Goal: Obtain resource: Download file/media

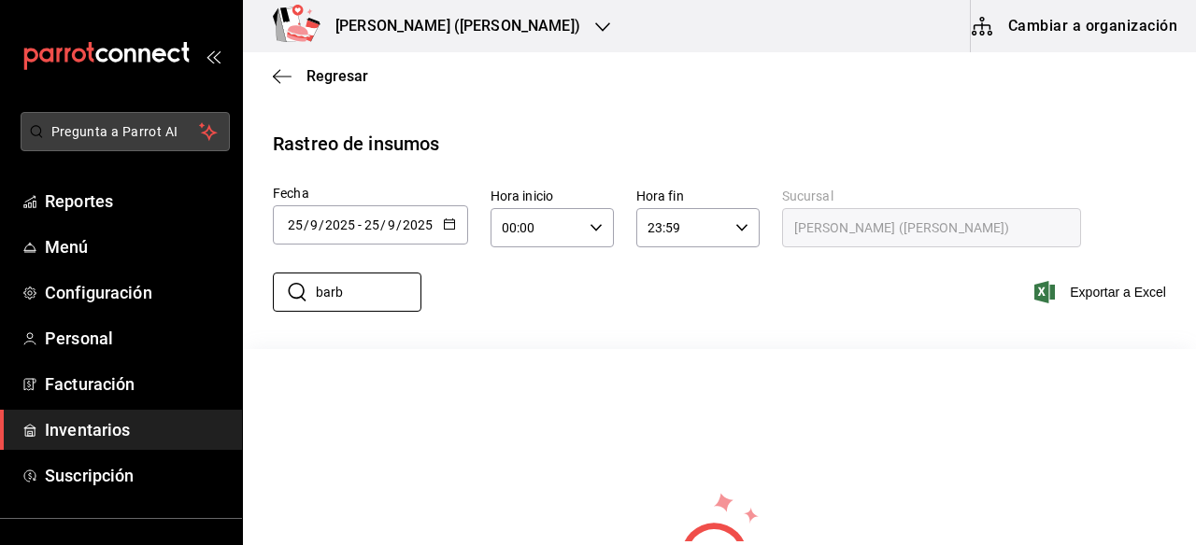
scroll to position [42, 0]
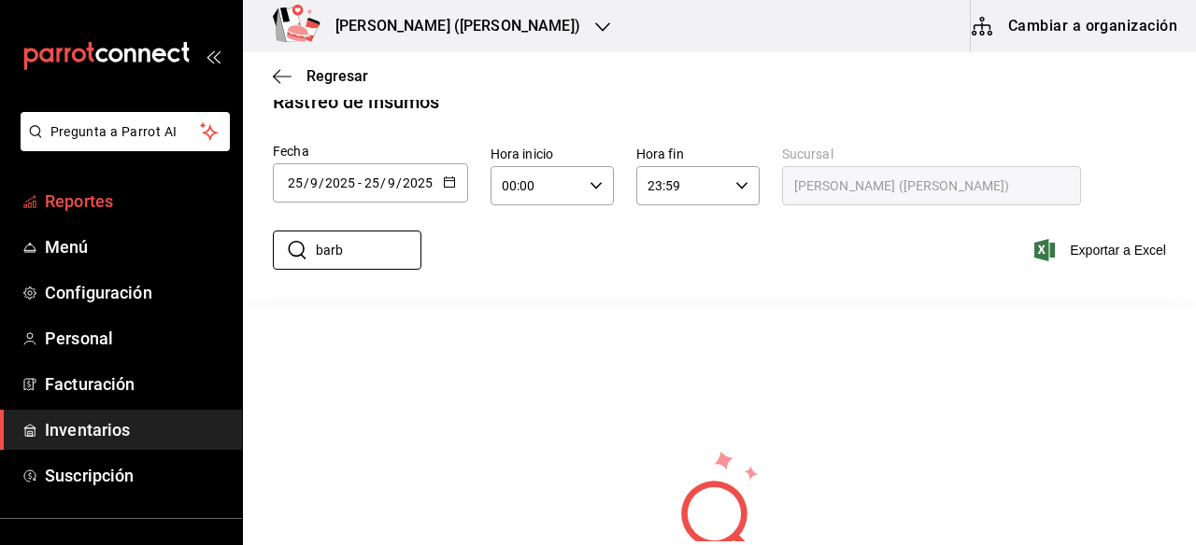
click at [79, 204] on span "Reportes" at bounding box center [136, 201] width 182 height 25
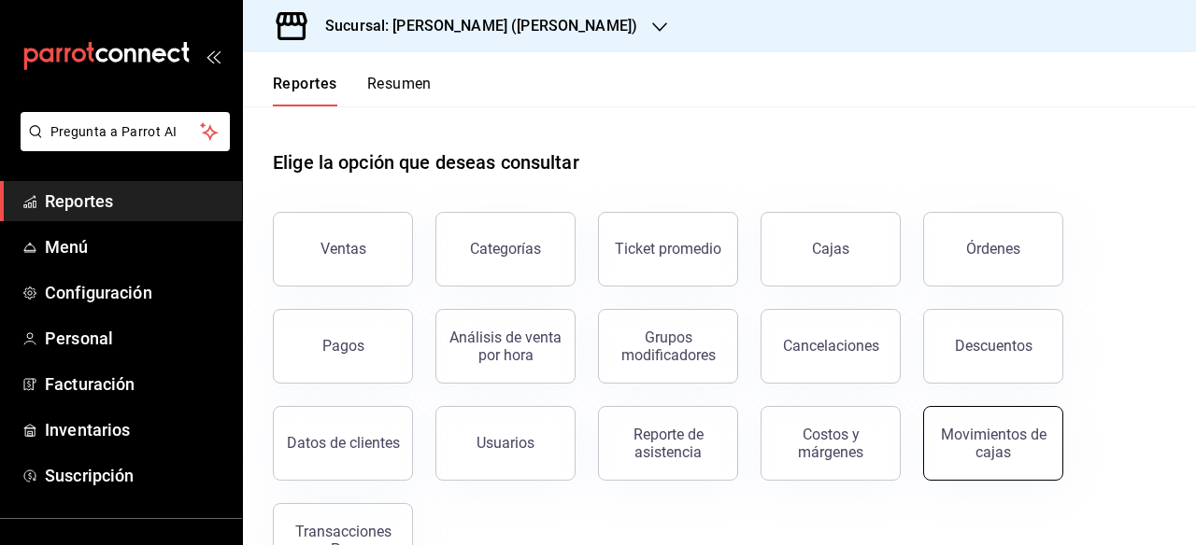
click at [964, 438] on div "Movimientos de cajas" at bounding box center [993, 443] width 116 height 35
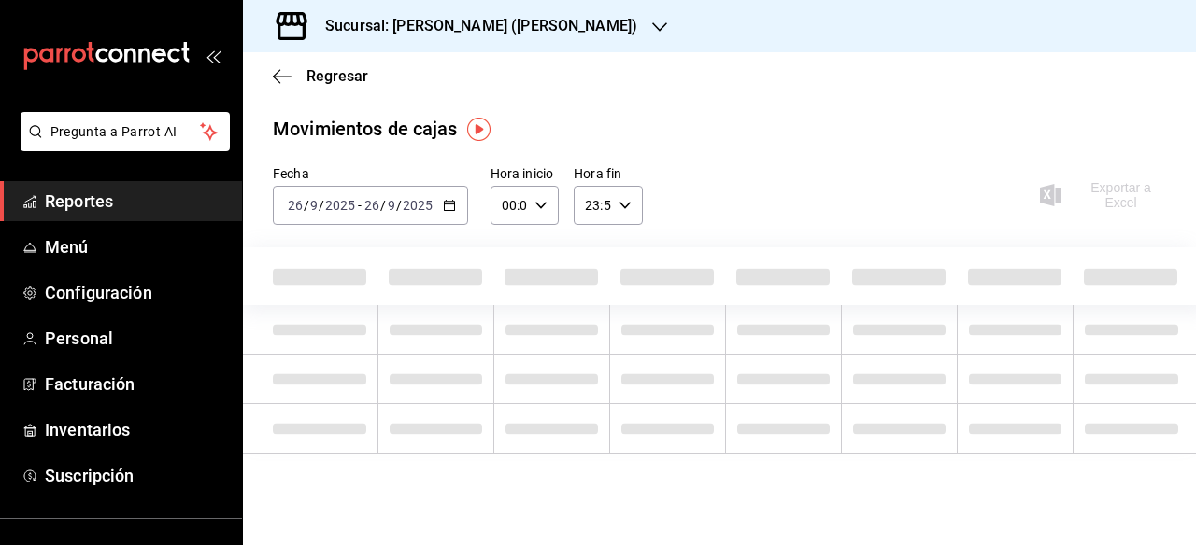
click at [652, 27] on icon "button" at bounding box center [659, 27] width 15 height 15
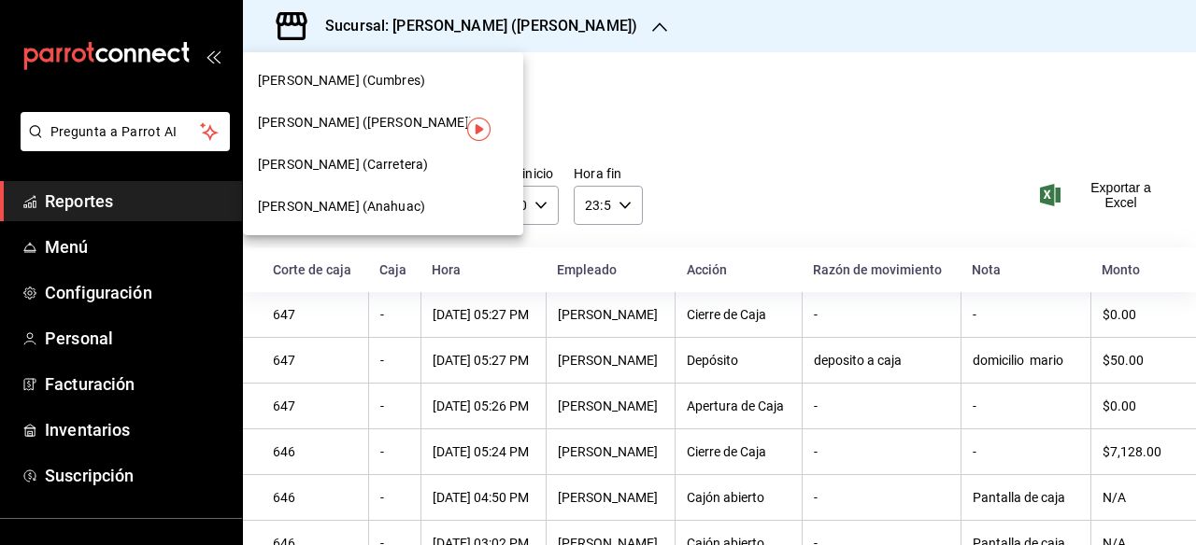
click at [390, 81] on span "[PERSON_NAME] (Cumbres)" at bounding box center [341, 81] width 167 height 20
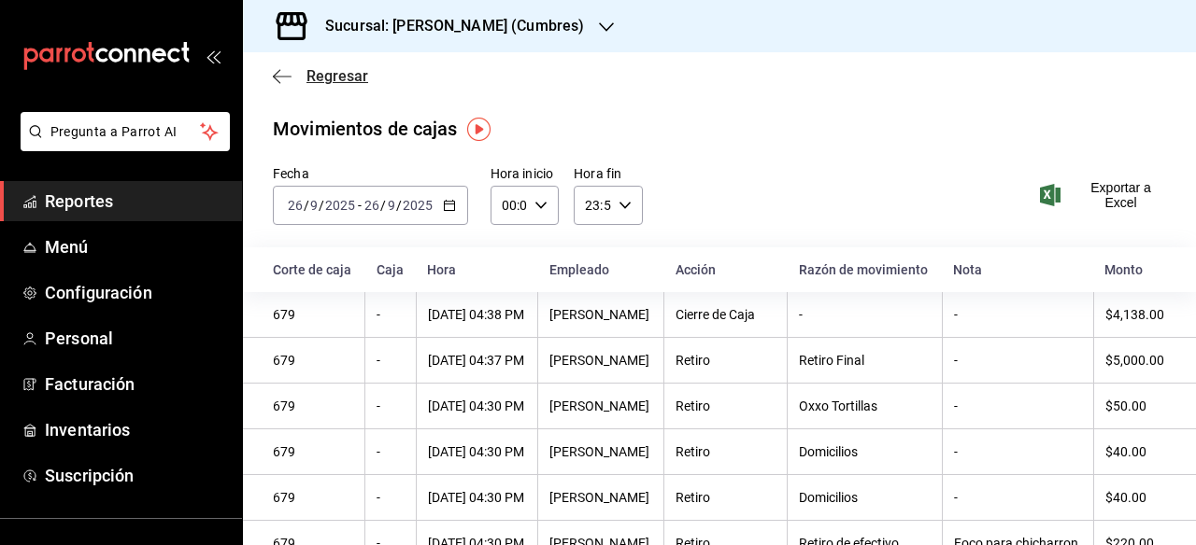
click at [285, 78] on icon "button" at bounding box center [282, 76] width 19 height 17
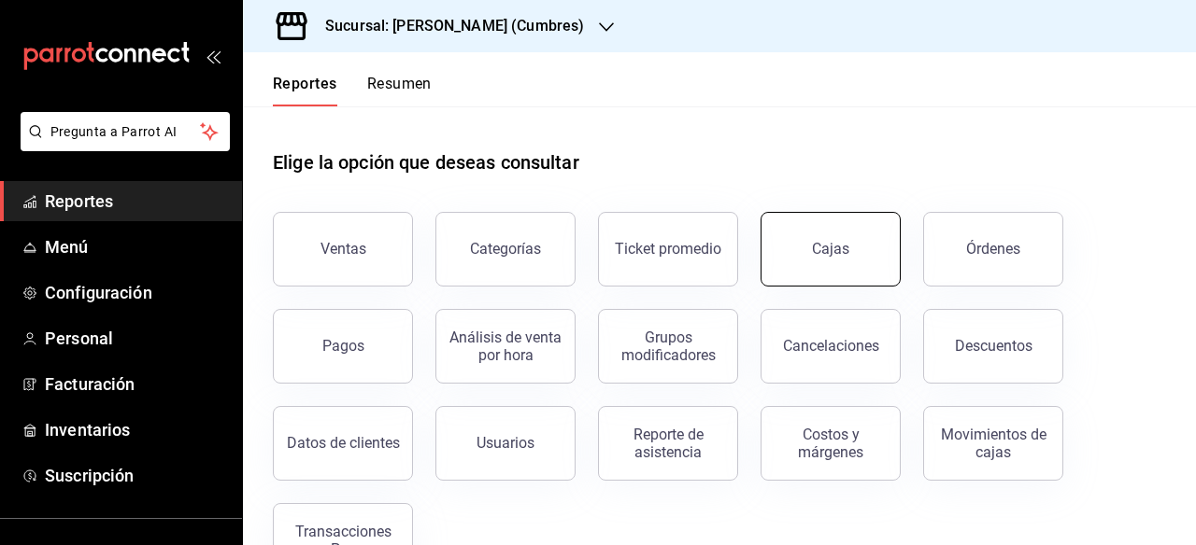
click at [867, 265] on link "Cajas" at bounding box center [830, 249] width 140 height 75
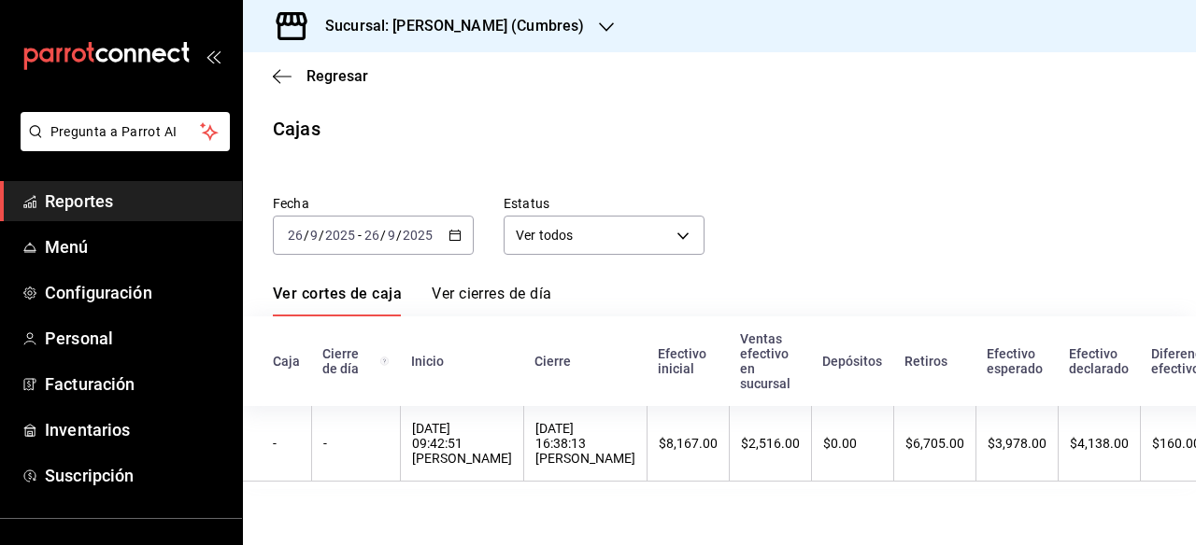
click at [497, 296] on link "Ver cierres de día" at bounding box center [492, 301] width 120 height 32
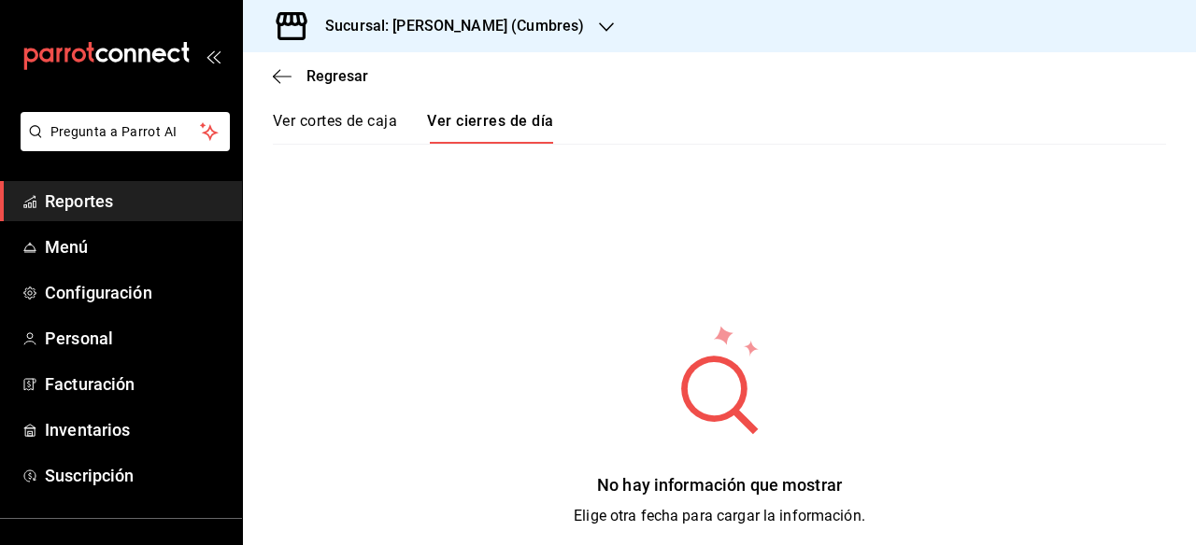
scroll to position [185, 0]
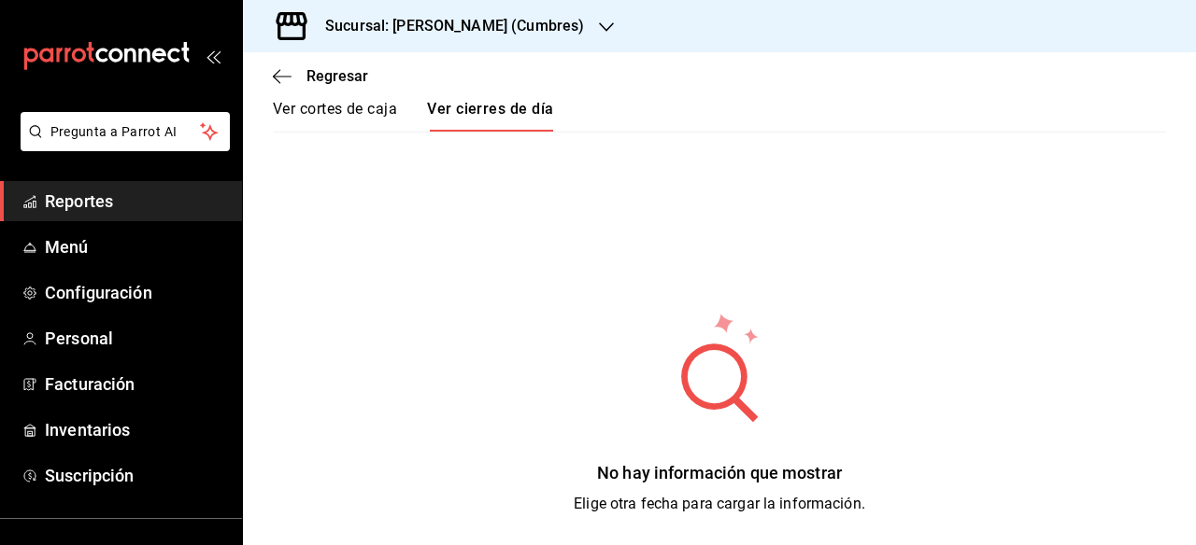
click at [378, 111] on link "Ver cortes de caja" at bounding box center [335, 116] width 124 height 32
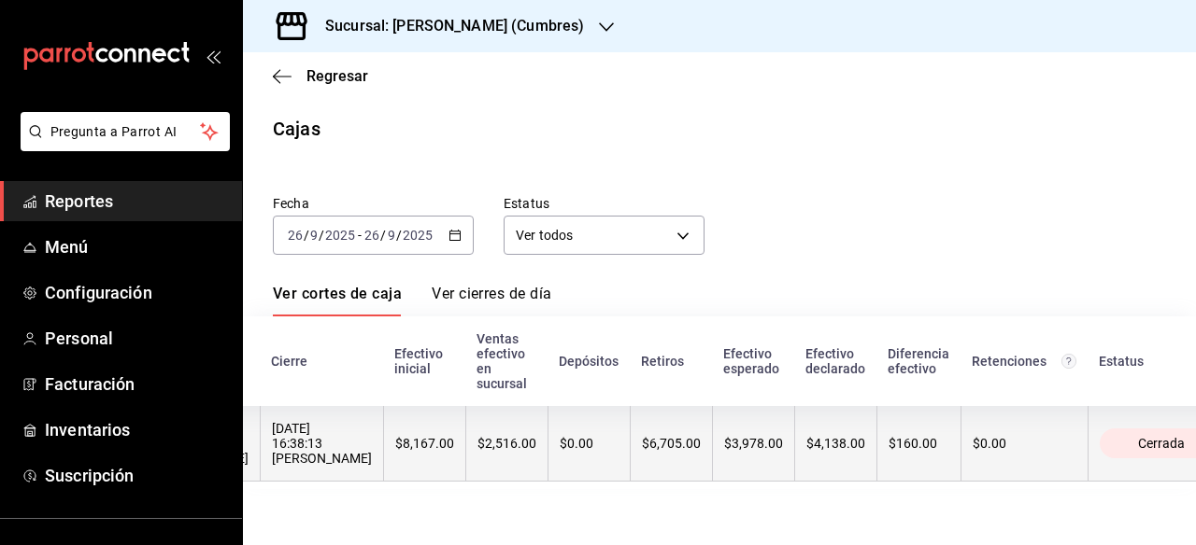
scroll to position [0, 266]
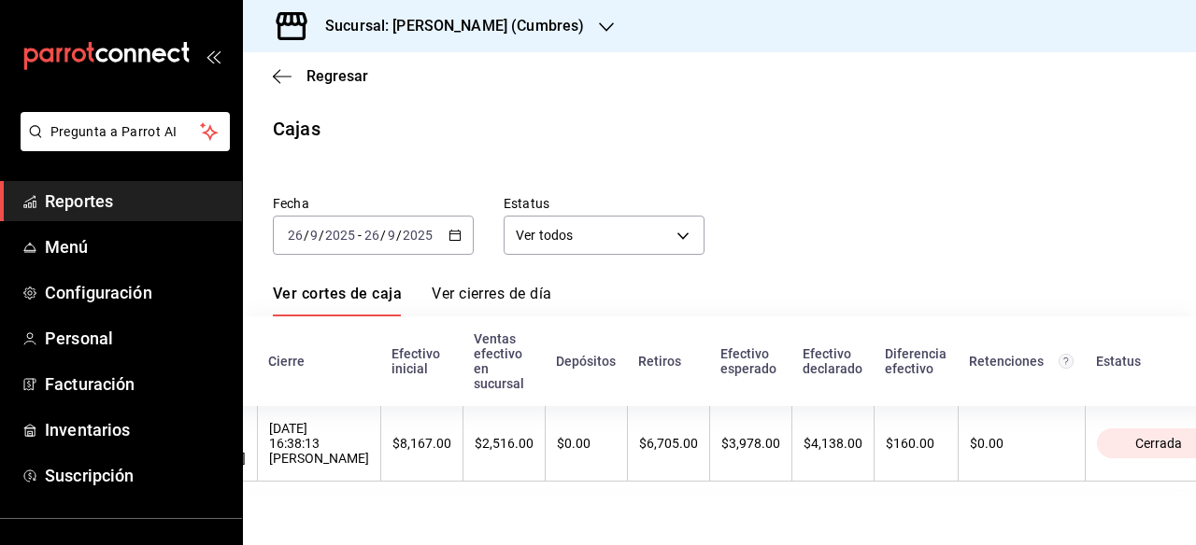
click at [546, 21] on h3 "Sucursal: [PERSON_NAME] (Cumbres)" at bounding box center [447, 26] width 274 height 22
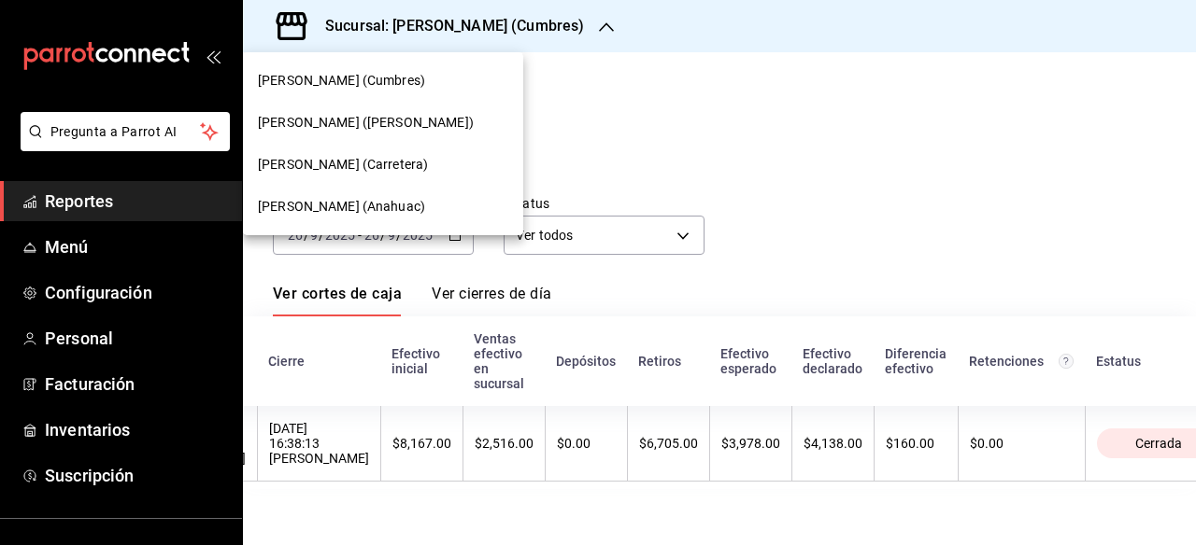
click at [371, 170] on span "[PERSON_NAME] (Carretera)" at bounding box center [343, 165] width 170 height 20
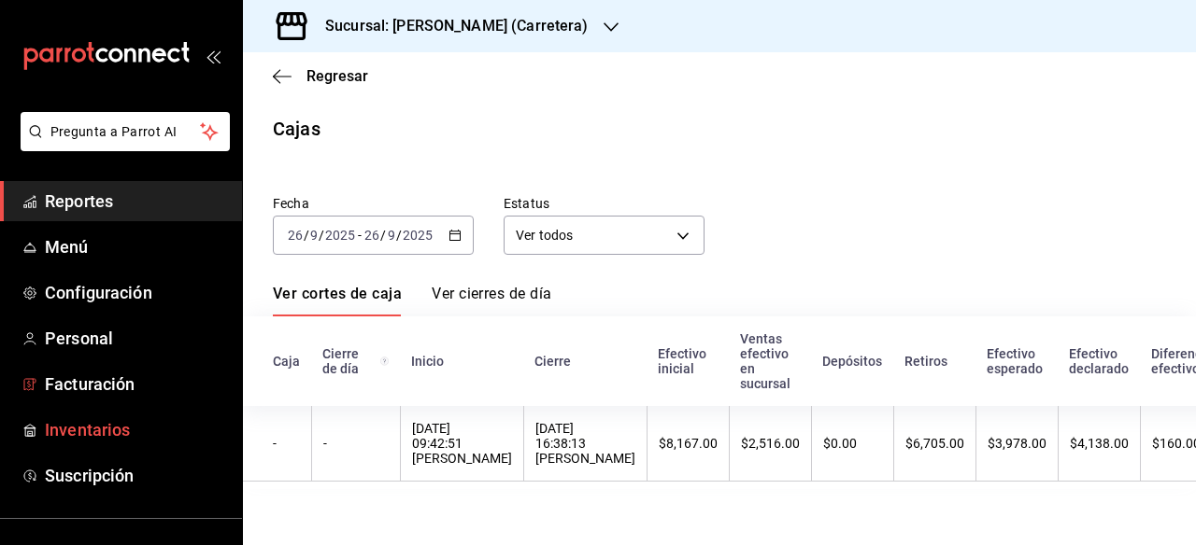
click at [96, 418] on span "Inventarios" at bounding box center [136, 430] width 182 height 25
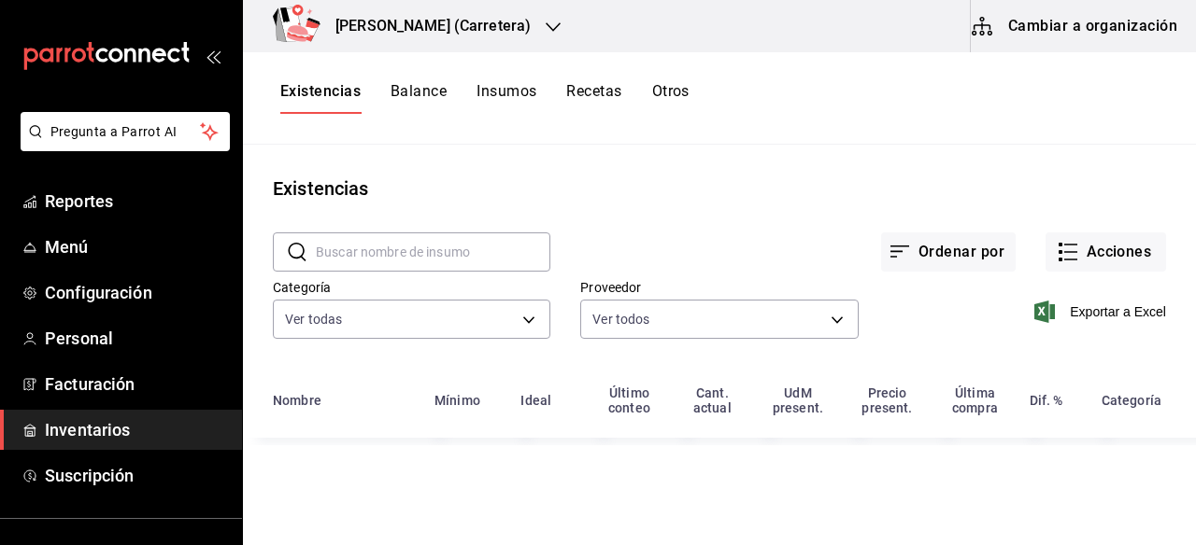
click at [672, 95] on button "Otros" at bounding box center [670, 98] width 37 height 32
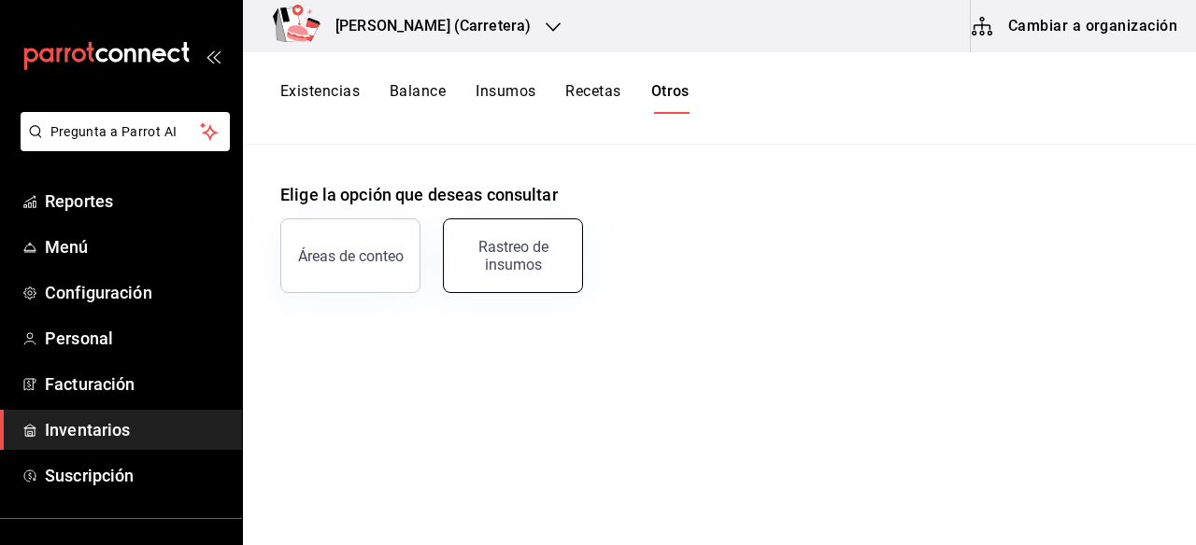
click at [536, 233] on button "Rastreo de insumos" at bounding box center [513, 256] width 140 height 75
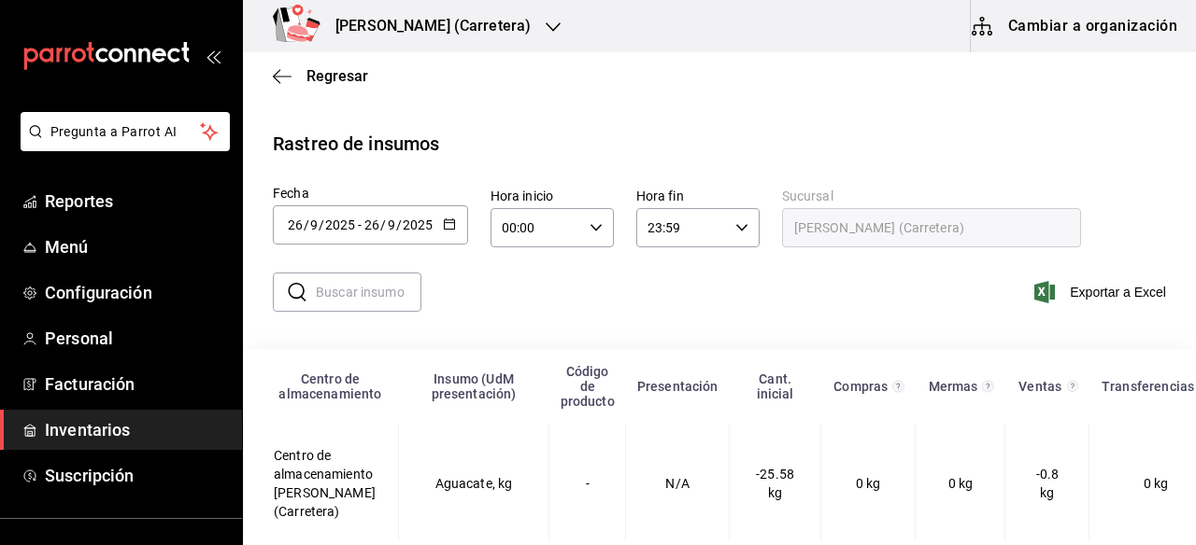
click at [453, 224] on icon "button" at bounding box center [449, 224] width 13 height 13
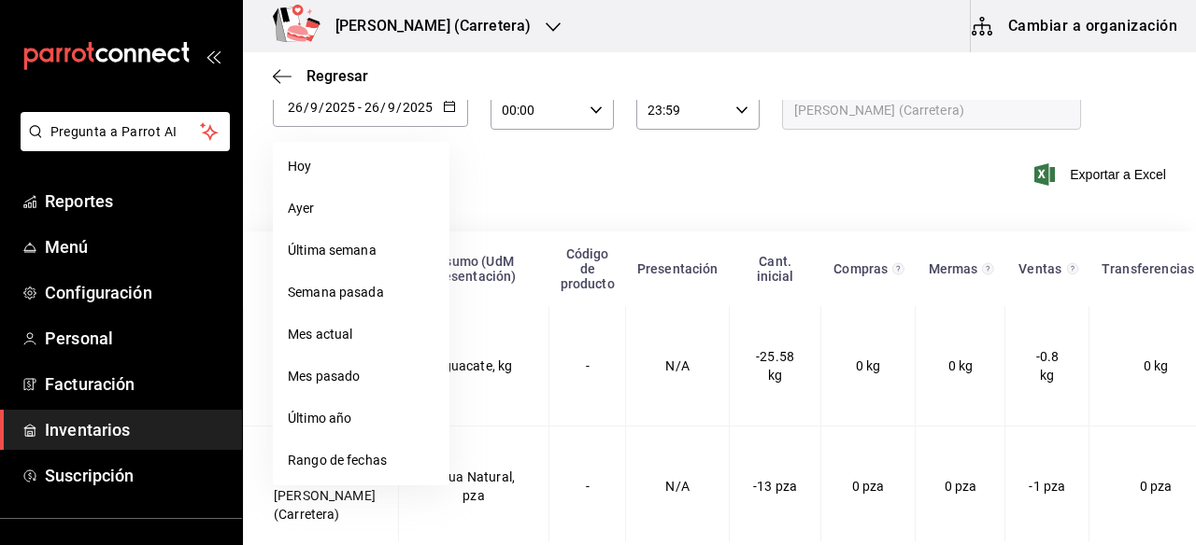
scroll to position [246, 0]
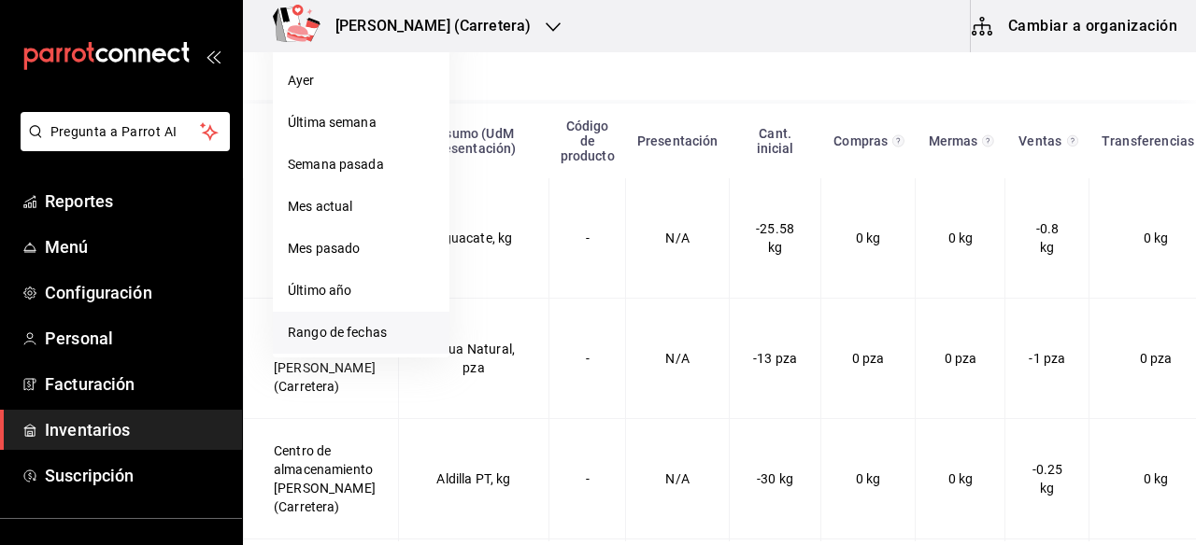
click at [347, 326] on li "Rango de fechas" at bounding box center [361, 333] width 177 height 42
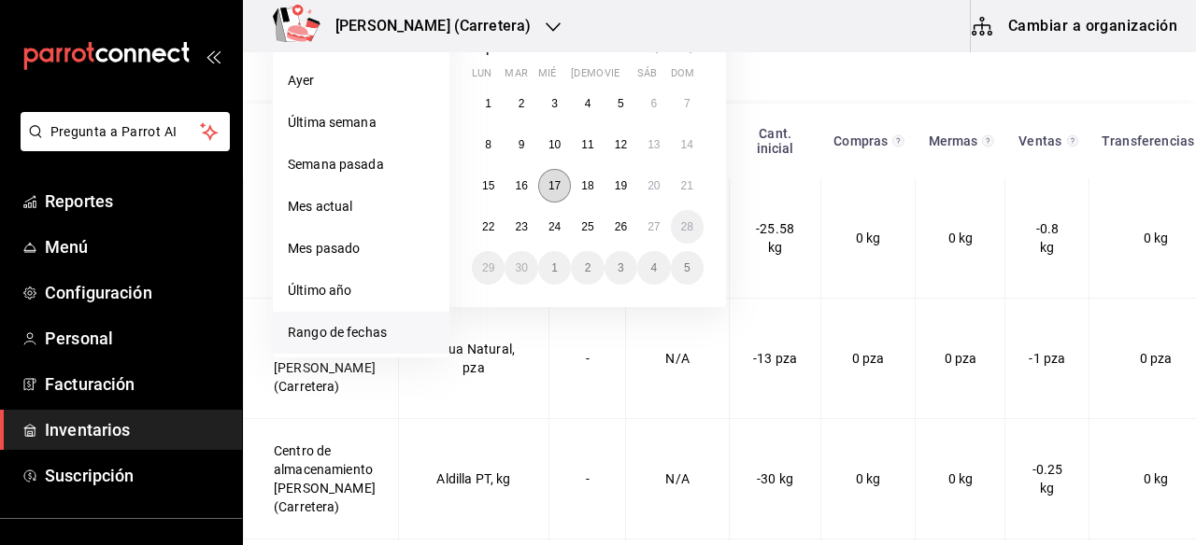
click at [551, 186] on abbr "17" at bounding box center [554, 185] width 12 height 13
click at [694, 187] on button "21" at bounding box center [687, 186] width 33 height 34
type input "[DATE]"
type input "17"
type input "[DATE]"
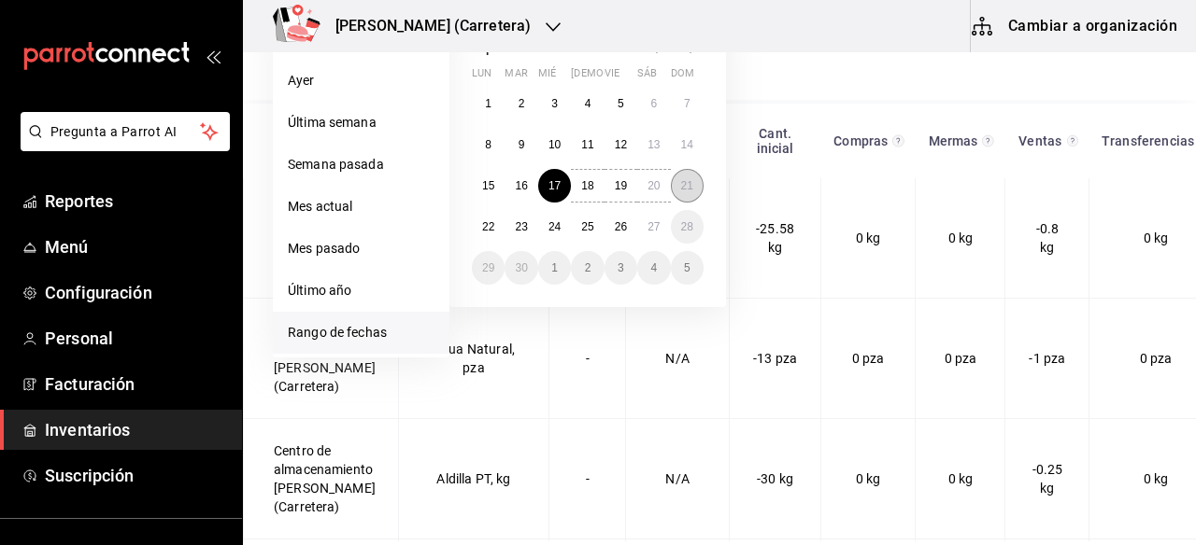
type input "21"
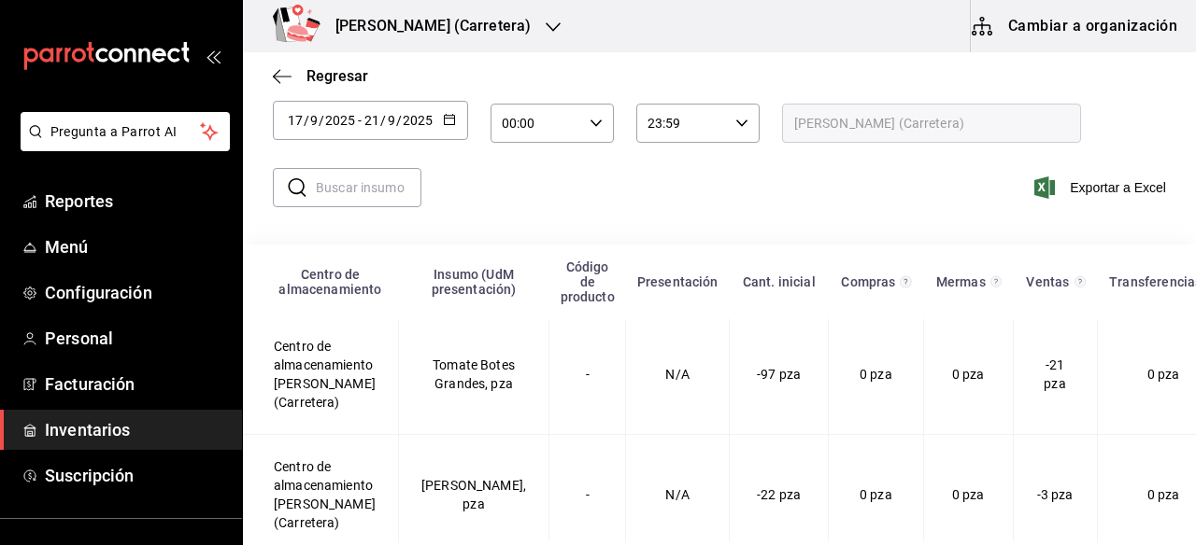
scroll to position [0, 0]
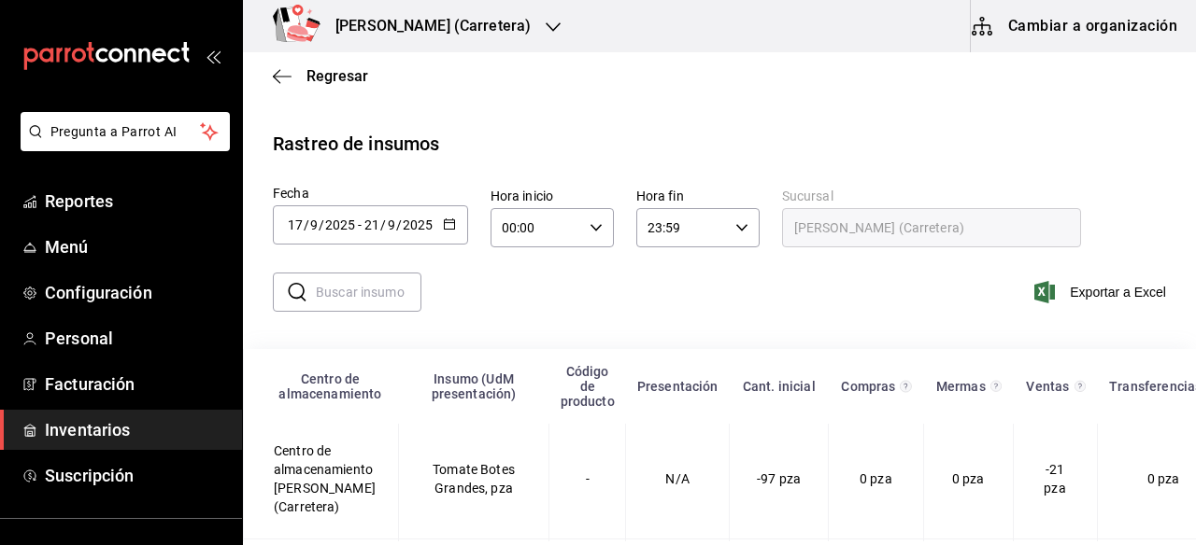
click at [449, 226] on icon "button" at bounding box center [449, 224] width 13 height 13
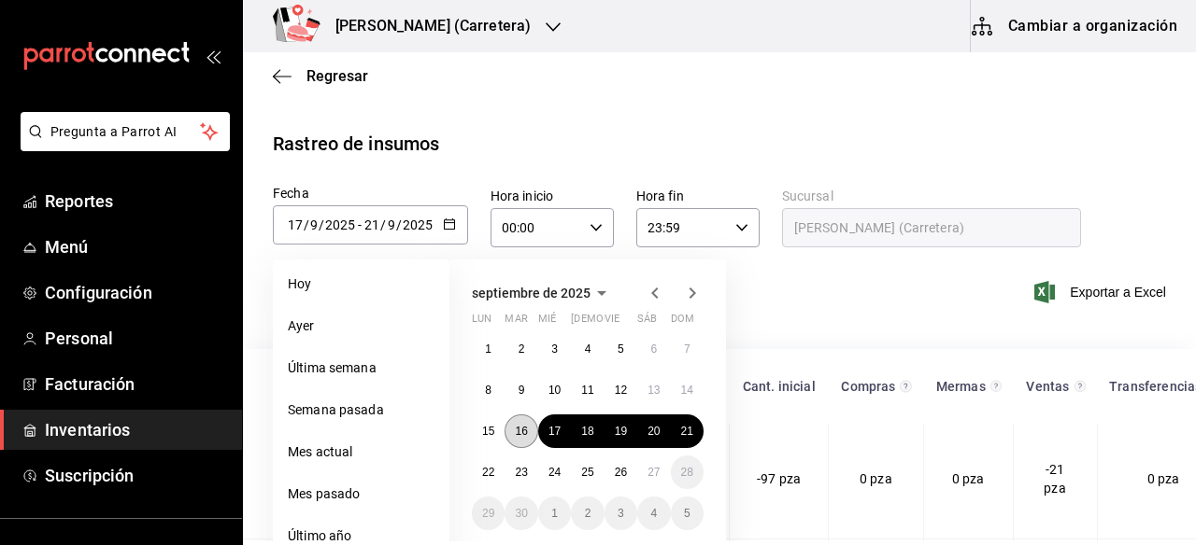
click at [526, 434] on abbr "16" at bounding box center [521, 431] width 12 height 13
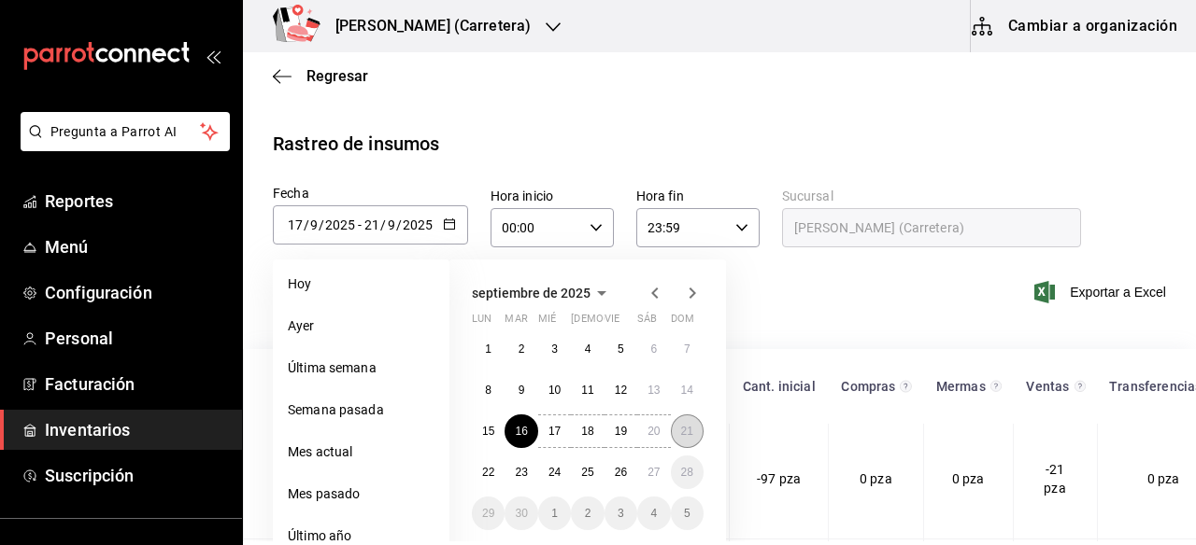
click at [685, 436] on abbr "21" at bounding box center [687, 431] width 12 height 13
type input "[DATE]"
type input "16"
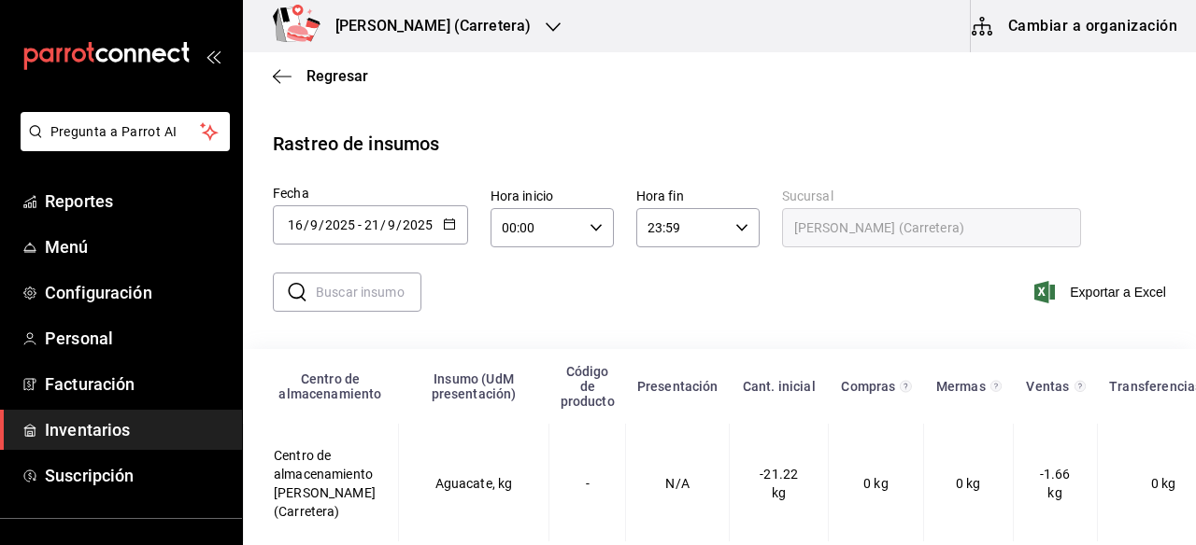
click at [384, 287] on input "text" at bounding box center [369, 292] width 106 height 37
type input "SUMA"
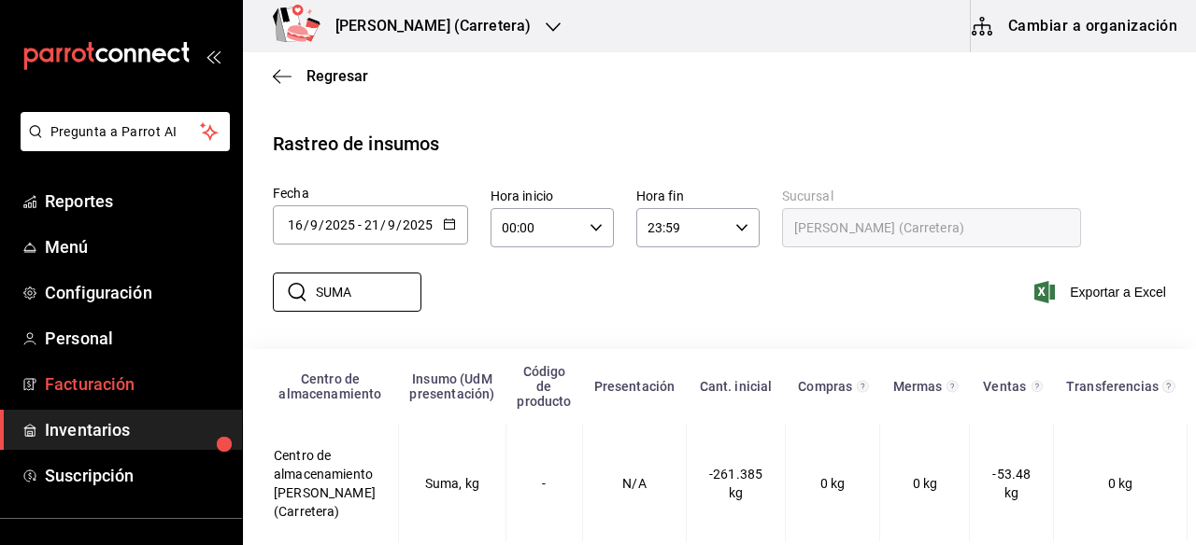
scroll to position [159, 0]
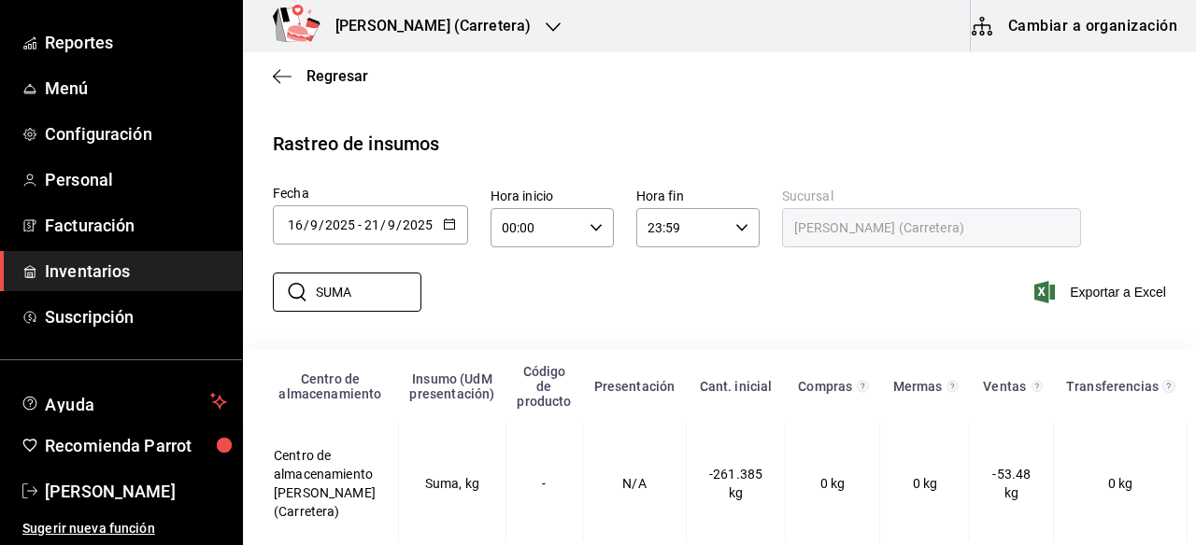
click at [119, 275] on span "Inventarios" at bounding box center [136, 271] width 182 height 25
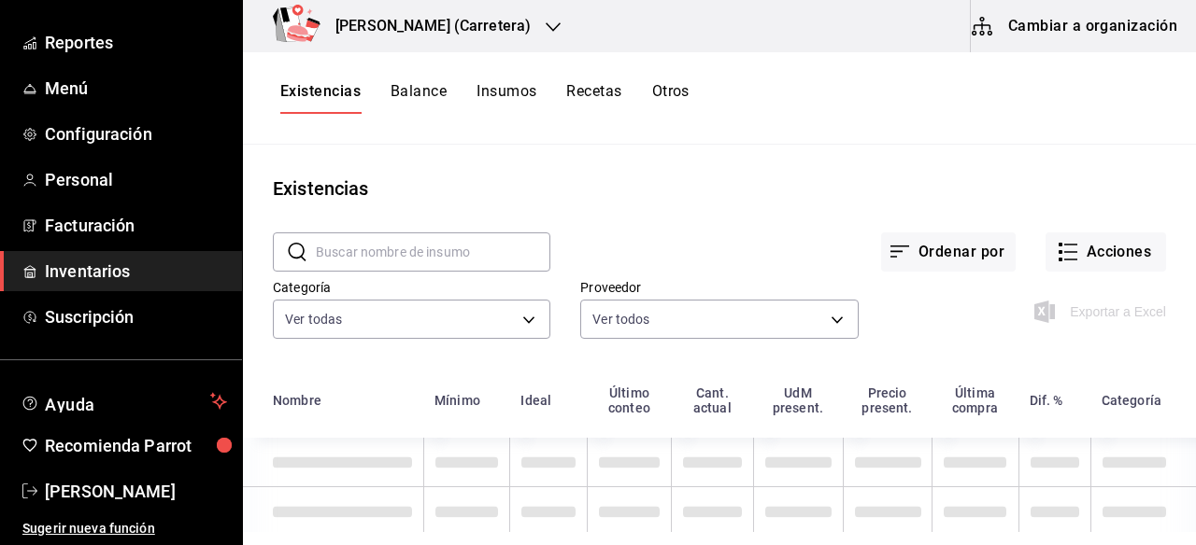
click at [679, 83] on button "Otros" at bounding box center [670, 98] width 37 height 32
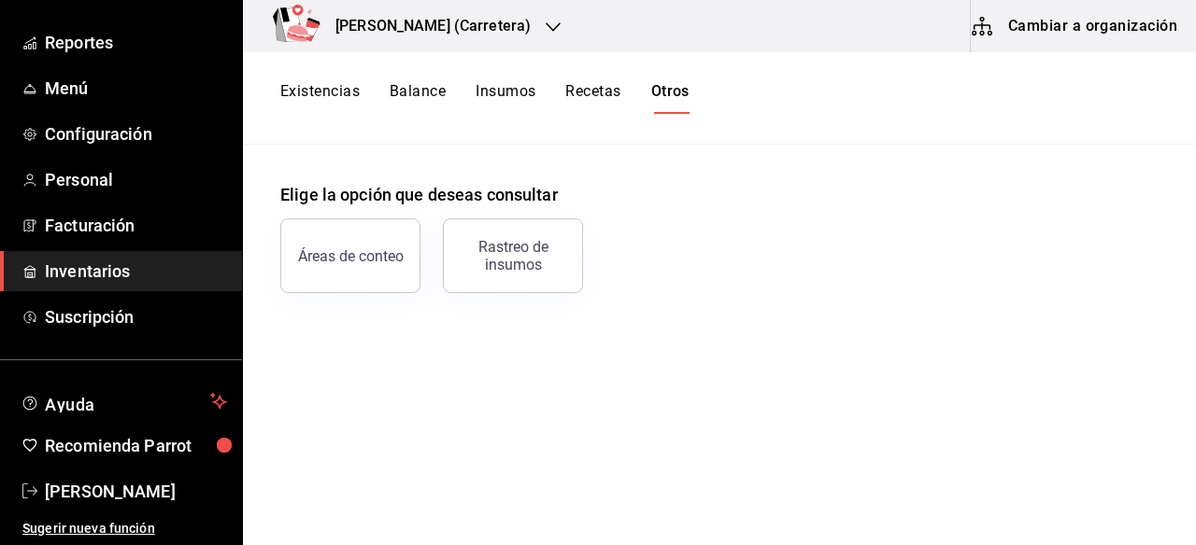
click at [674, 89] on button "Otros" at bounding box center [670, 98] width 38 height 32
click at [528, 278] on button "Rastreo de insumos" at bounding box center [513, 256] width 140 height 75
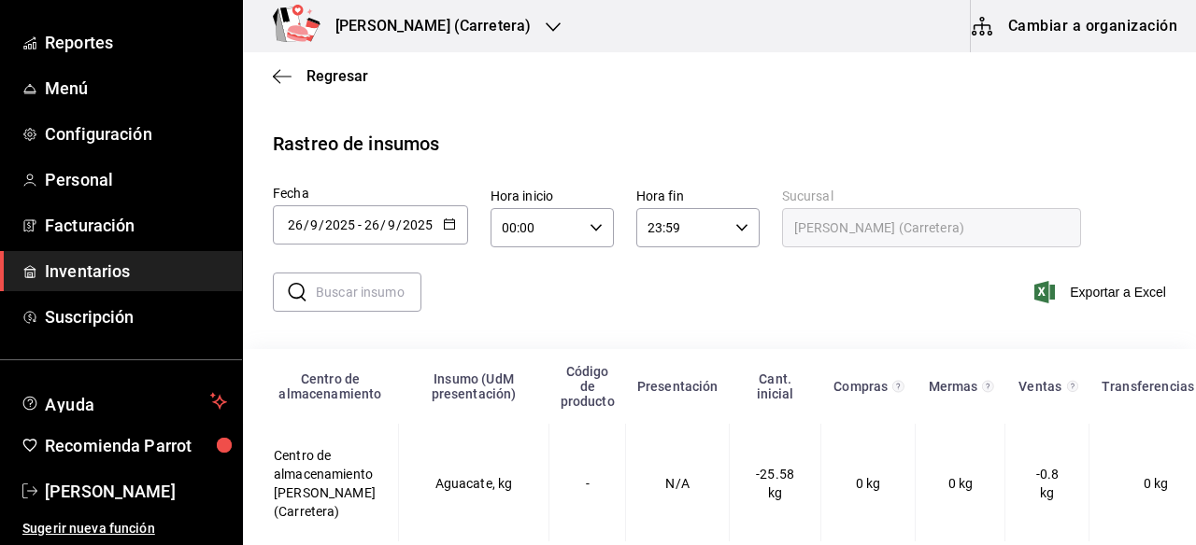
click at [445, 223] on icon "button" at bounding box center [449, 224] width 13 height 13
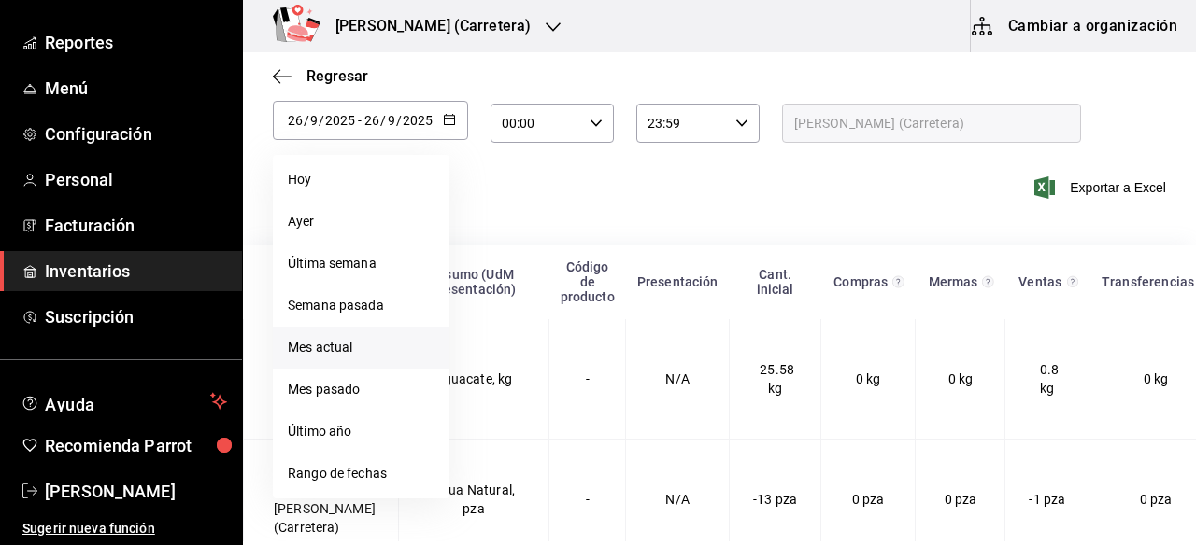
scroll to position [101, 0]
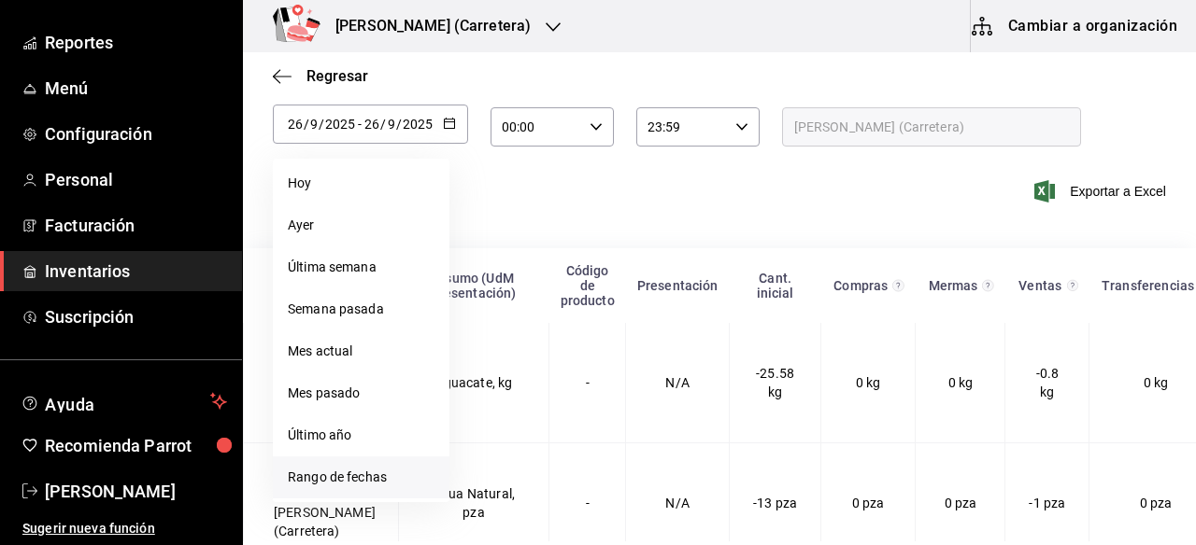
click at [311, 473] on li "Rango de fechas" at bounding box center [361, 478] width 177 height 42
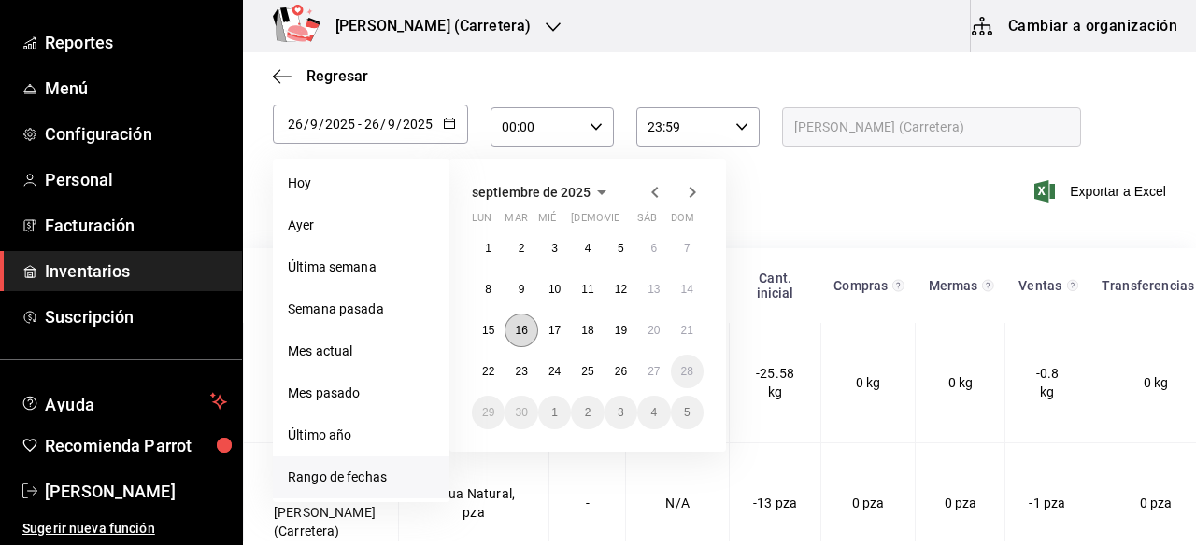
click at [520, 341] on button "16" at bounding box center [520, 331] width 33 height 34
click at [681, 331] on abbr "21" at bounding box center [687, 330] width 12 height 13
type input "[DATE]"
type input "16"
type input "[DATE]"
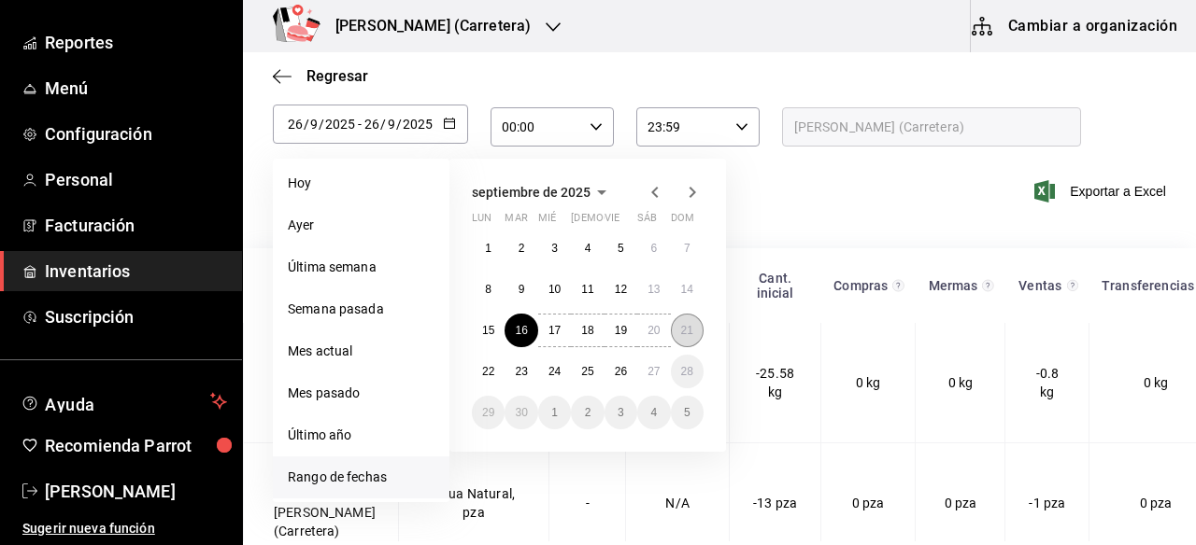
type input "21"
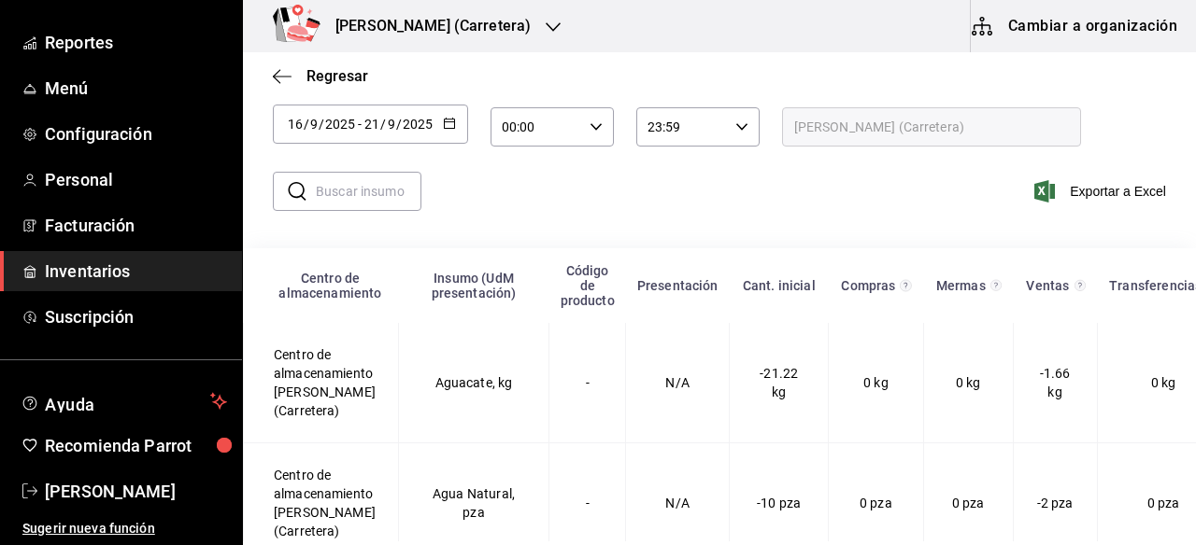
click at [379, 193] on input "text" at bounding box center [369, 191] width 106 height 37
type input "SUMA"
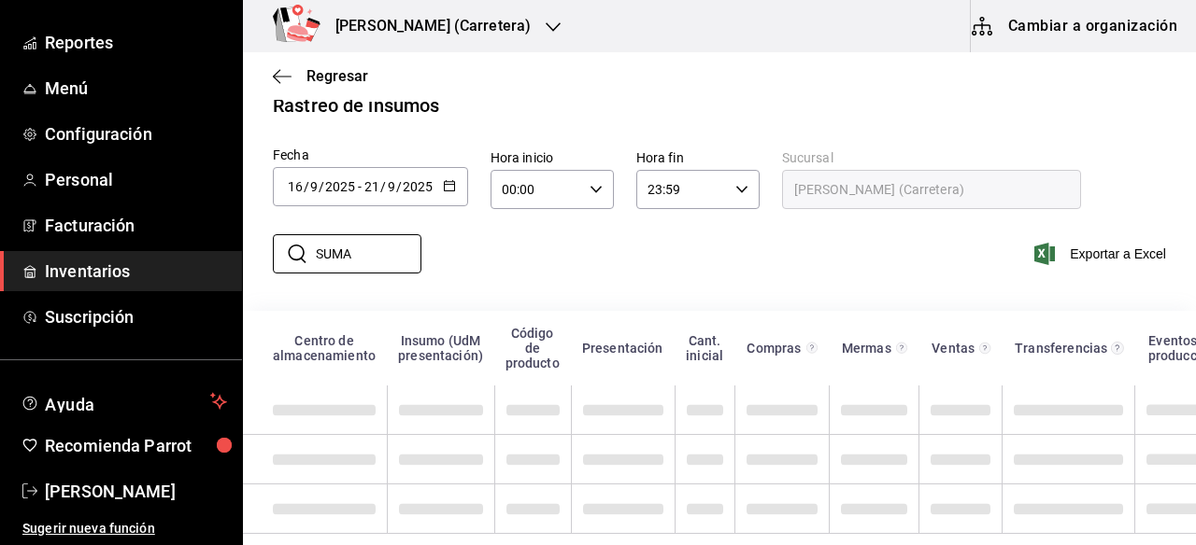
scroll to position [23, 0]
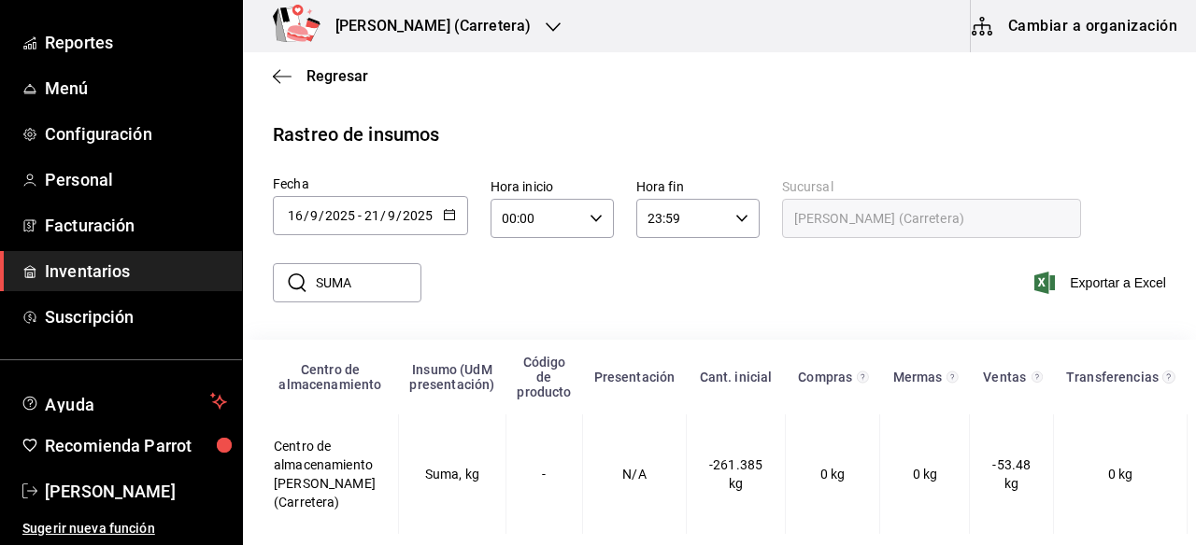
click at [451, 208] on icon "button" at bounding box center [449, 214] width 13 height 13
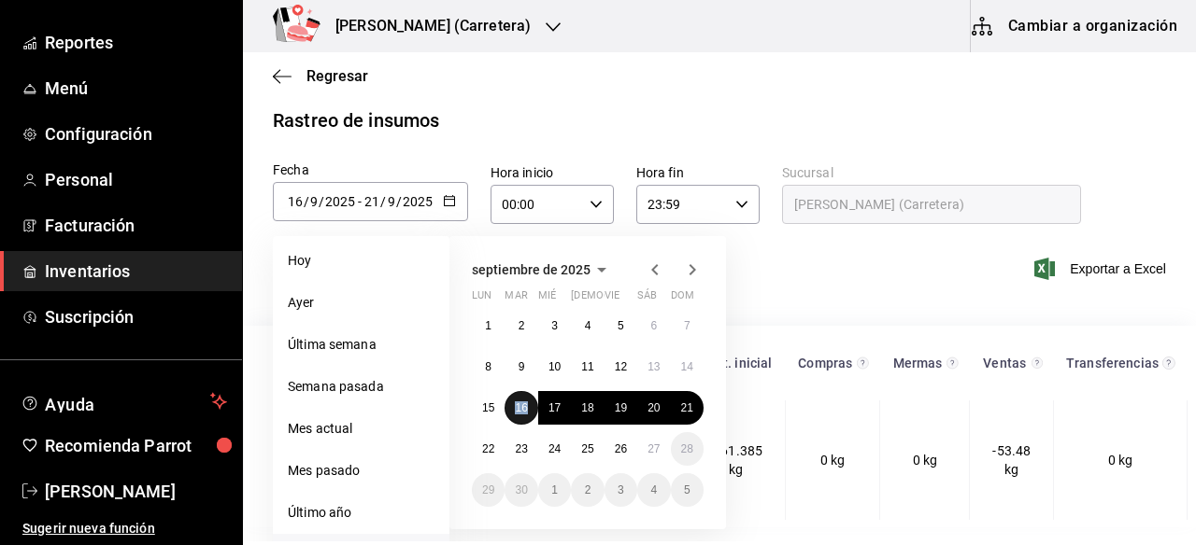
click at [513, 403] on button "16" at bounding box center [520, 408] width 33 height 34
type input "[DATE]"
type input "16"
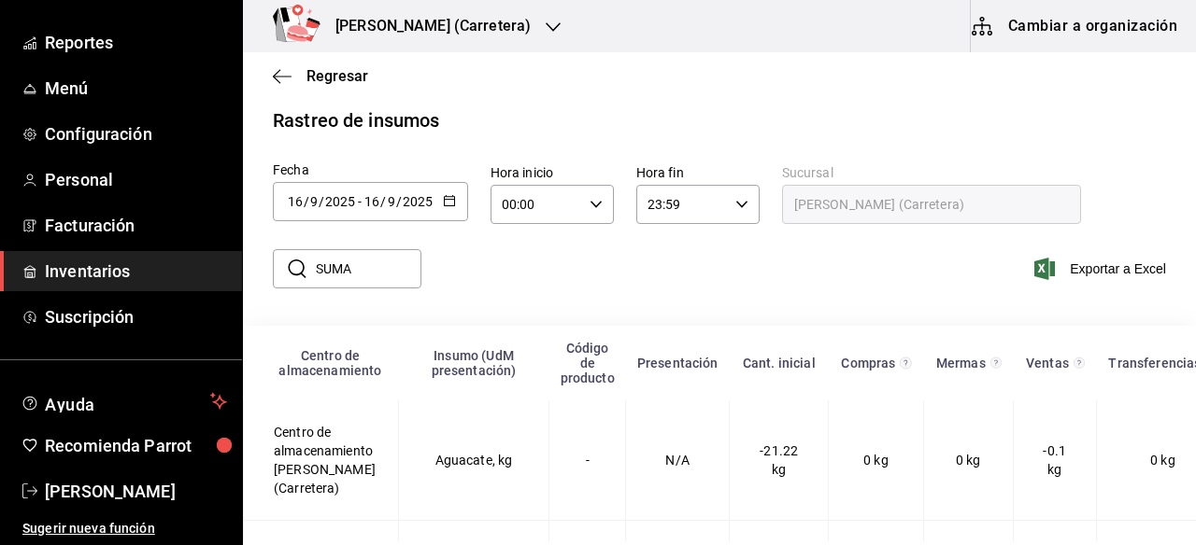
click at [392, 272] on input "SUMA" at bounding box center [369, 268] width 106 height 37
type input "S"
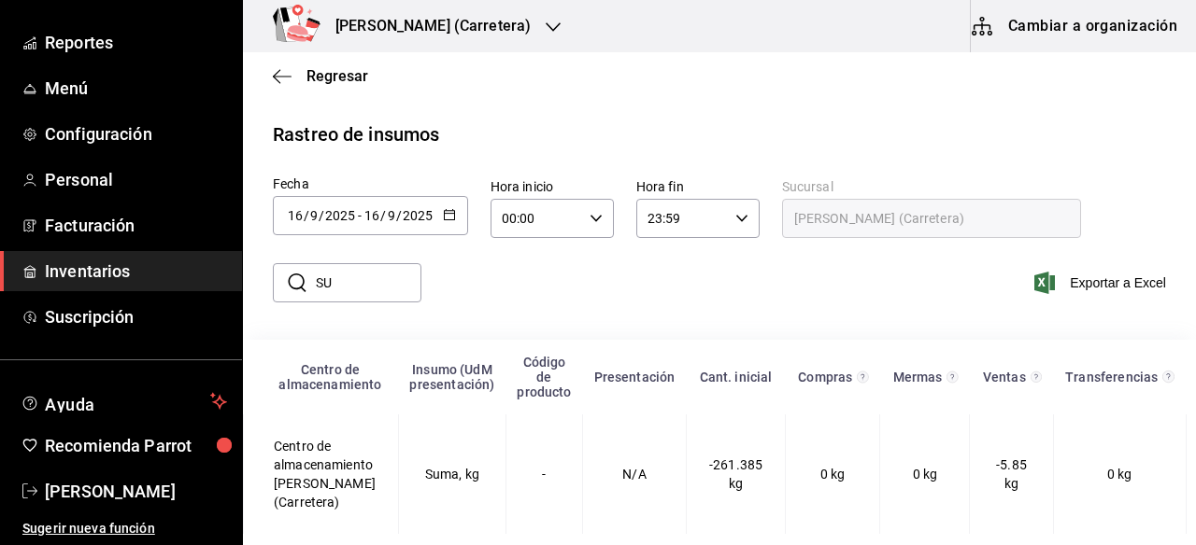
type input "S"
type input "c"
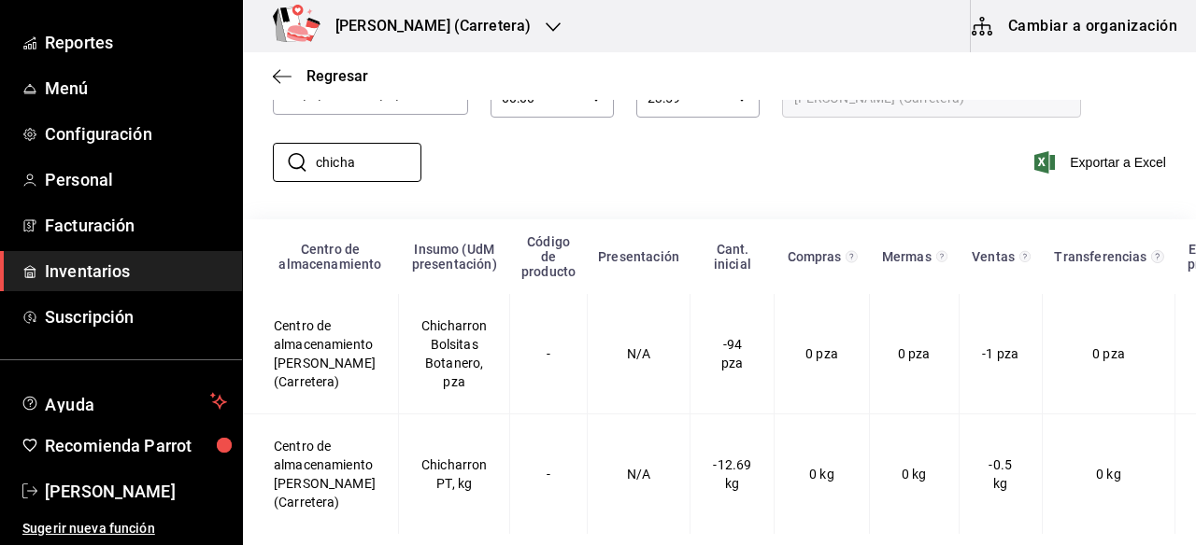
scroll to position [0, 0]
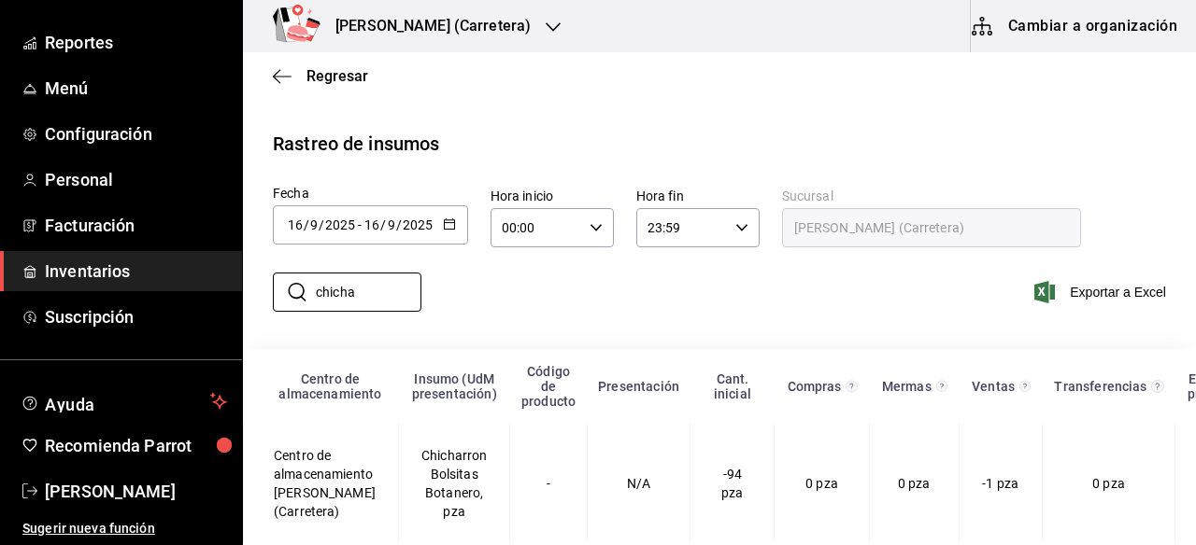
type input "chicha"
click at [449, 225] on icon "button" at bounding box center [449, 224] width 13 height 13
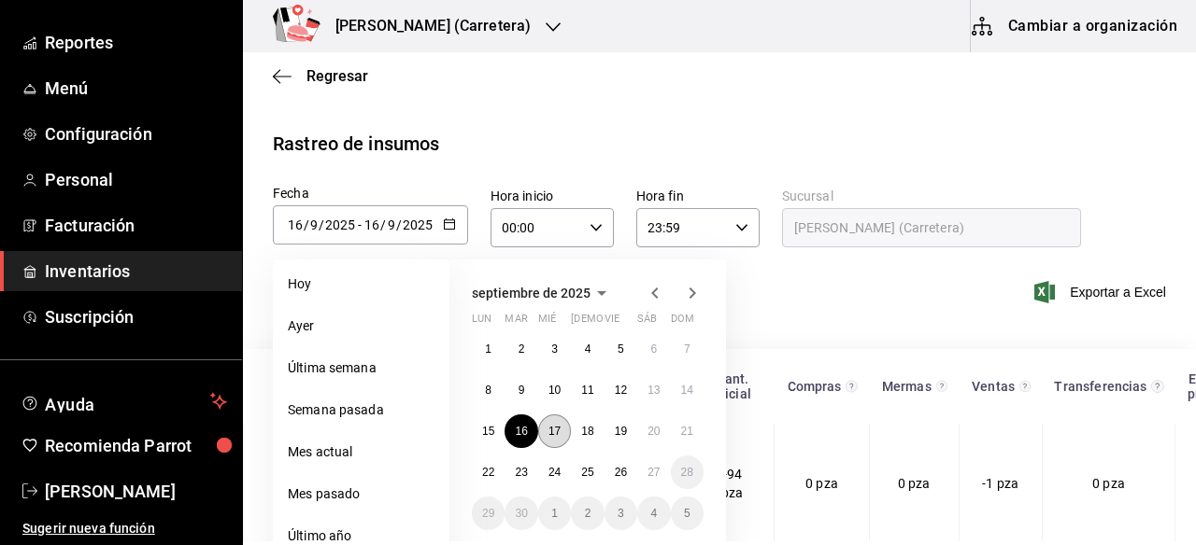
click at [560, 441] on button "17" at bounding box center [554, 432] width 33 height 34
type input "[DATE]"
type input "17"
type input "[DATE]"
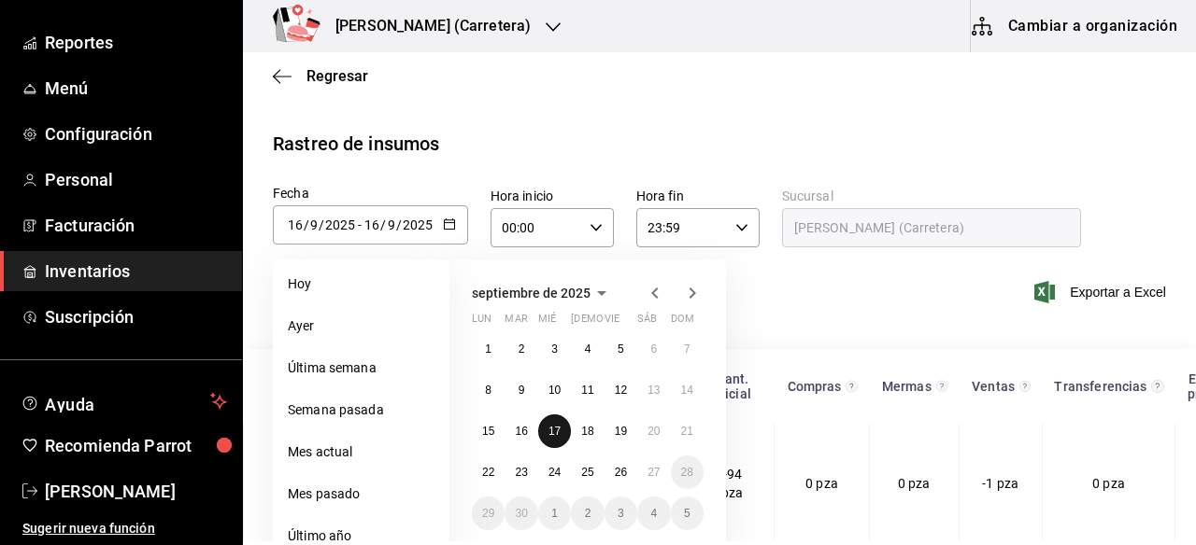
type input "17"
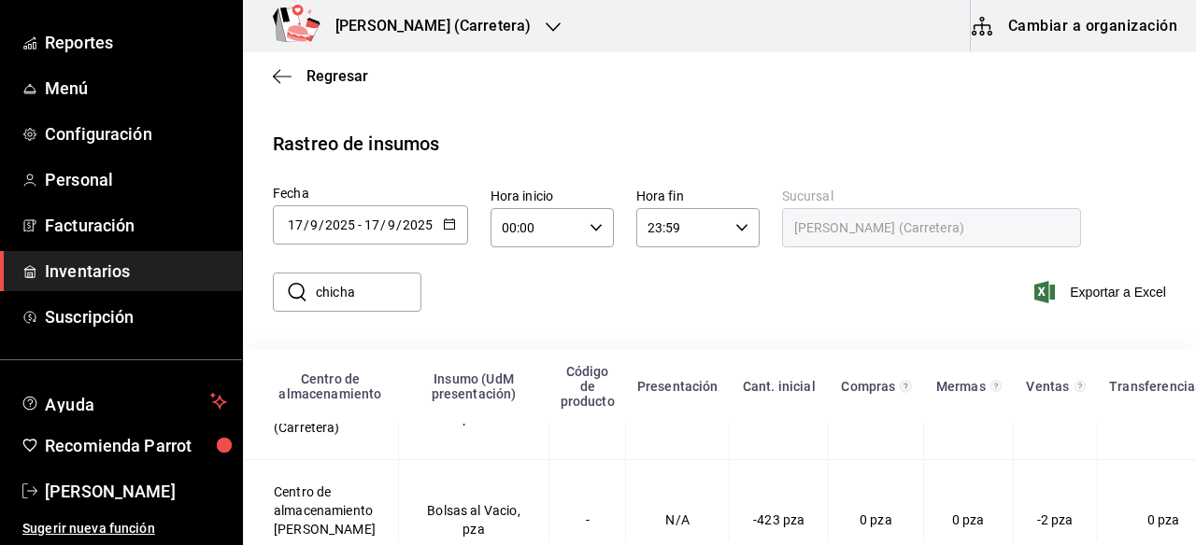
scroll to position [394, 0]
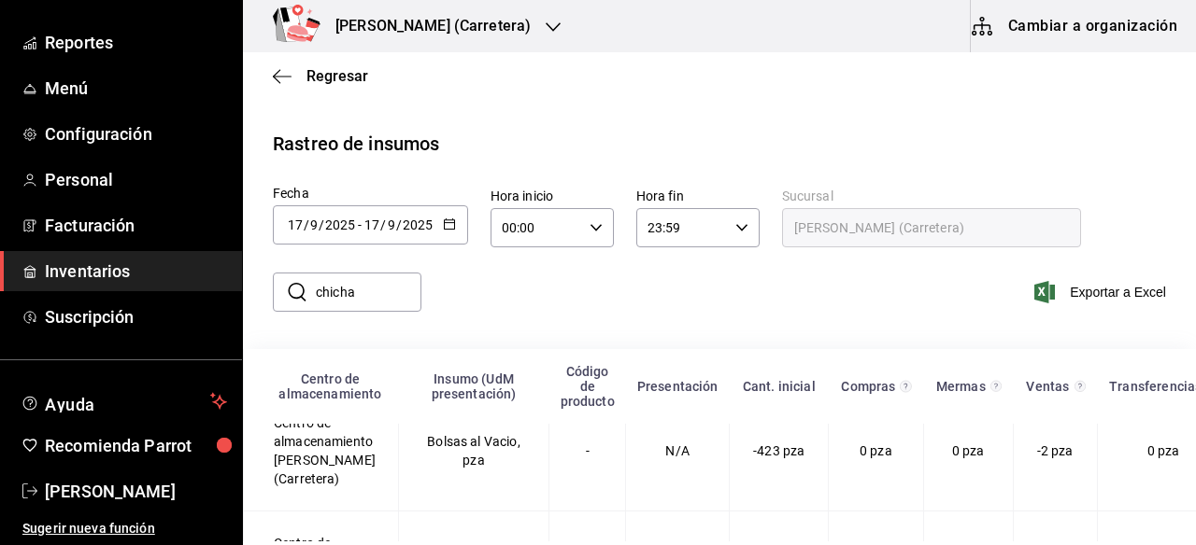
click at [389, 287] on input "chicha" at bounding box center [369, 292] width 106 height 37
type input "c"
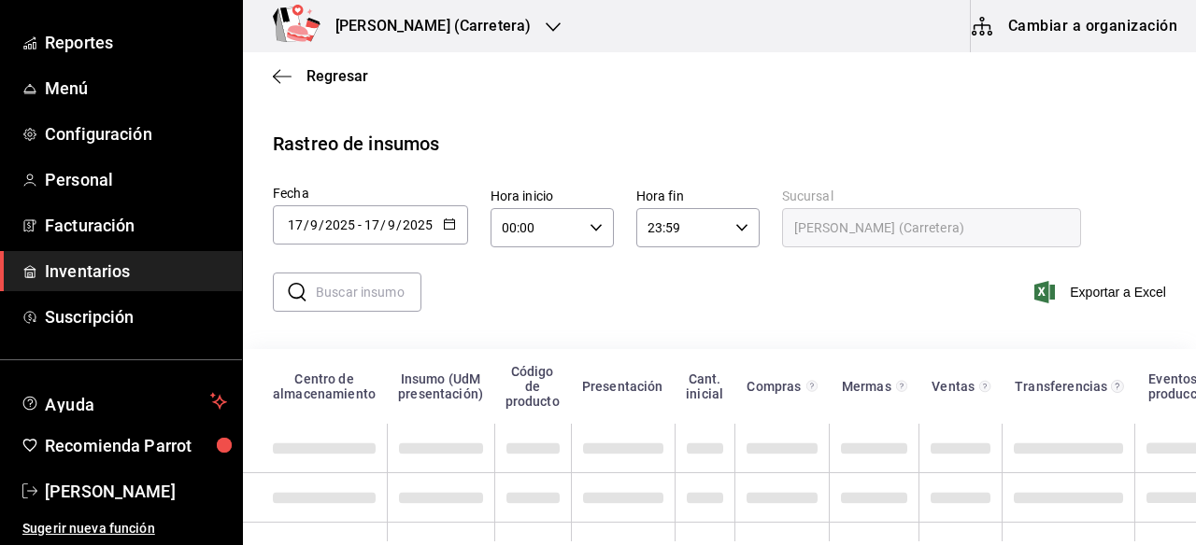
scroll to position [0, 0]
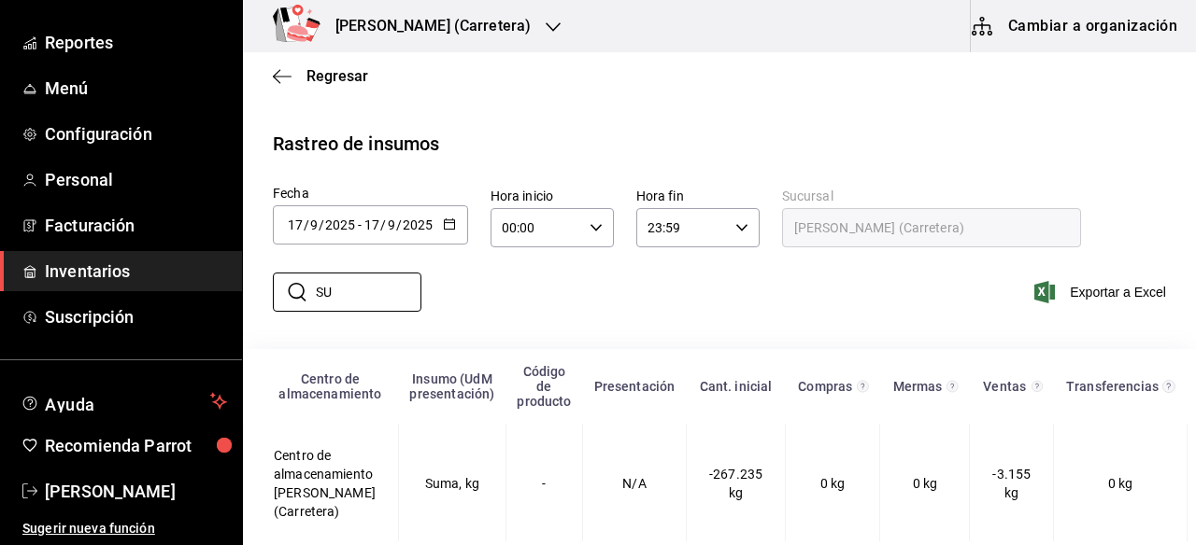
type input "S"
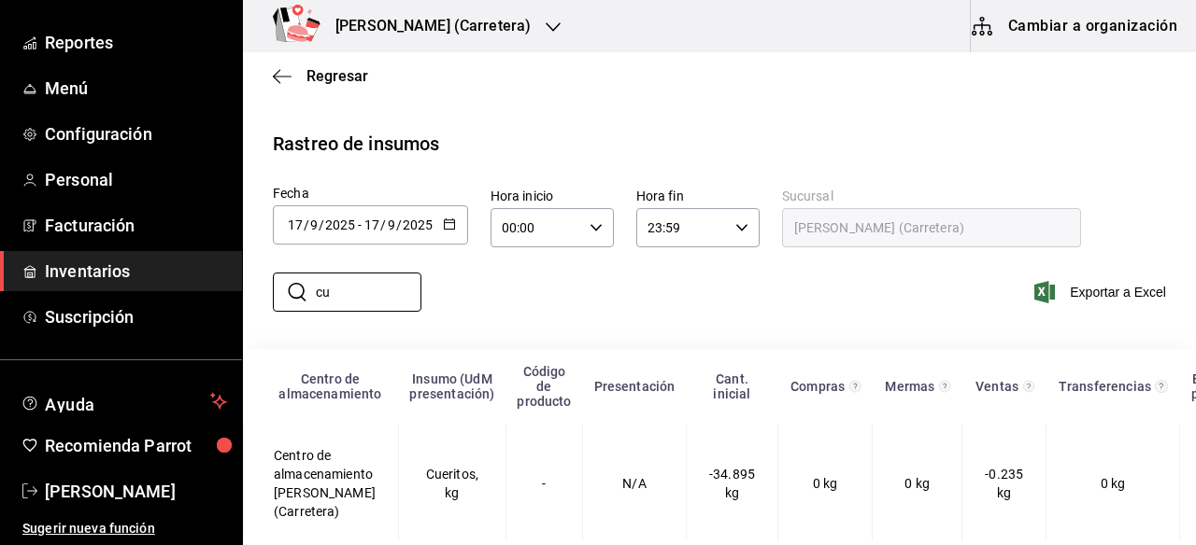
type input "c"
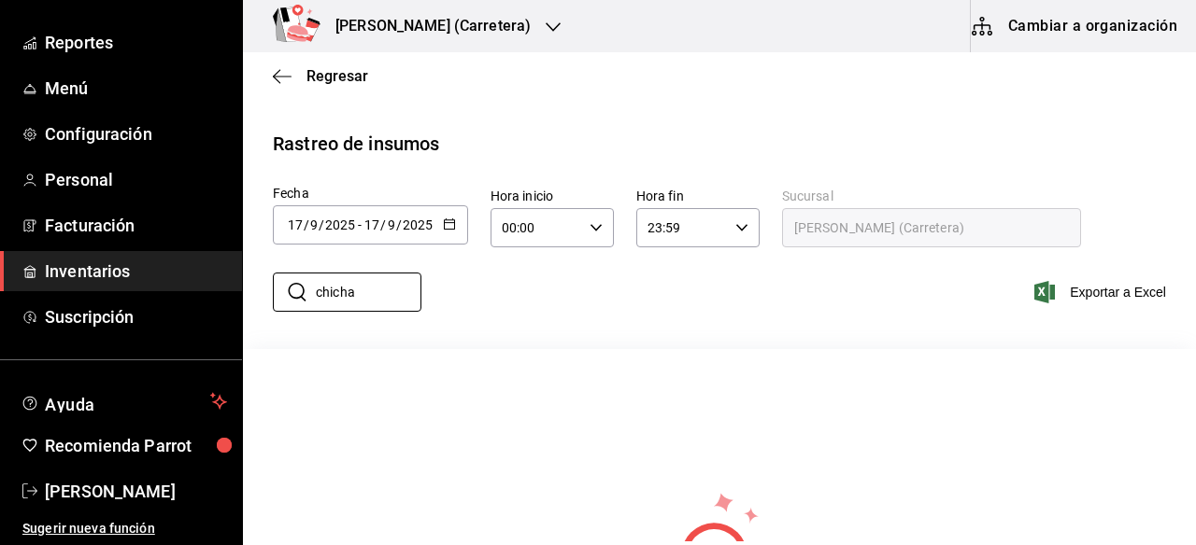
type input "chicha"
click at [448, 230] on icon "button" at bounding box center [449, 224] width 13 height 13
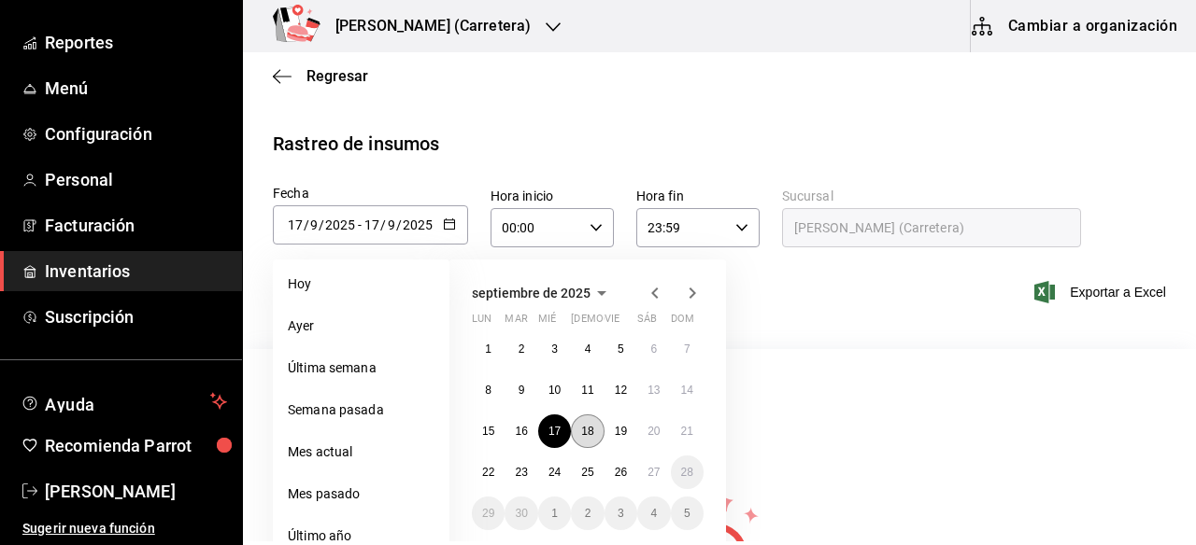
click at [583, 439] on button "18" at bounding box center [587, 432] width 33 height 34
type input "[DATE]"
type input "18"
type input "[DATE]"
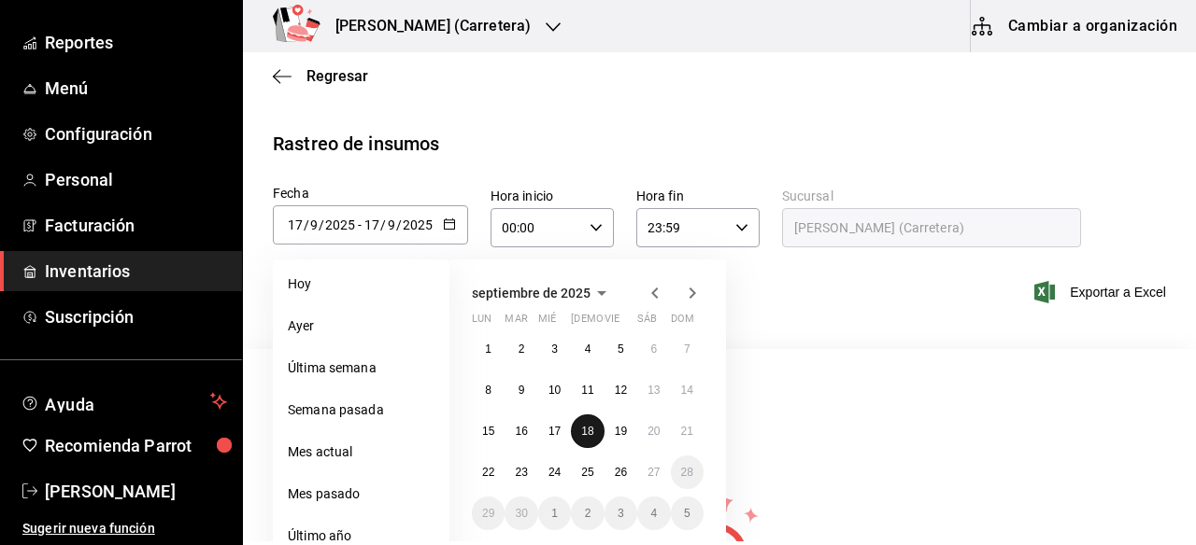
type input "18"
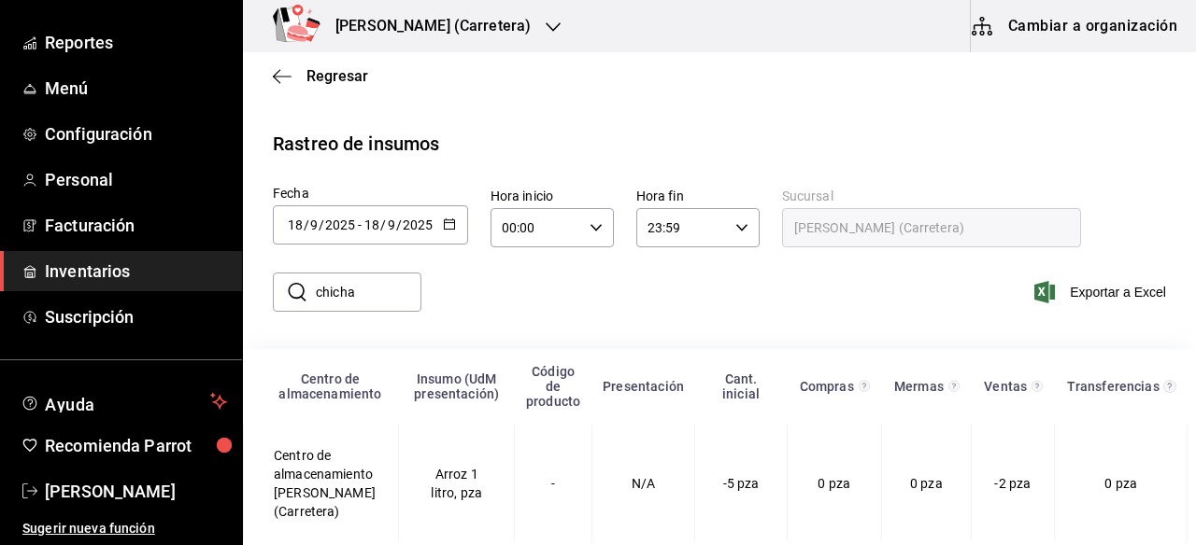
click at [382, 300] on input "chicha" at bounding box center [369, 292] width 106 height 37
type input "c"
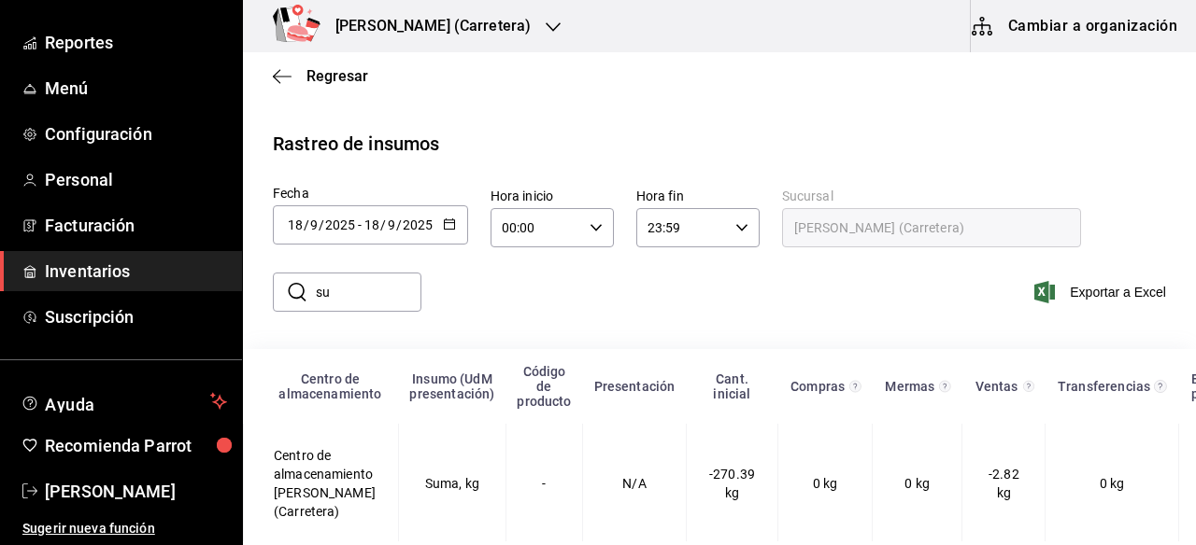
type input "s"
type input "c"
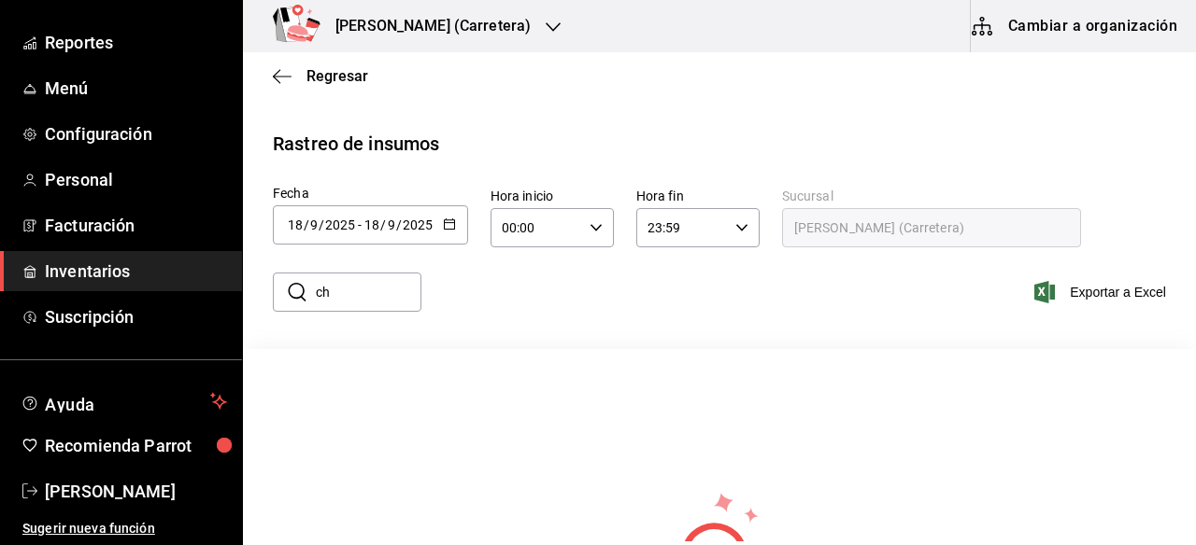
type input "c"
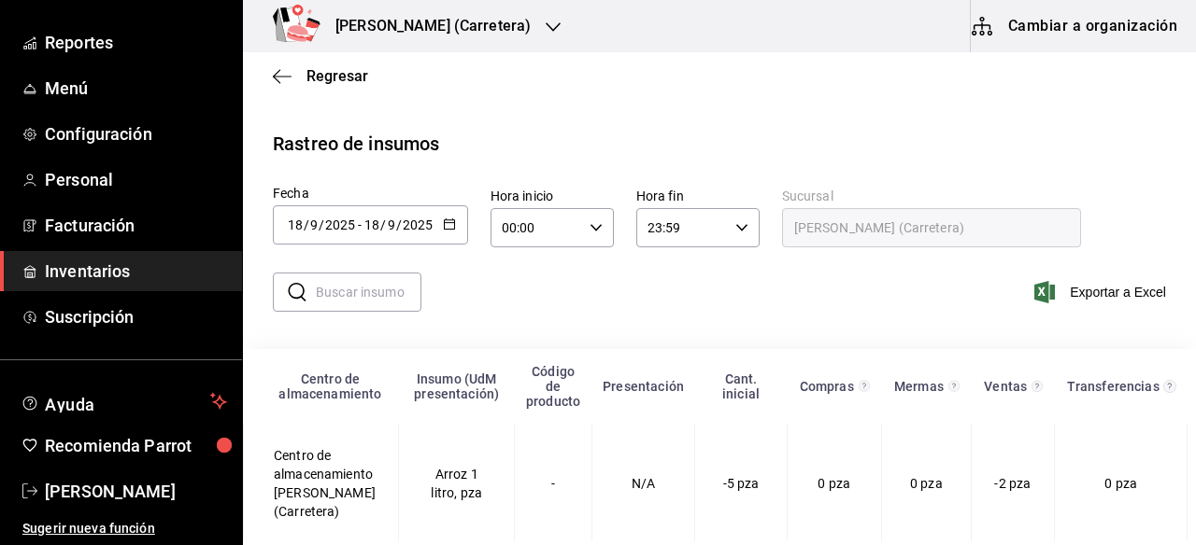
click at [447, 224] on icon "button" at bounding box center [449, 224] width 13 height 13
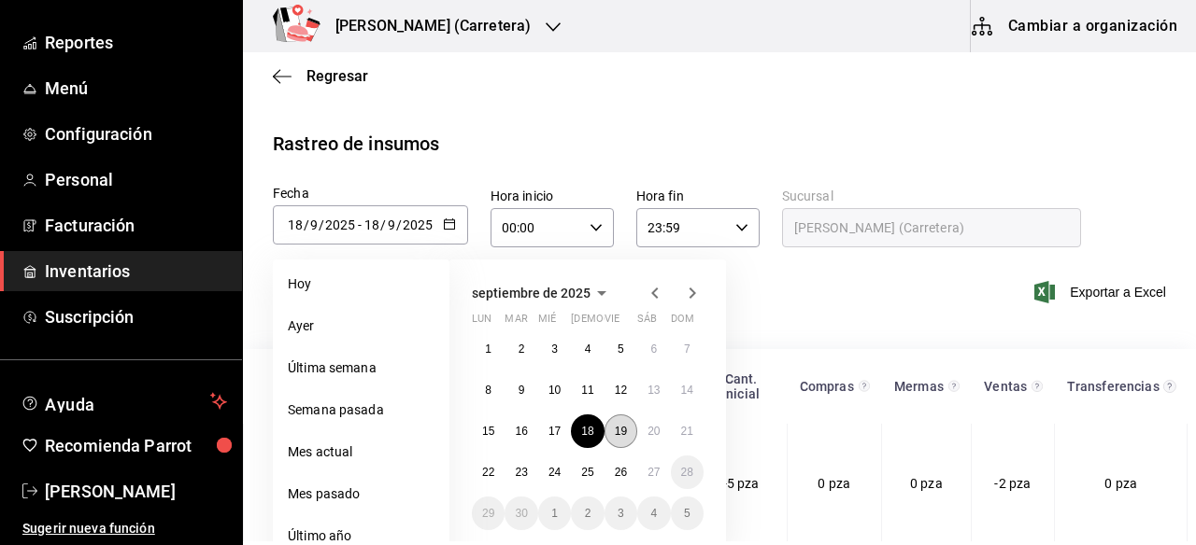
click at [617, 423] on button "19" at bounding box center [620, 432] width 33 height 34
type input "[DATE]"
type input "19"
type input "[DATE]"
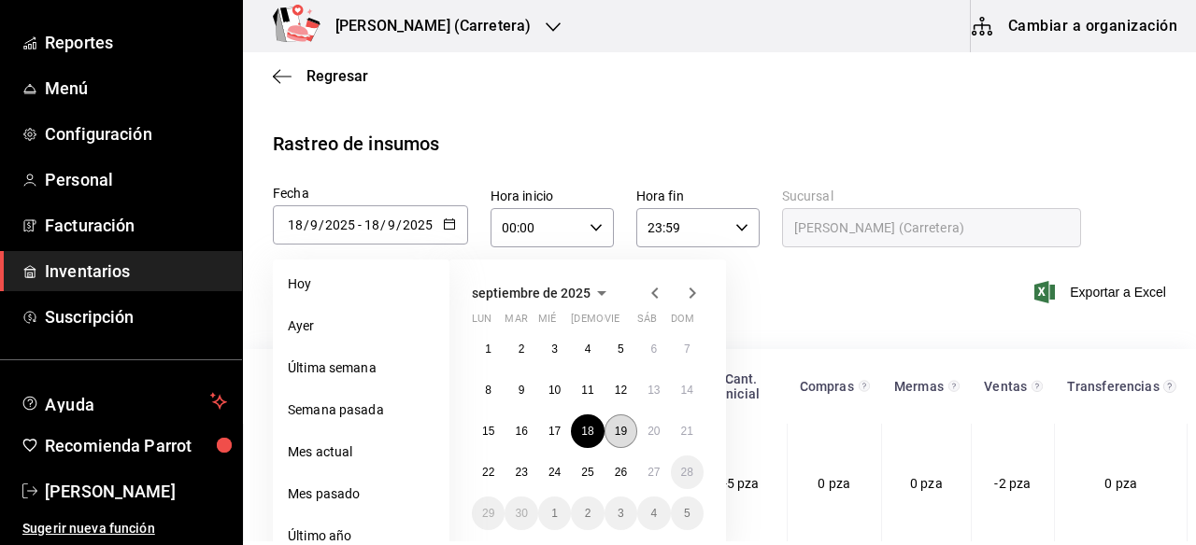
type input "19"
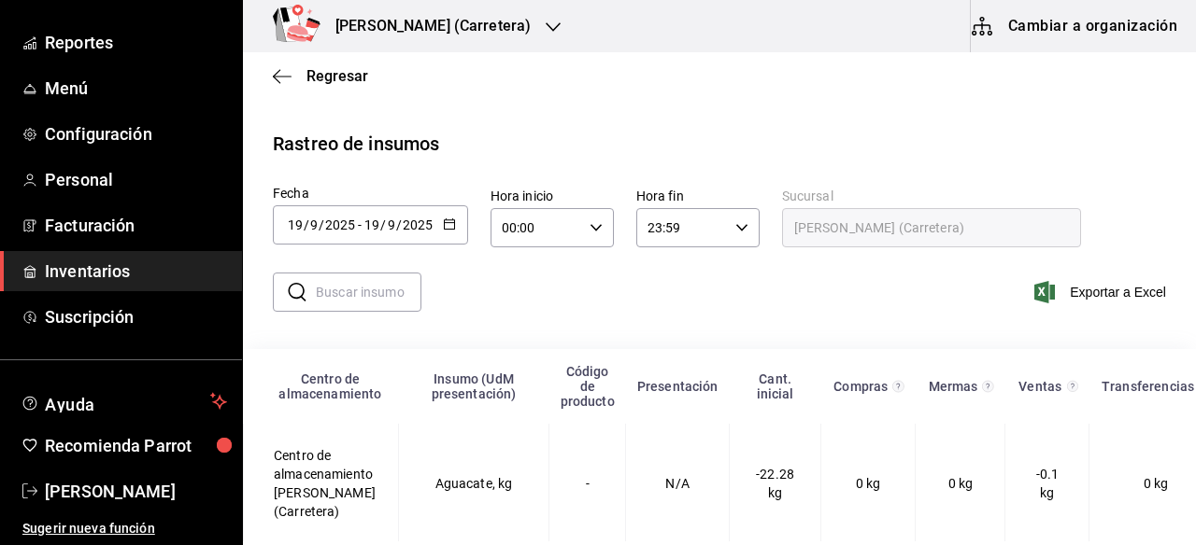
click at [357, 290] on input "text" at bounding box center [369, 292] width 106 height 37
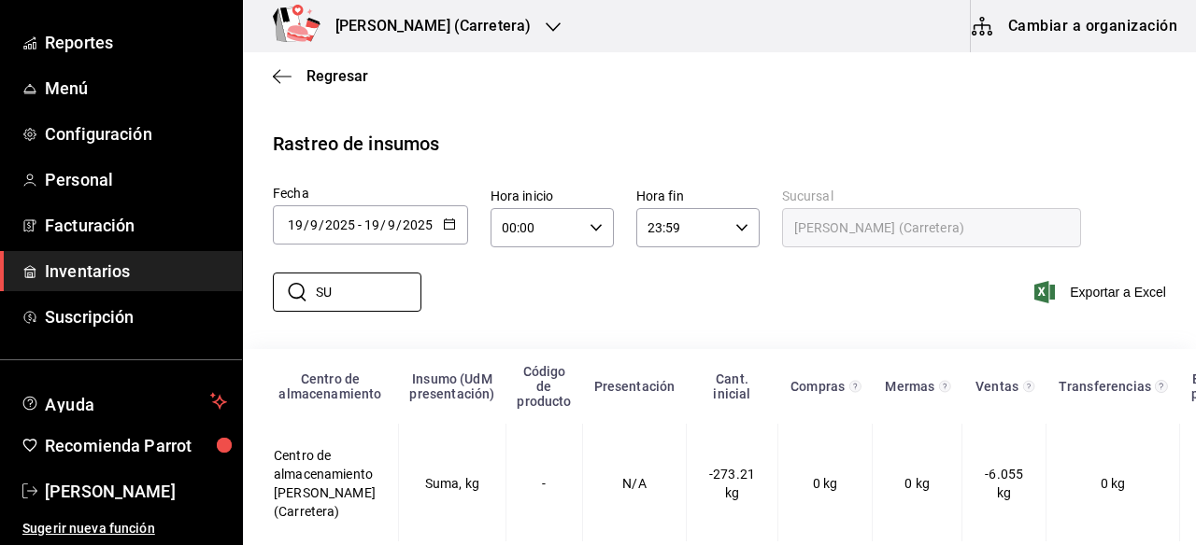
type input "S"
type input "c"
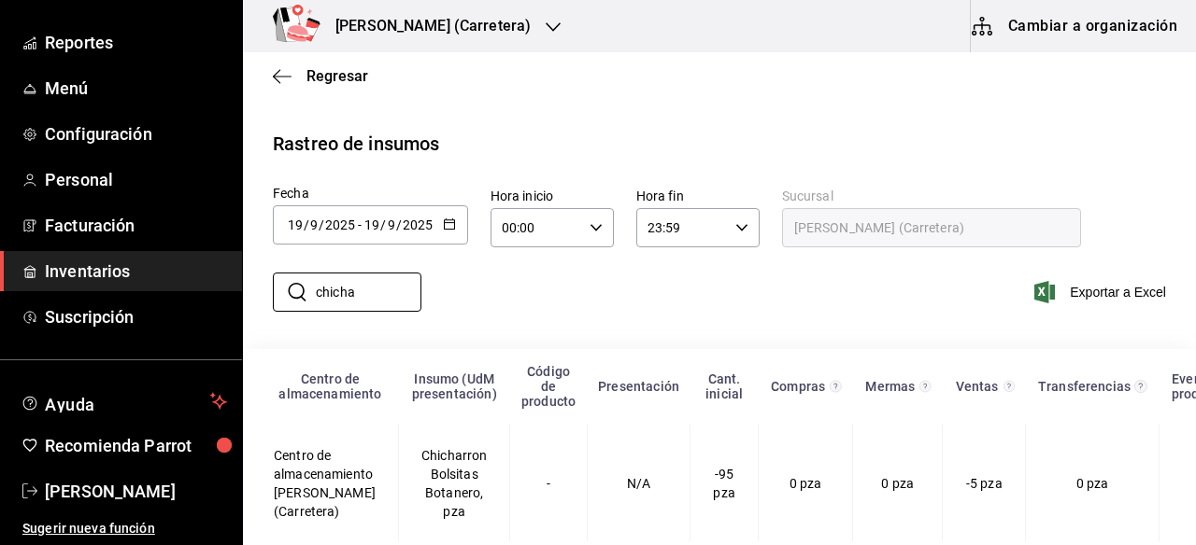
type input "chicha"
click at [447, 223] on icon "button" at bounding box center [449, 224] width 13 height 13
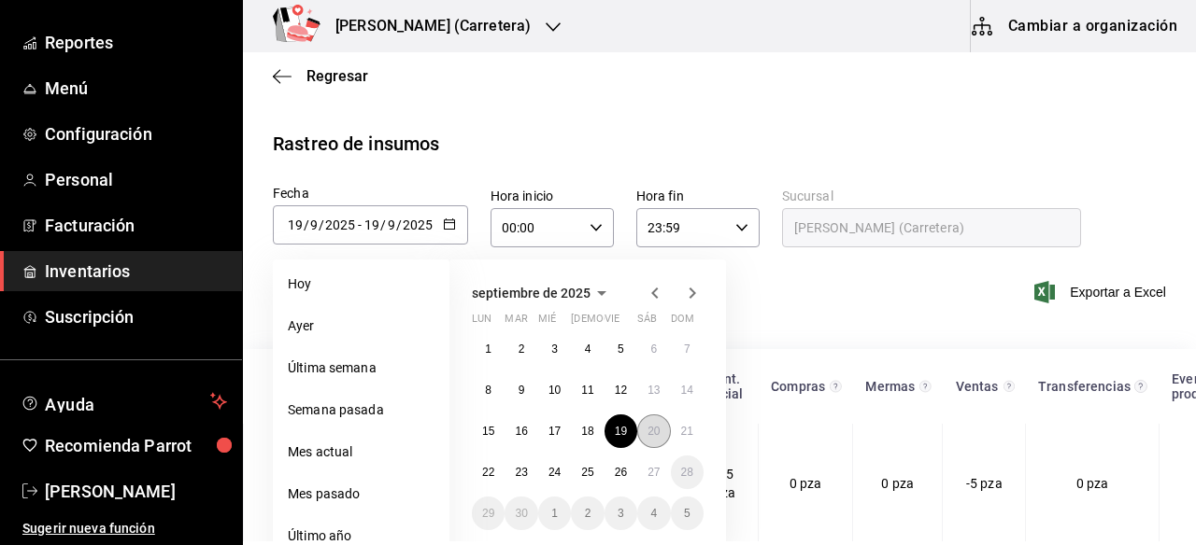
click at [657, 432] on abbr "20" at bounding box center [653, 431] width 12 height 13
type input "[DATE]"
type input "20"
type input "[DATE]"
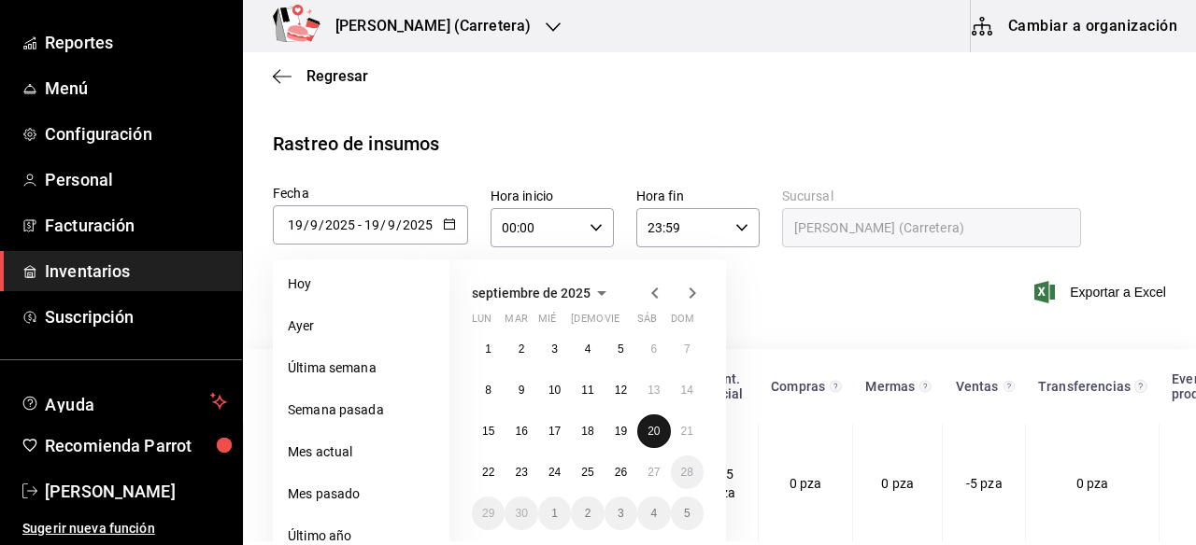
type input "20"
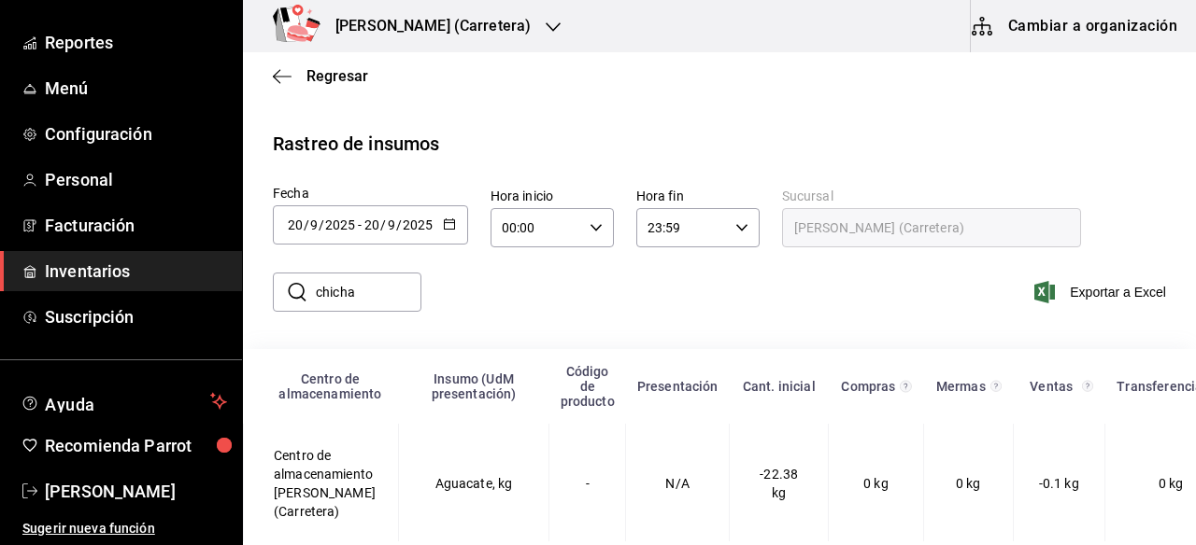
click at [406, 303] on input "chicha" at bounding box center [369, 292] width 106 height 37
type input "c"
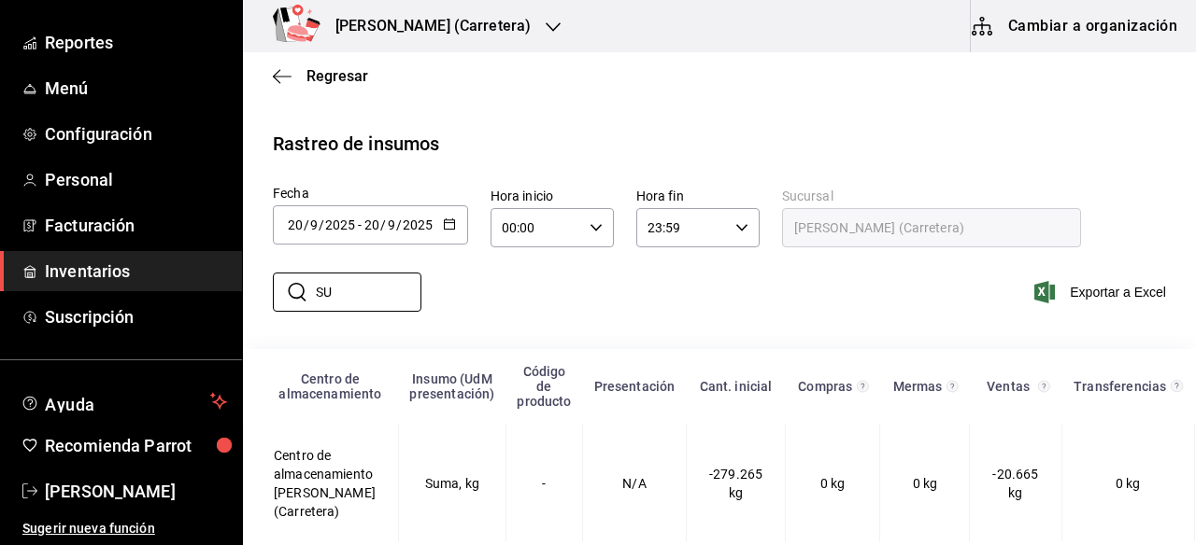
type input "S"
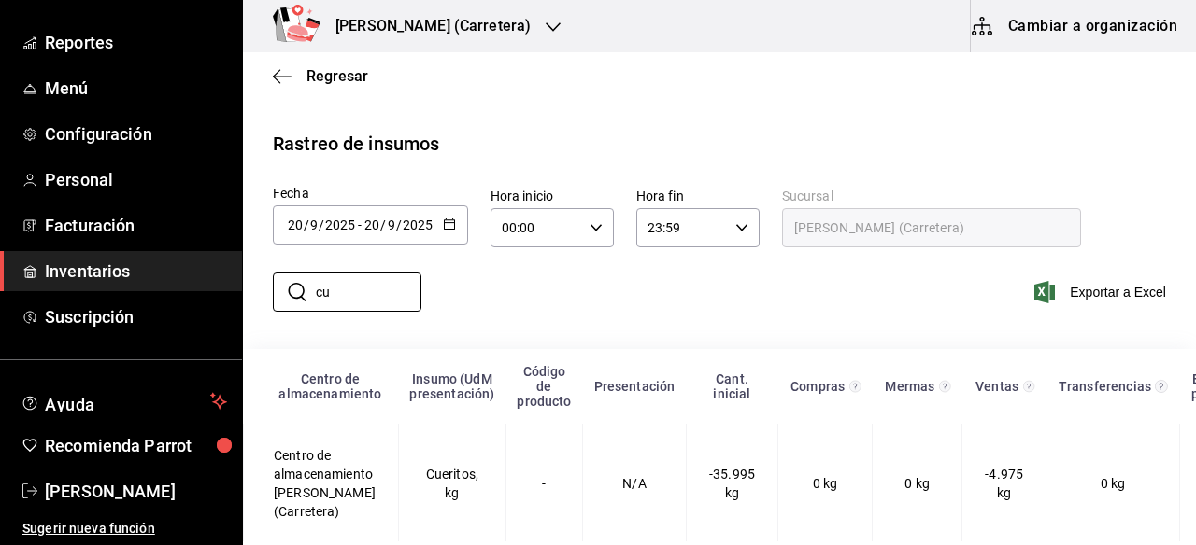
type input "c"
type input "chicha"
click at [448, 222] on icon "button" at bounding box center [449, 224] width 13 height 13
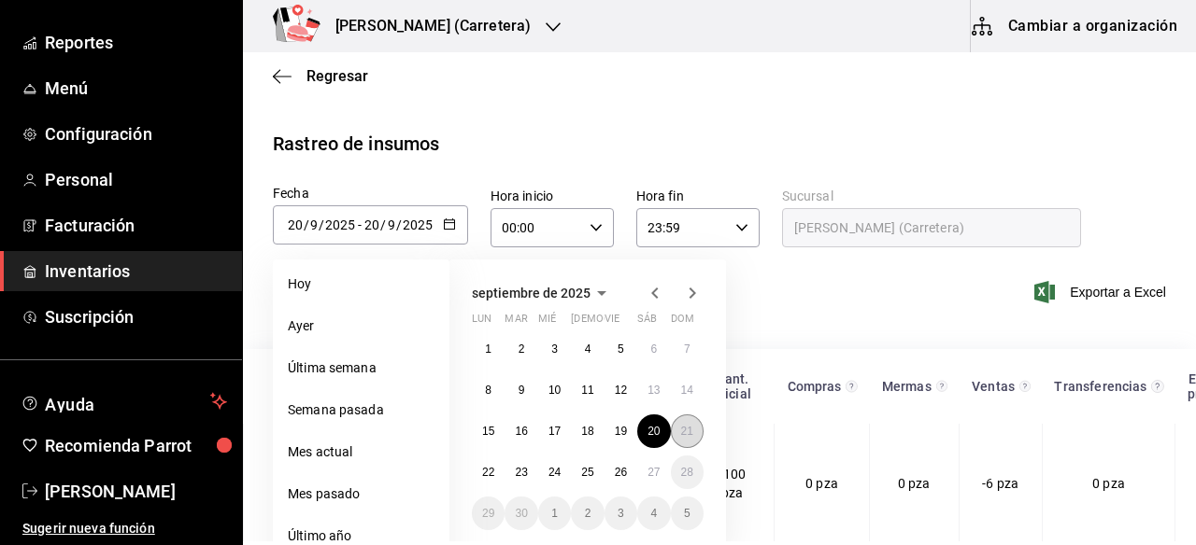
click at [691, 436] on abbr "21" at bounding box center [687, 431] width 12 height 13
type input "[DATE]"
type input "21"
type input "[DATE]"
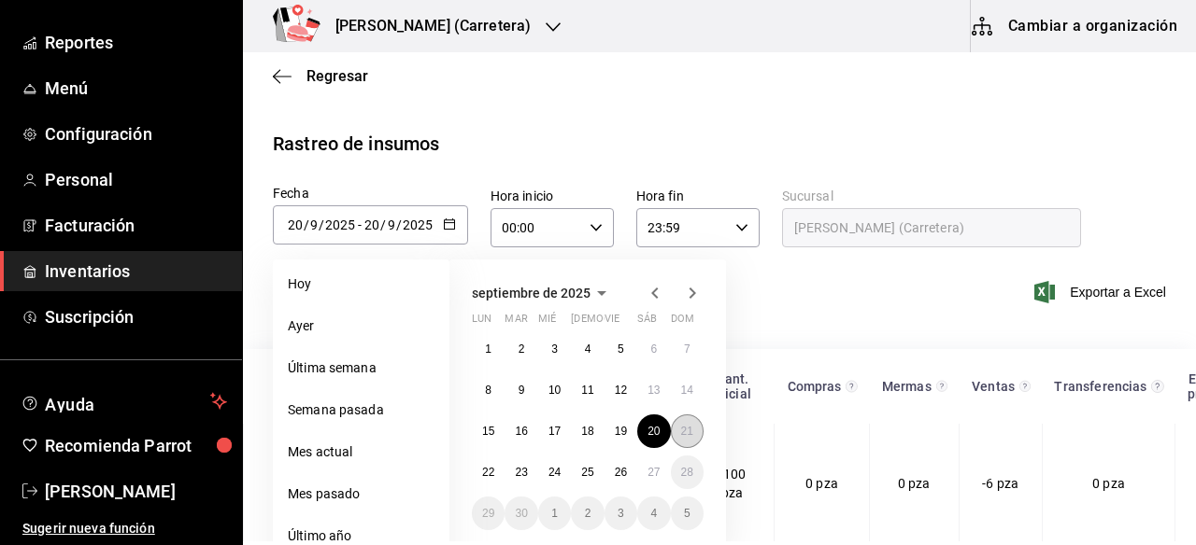
type input "21"
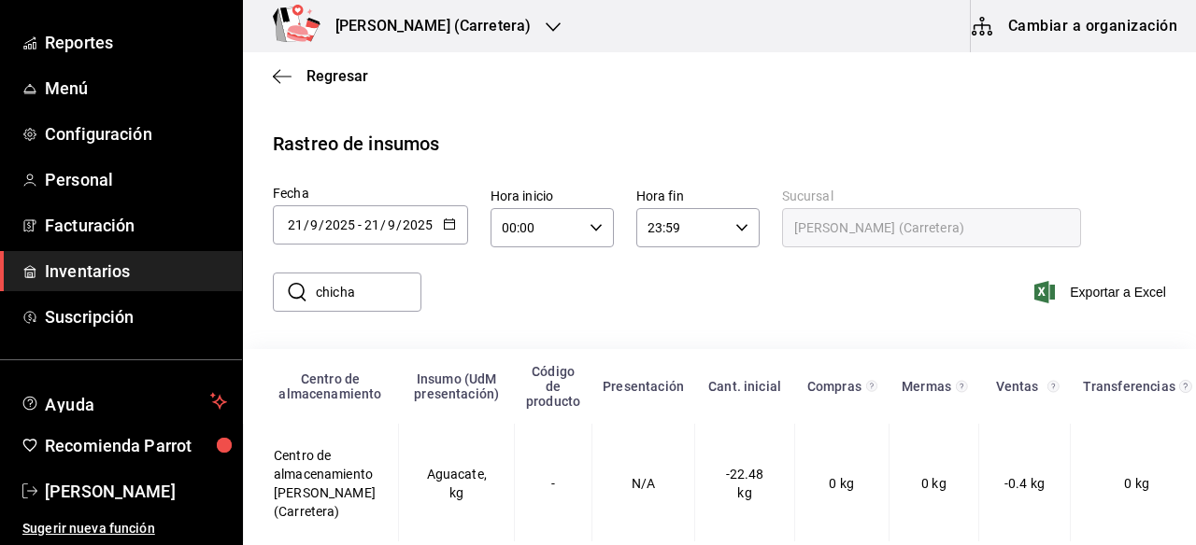
click at [402, 286] on input "chicha" at bounding box center [369, 292] width 106 height 37
type input "c"
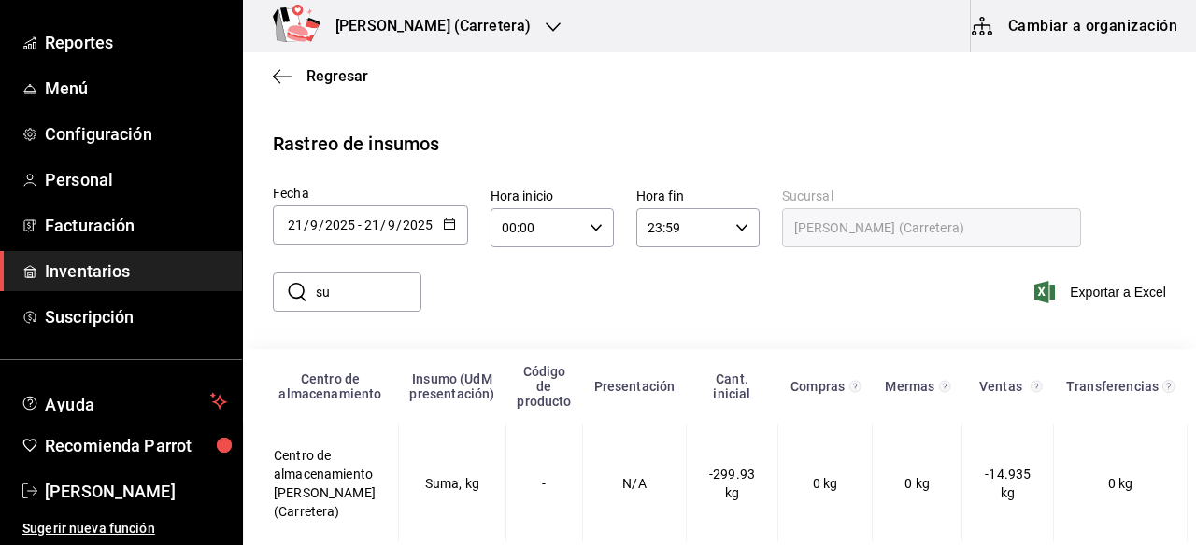
type input "s"
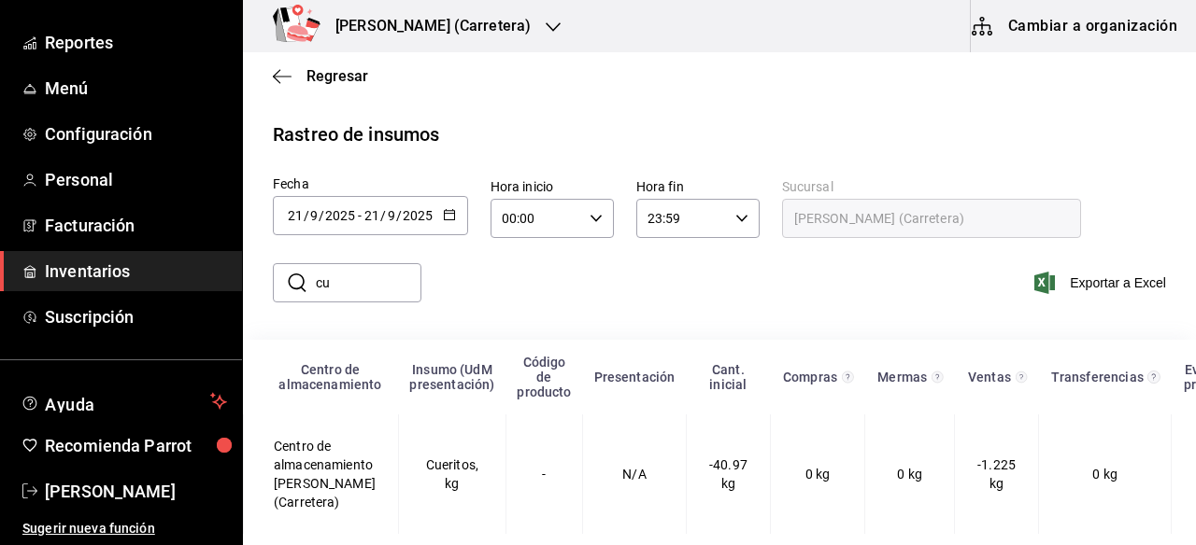
type input "c"
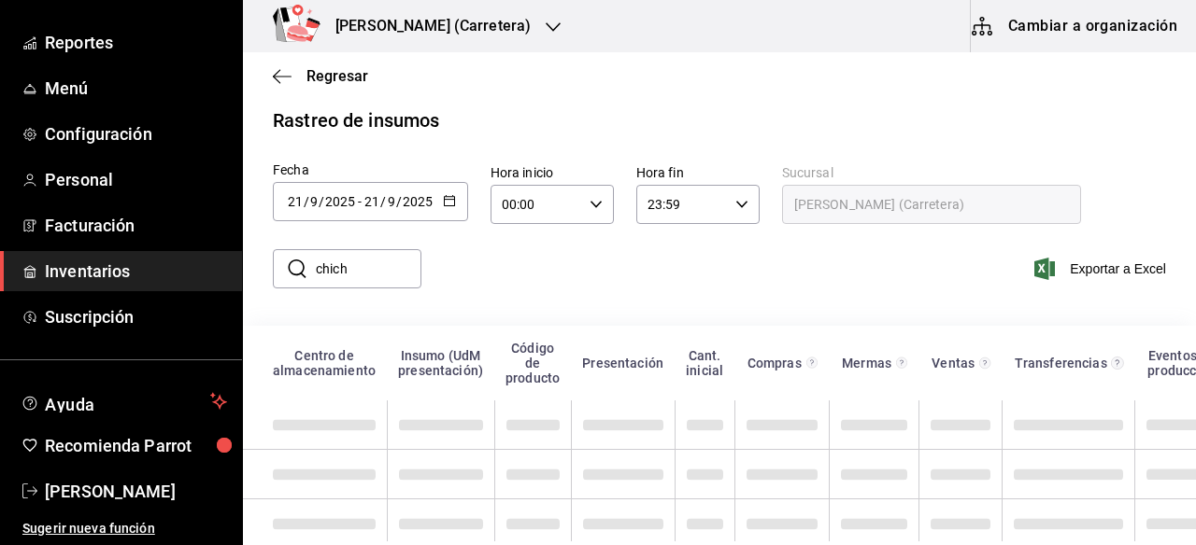
type input "chicha"
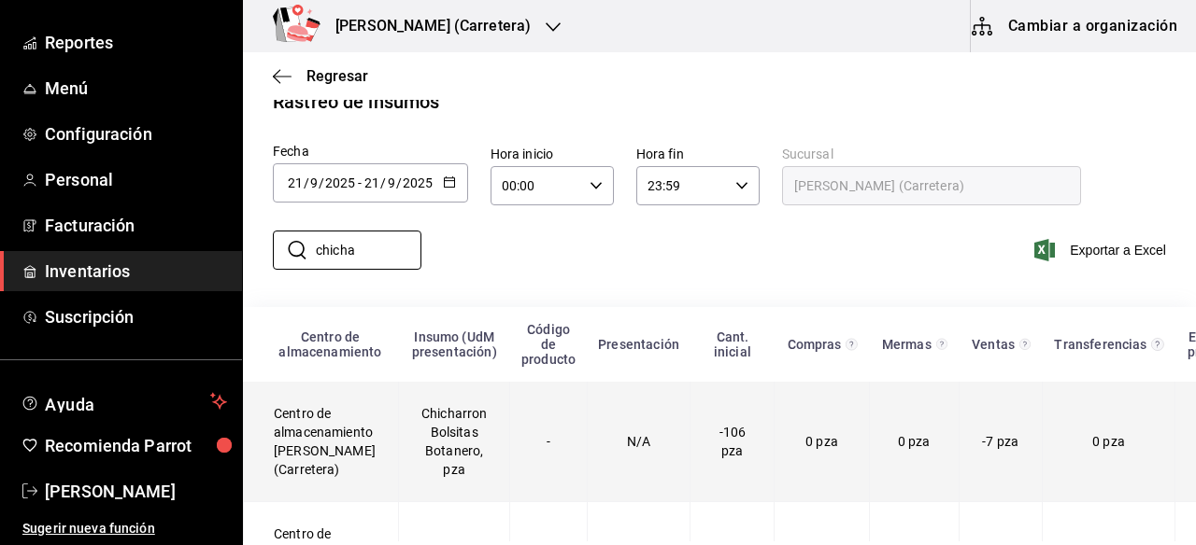
scroll to position [0, 0]
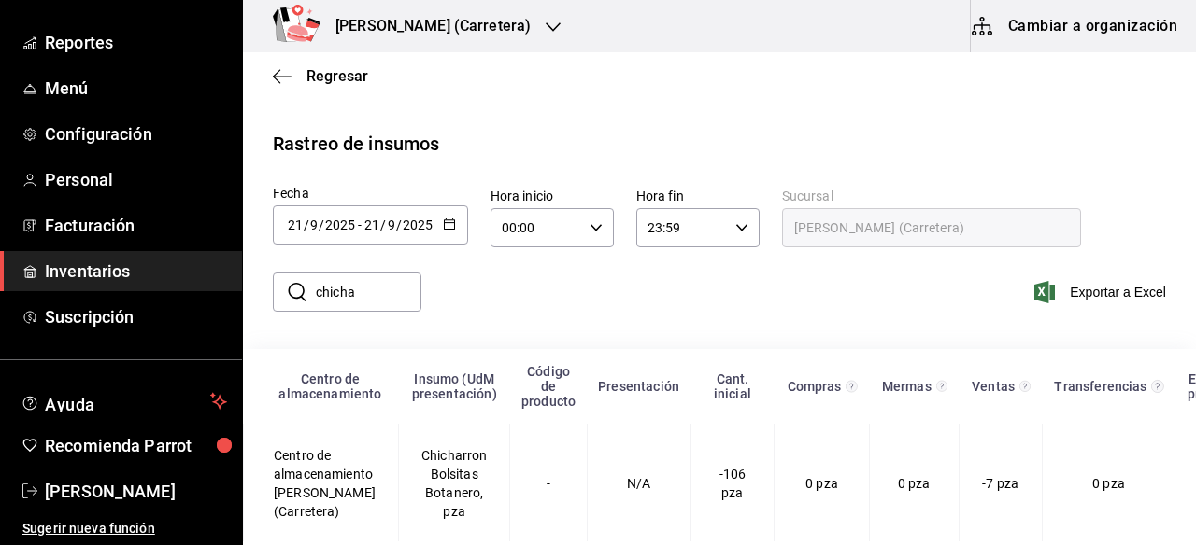
click at [449, 224] on icon "button" at bounding box center [449, 224] width 13 height 13
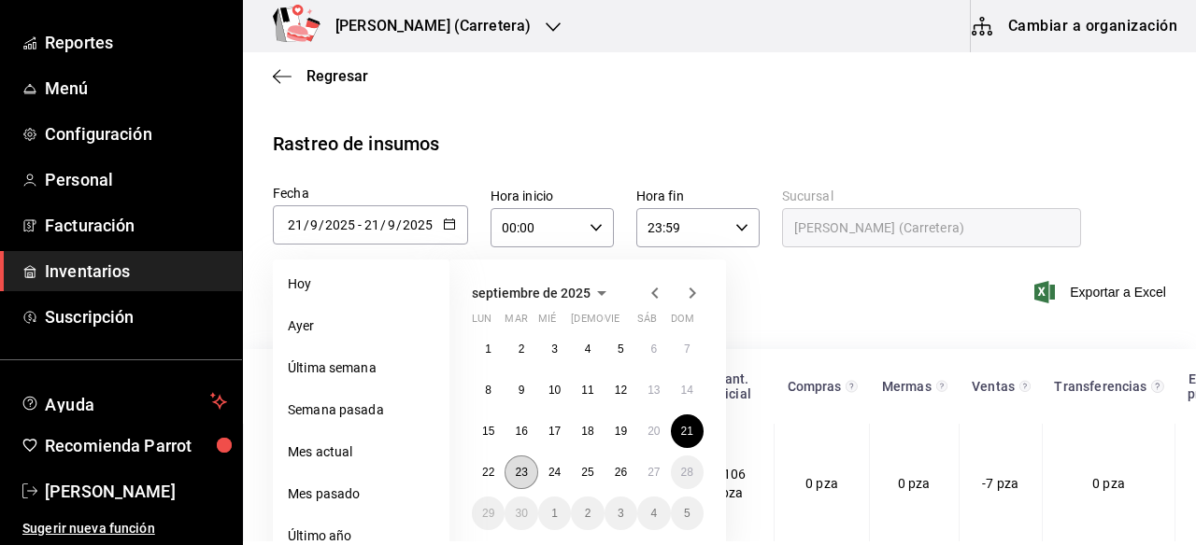
click at [535, 477] on button "23" at bounding box center [520, 473] width 33 height 34
type input "[DATE]"
type input "23"
type input "[DATE]"
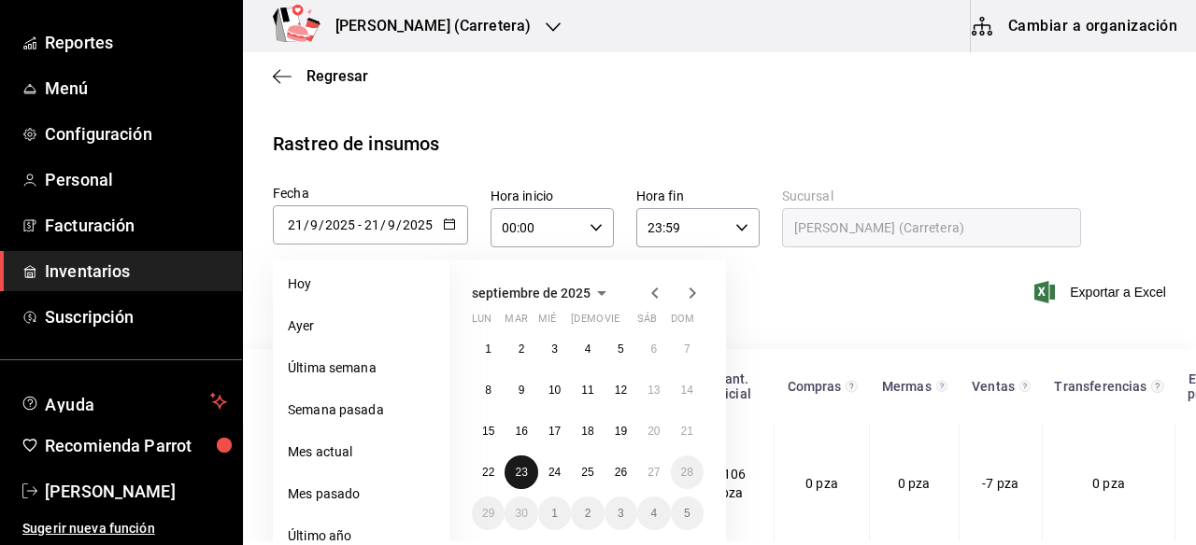
type input "23"
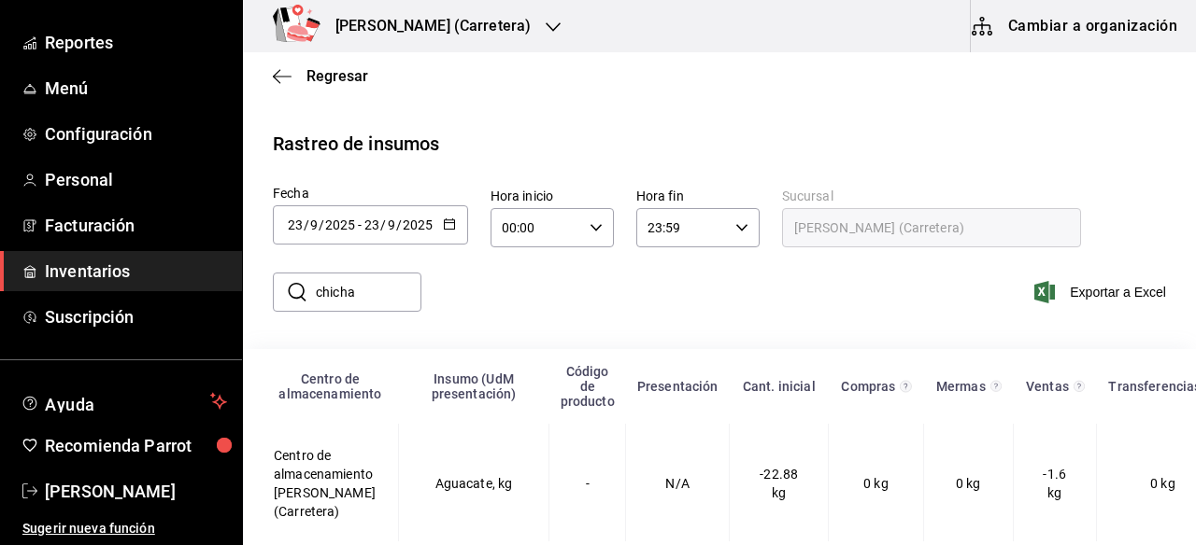
click at [374, 297] on input "chicha" at bounding box center [369, 292] width 106 height 37
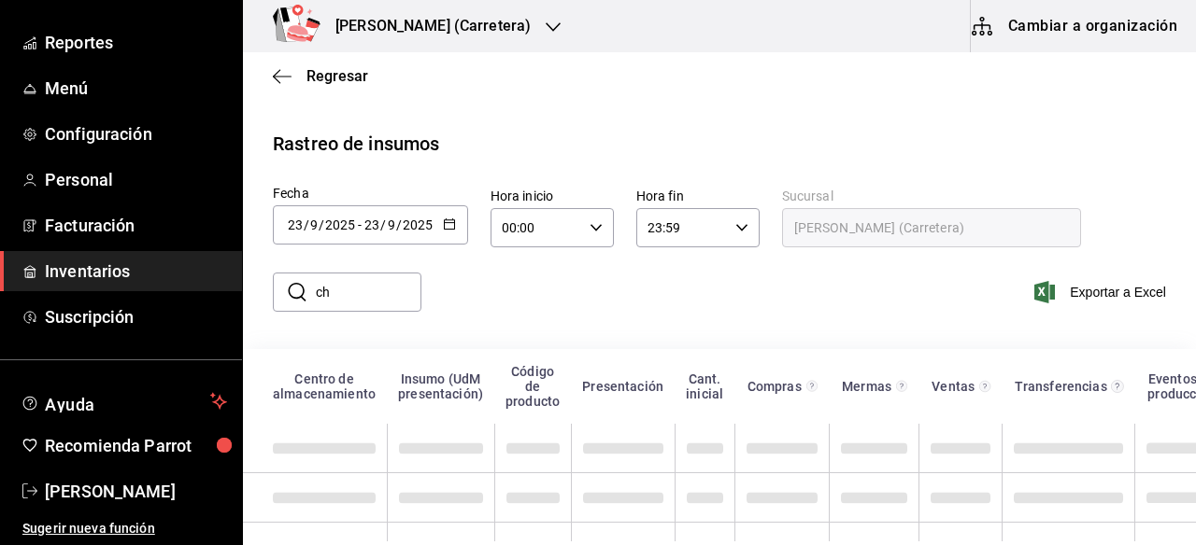
type input "c"
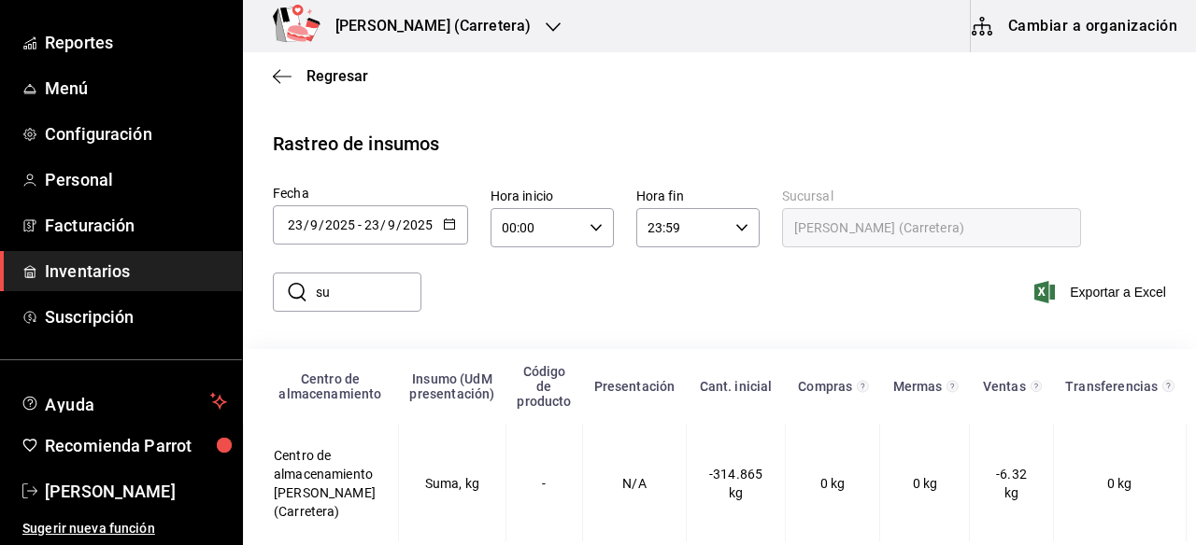
type input "s"
type input "c"
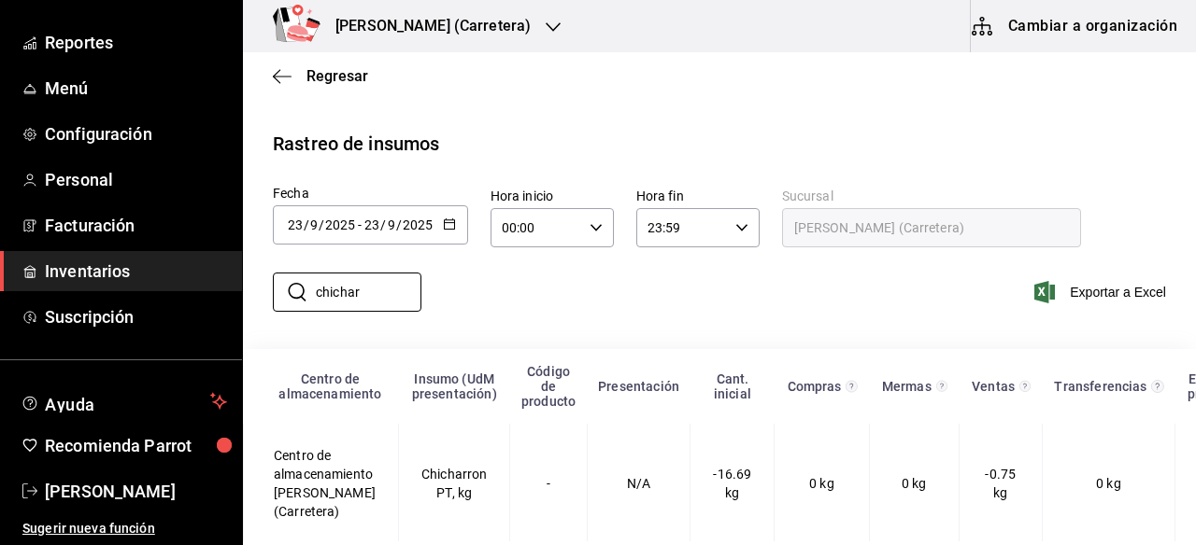
type input "chichar"
click at [452, 225] on icon "button" at bounding box center [449, 224] width 13 height 13
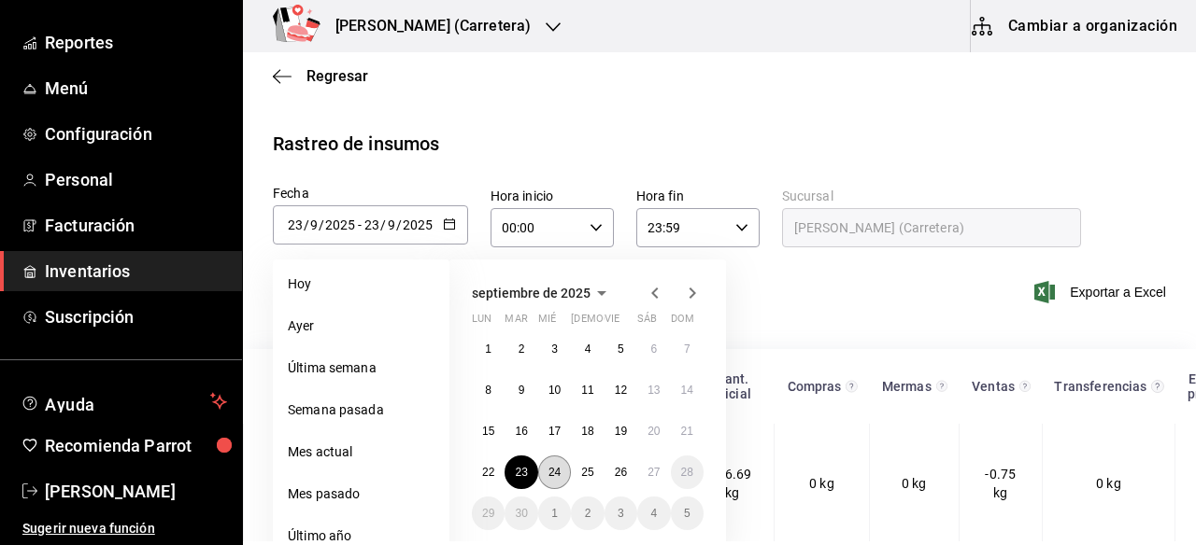
click at [552, 469] on abbr "24" at bounding box center [554, 472] width 12 height 13
type input "[DATE]"
type input "24"
type input "[DATE]"
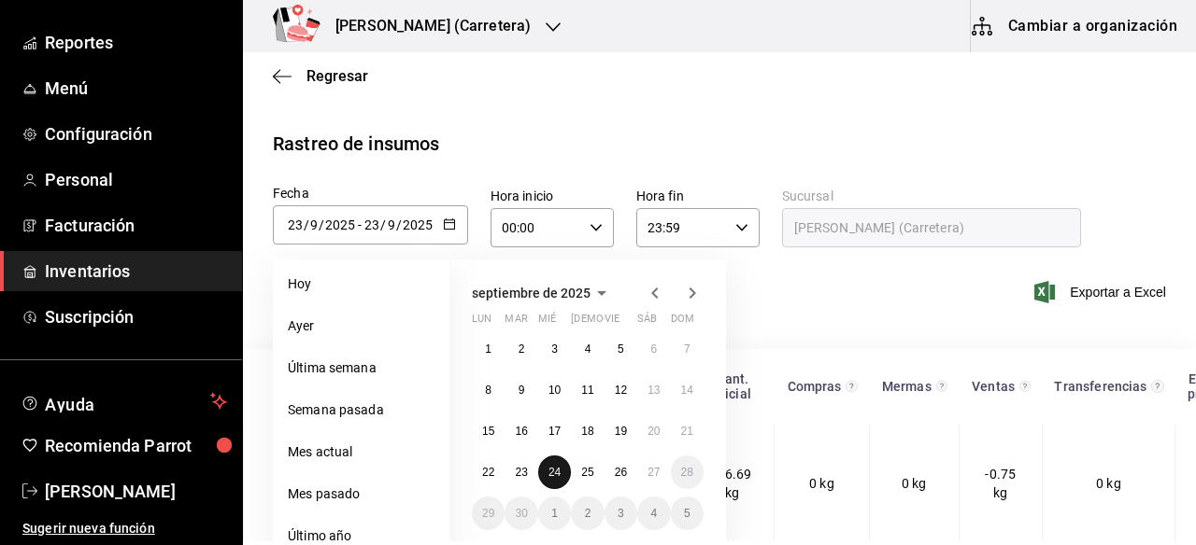
type input "24"
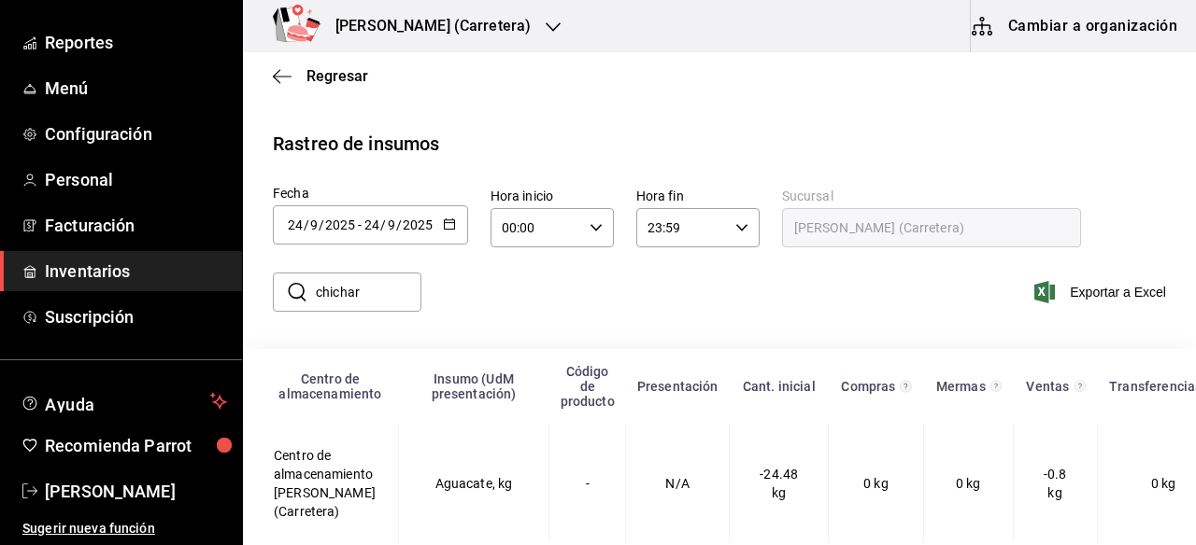
click at [379, 290] on input "chichar" at bounding box center [369, 292] width 106 height 37
type input "c"
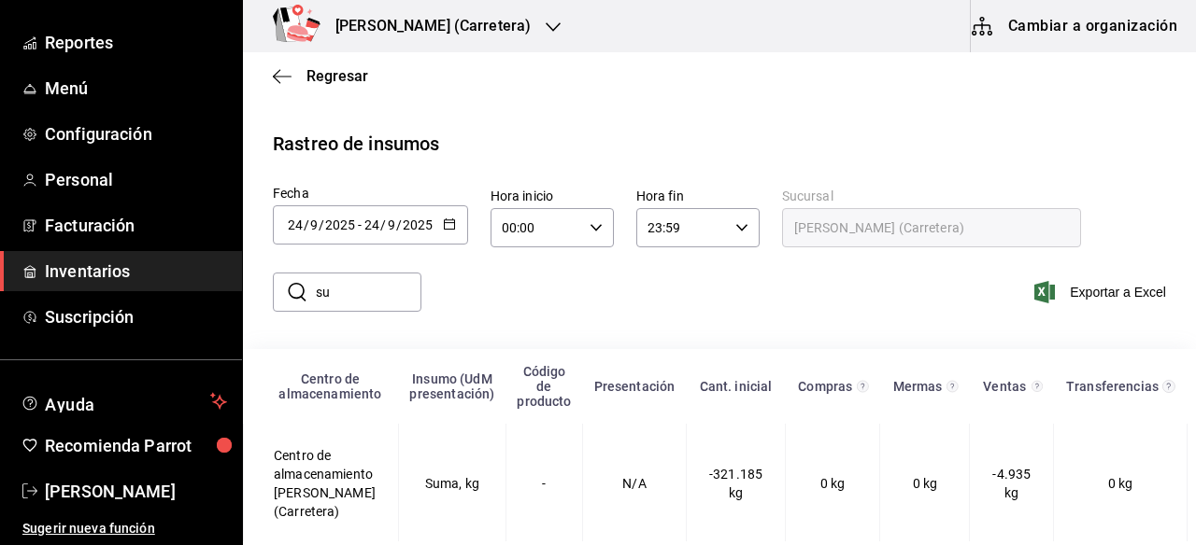
type input "s"
type input "c"
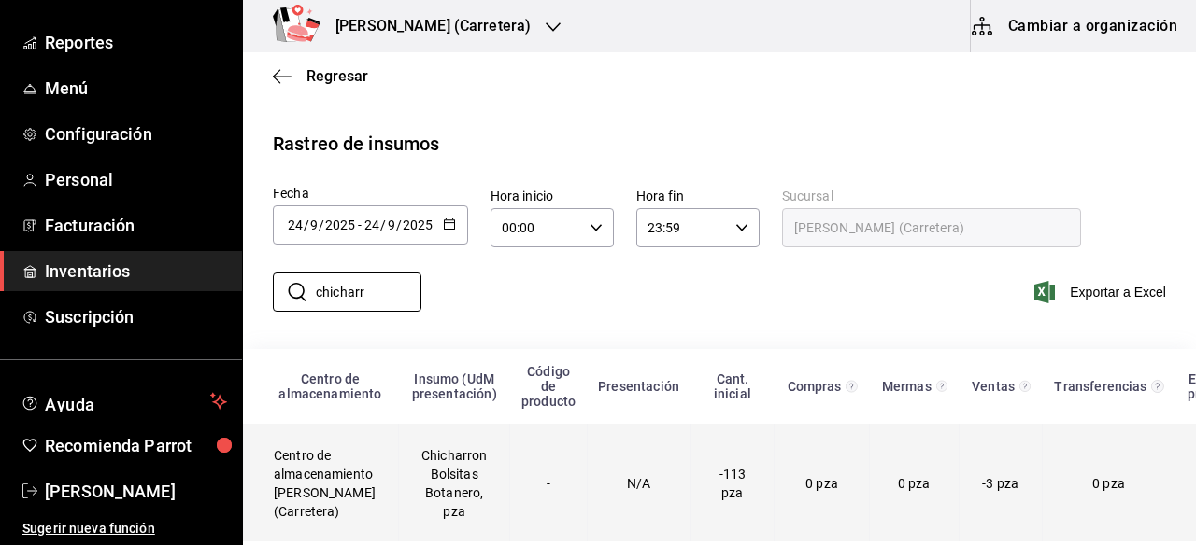
scroll to position [144, 0]
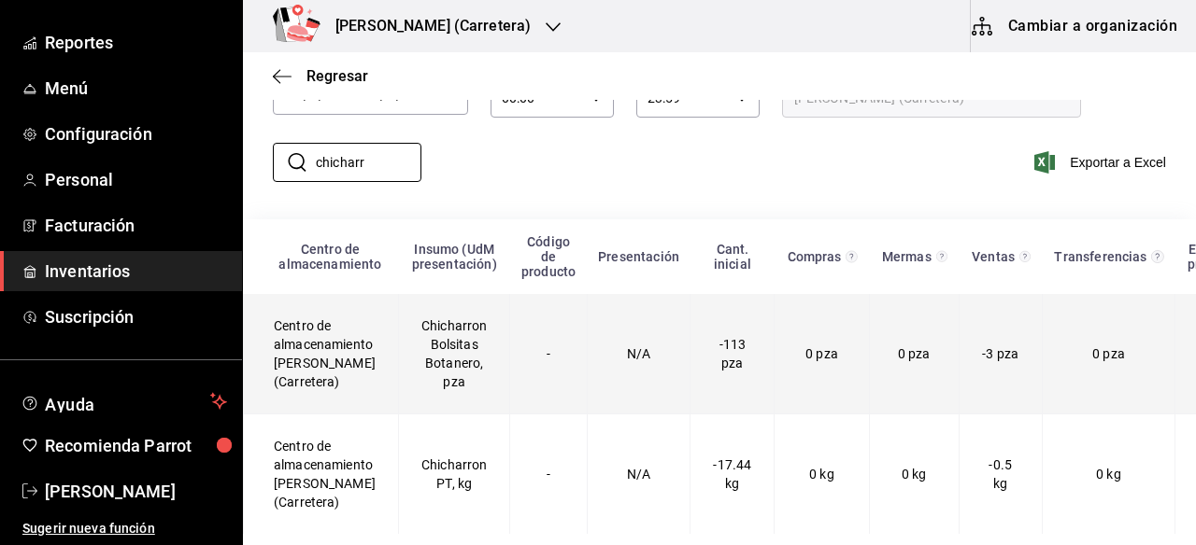
type input "chicharr"
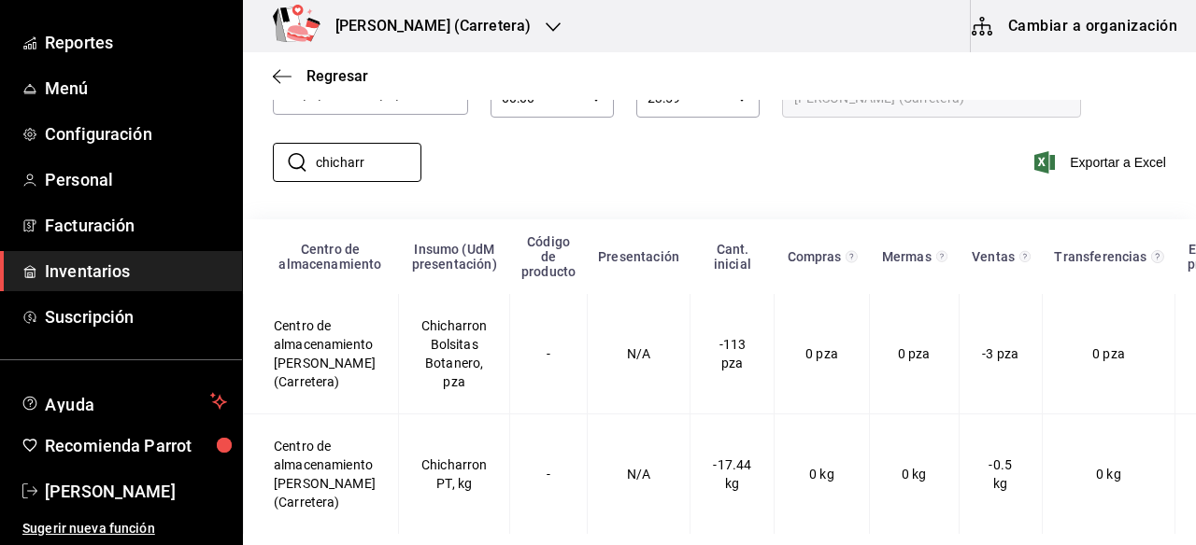
scroll to position [0, 0]
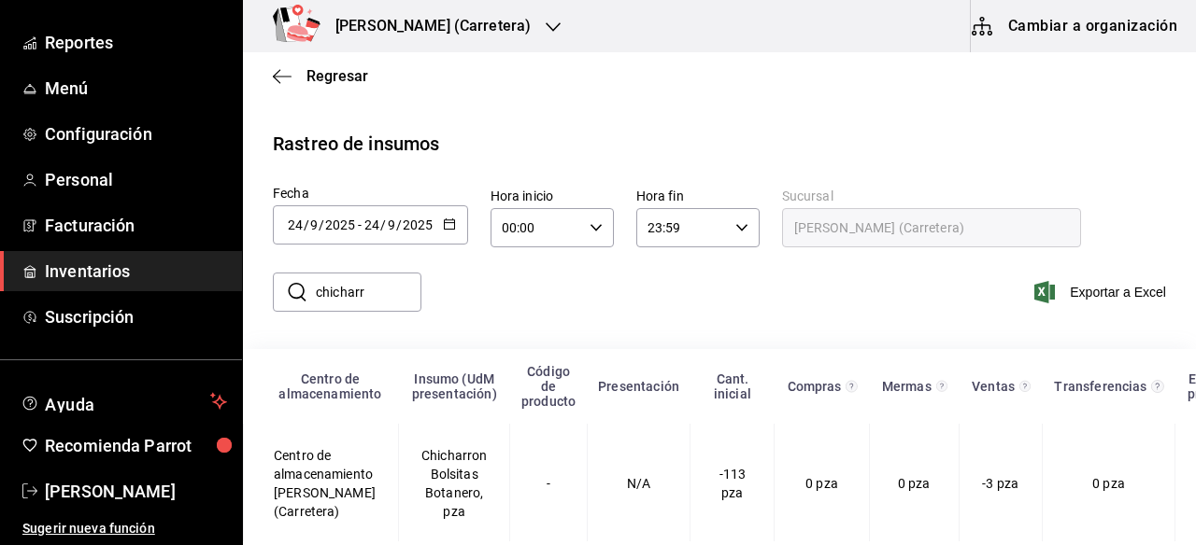
click at [446, 224] on icon "button" at bounding box center [449, 224] width 13 height 13
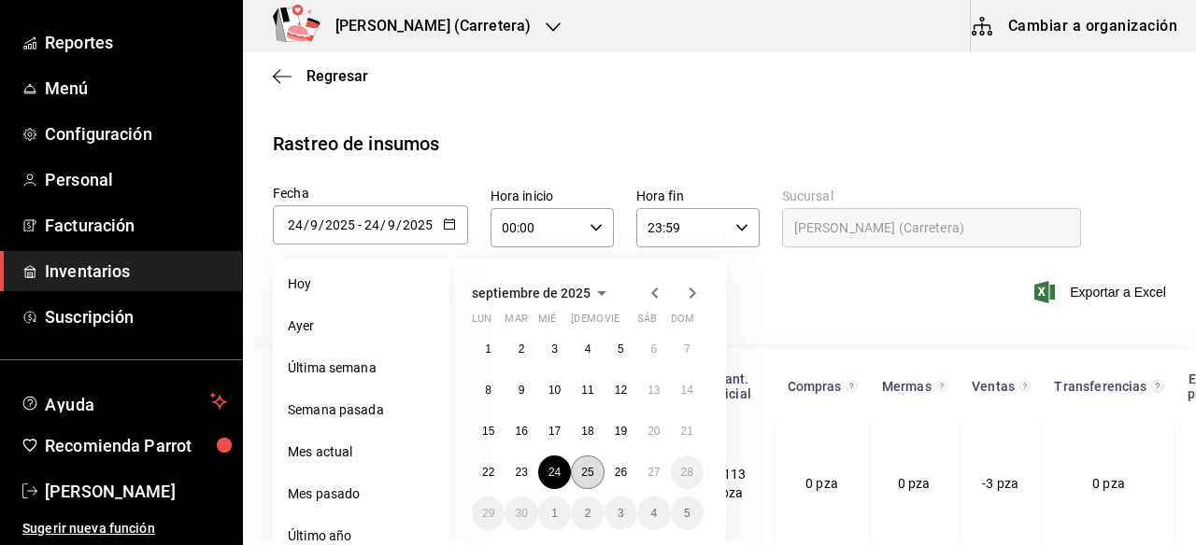
click at [591, 466] on abbr "25" at bounding box center [587, 472] width 12 height 13
type input "[DATE]"
type input "25"
type input "[DATE]"
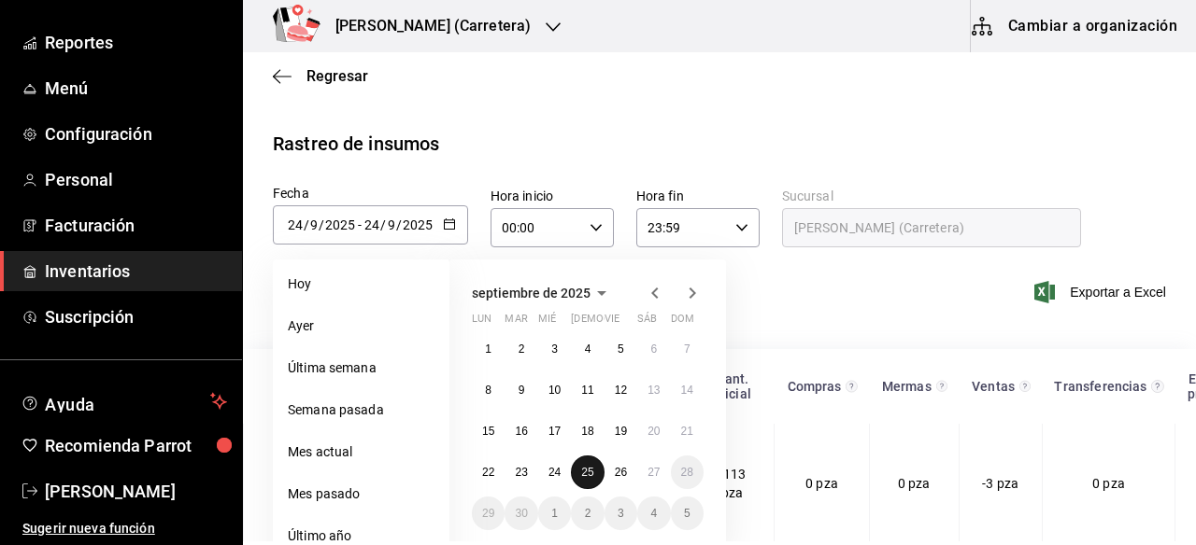
type input "25"
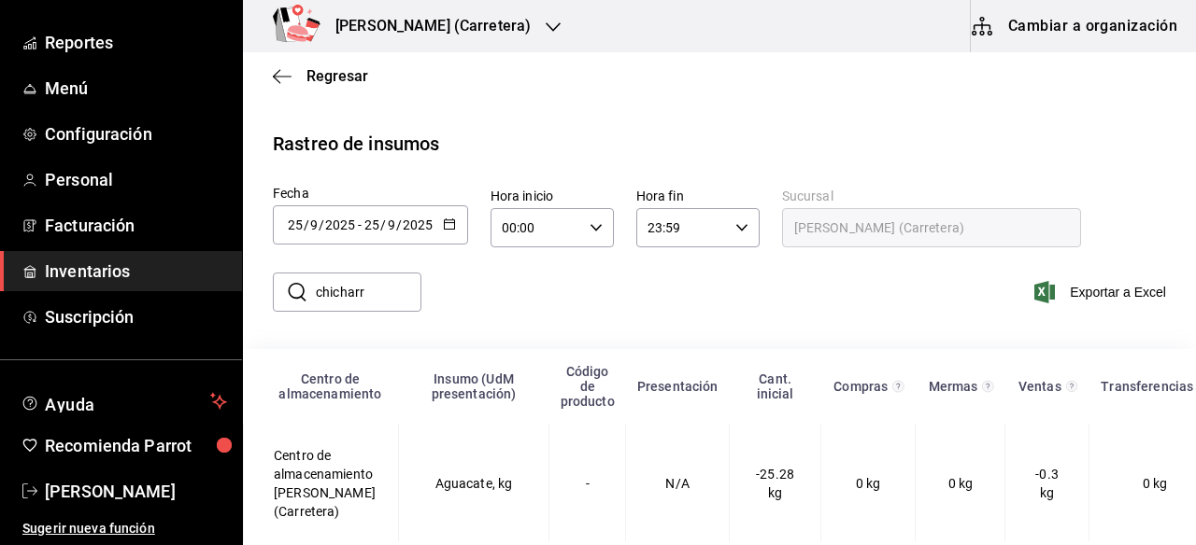
click at [389, 295] on input "chicharr" at bounding box center [369, 292] width 106 height 37
type input "c"
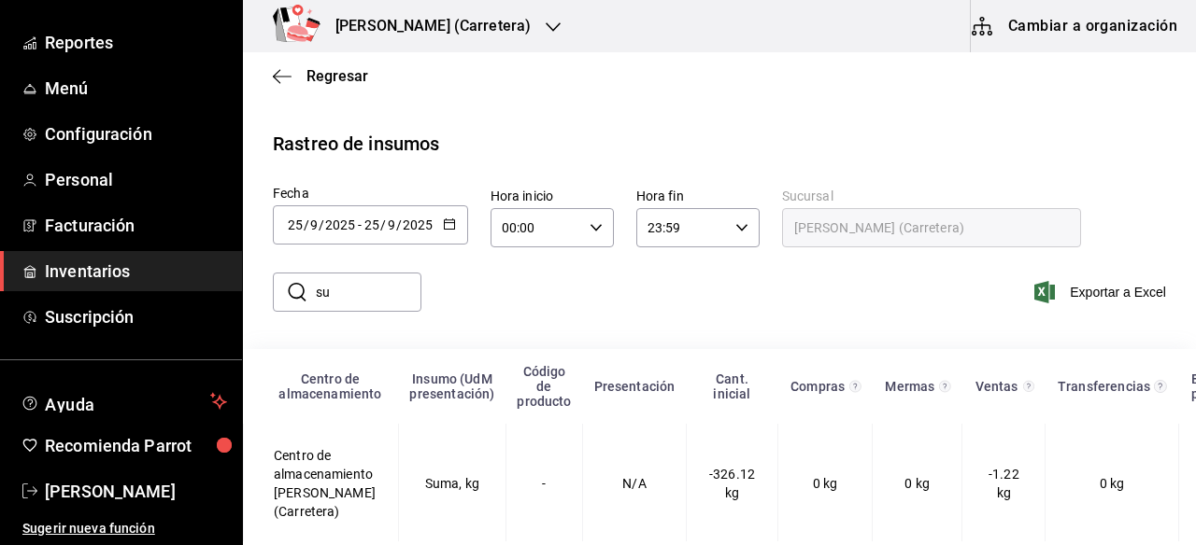
type input "s"
type input "c"
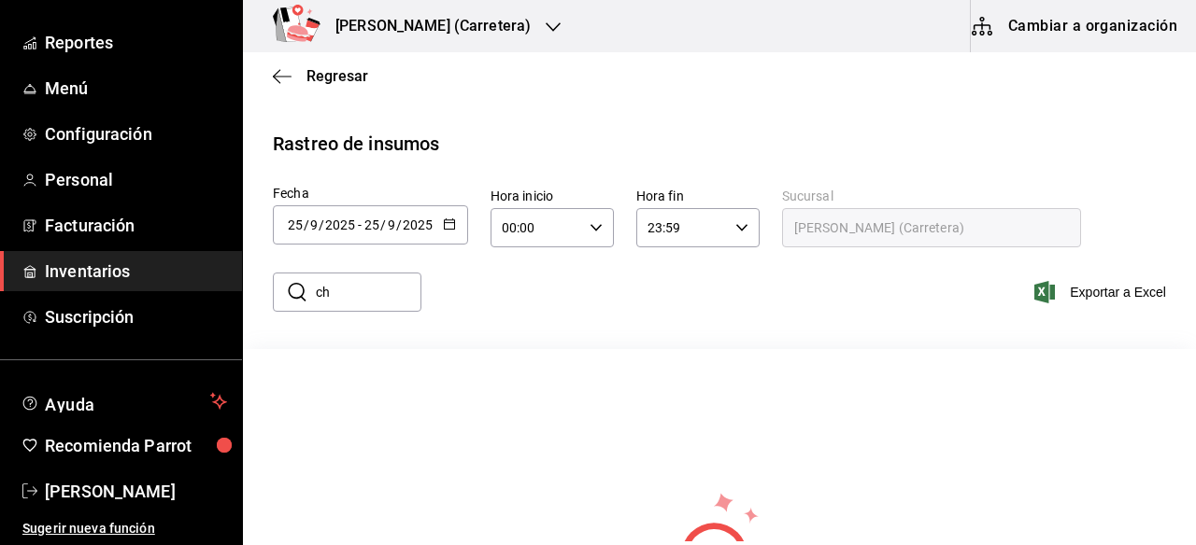
type input "c"
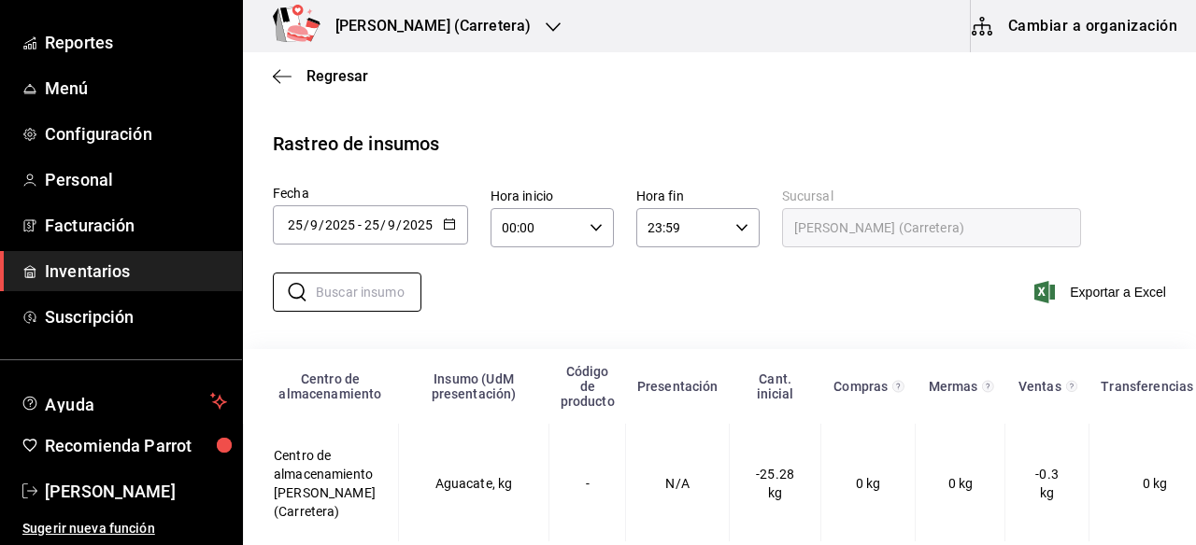
click at [545, 28] on icon "button" at bounding box center [552, 27] width 15 height 15
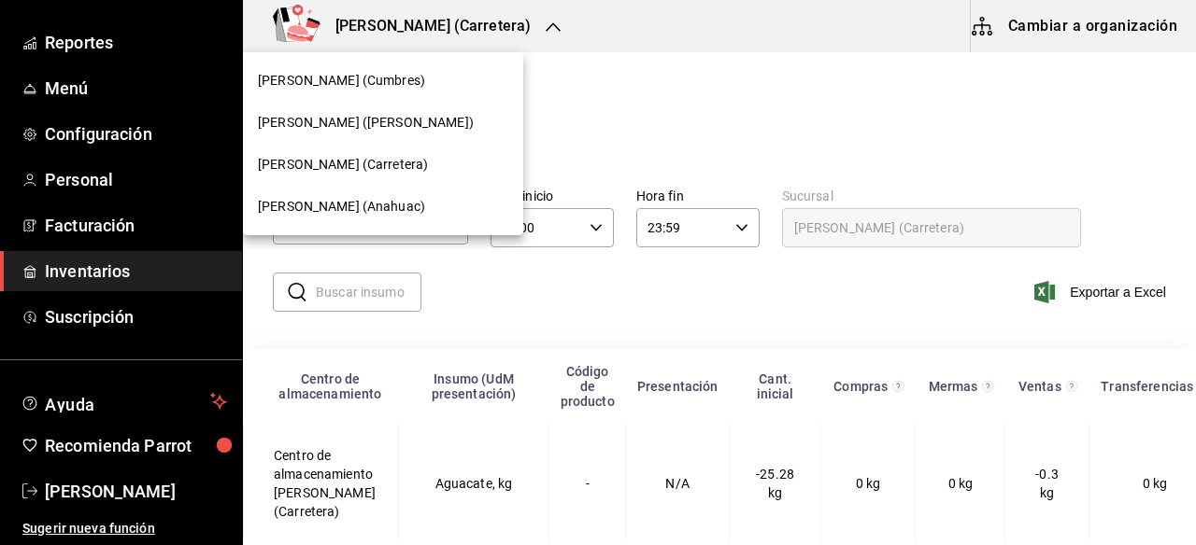
click at [704, 145] on div at bounding box center [598, 272] width 1196 height 545
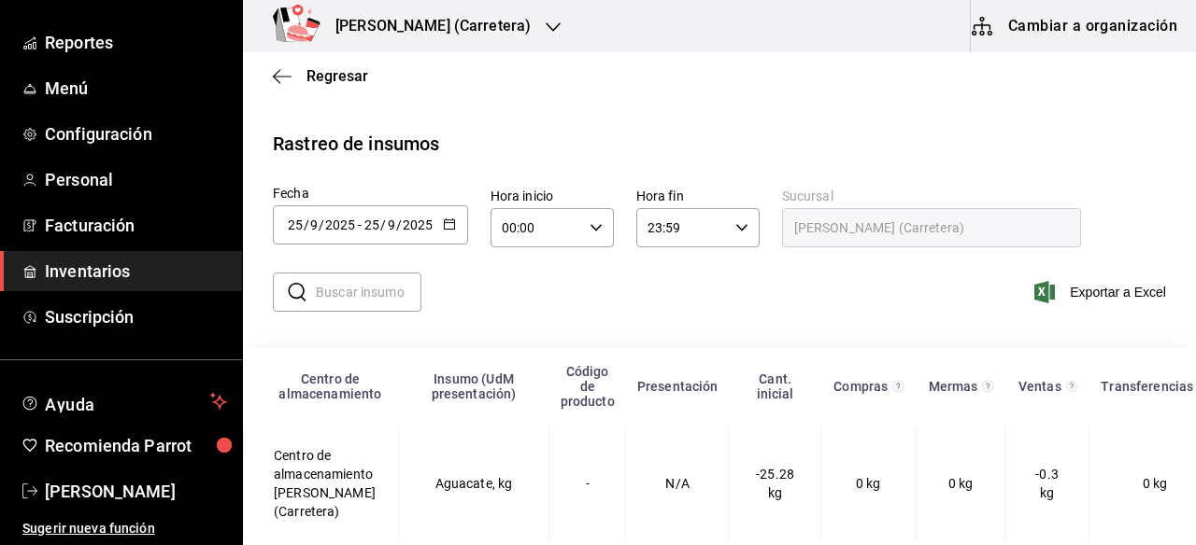
click at [454, 222] on icon "button" at bounding box center [449, 224] width 13 height 13
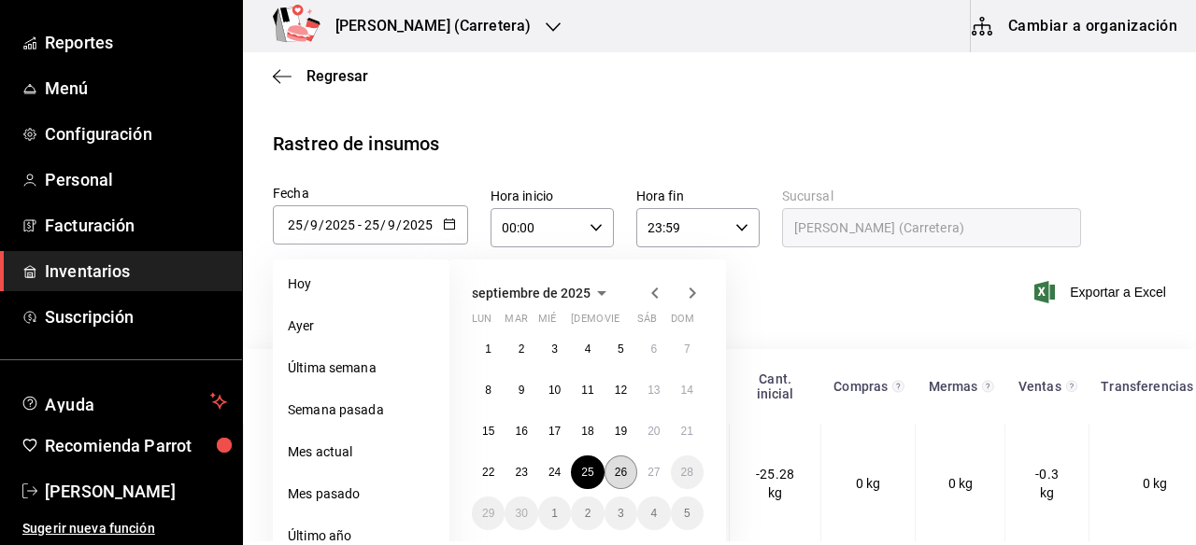
click at [629, 472] on button "26" at bounding box center [620, 473] width 33 height 34
type input "[DATE]"
type input "26"
type input "[DATE]"
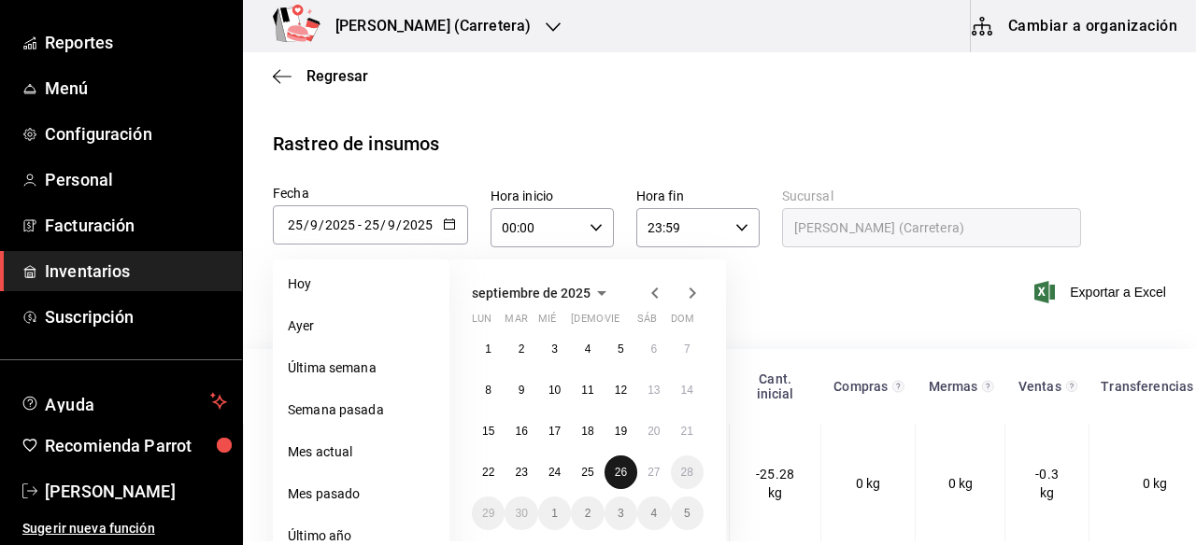
type input "26"
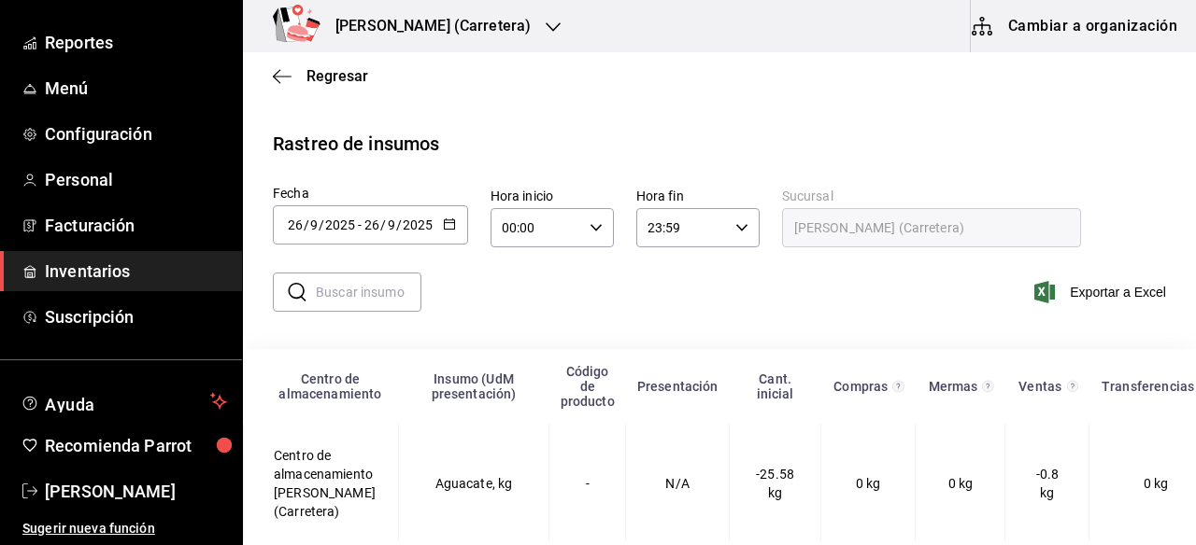
click at [343, 295] on input "text" at bounding box center [369, 292] width 106 height 37
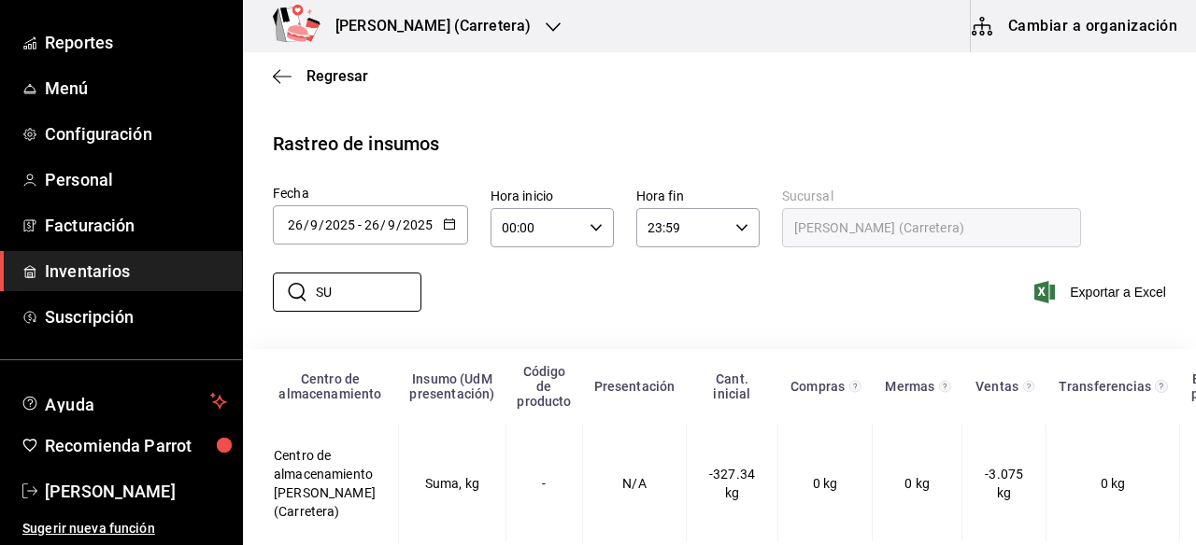
type input "S"
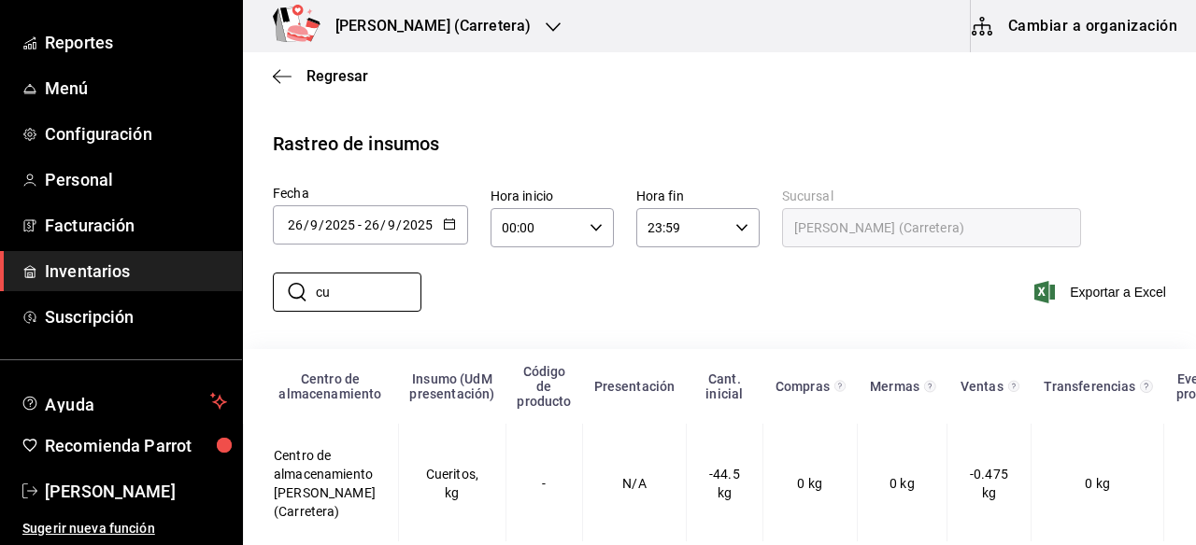
type input "c"
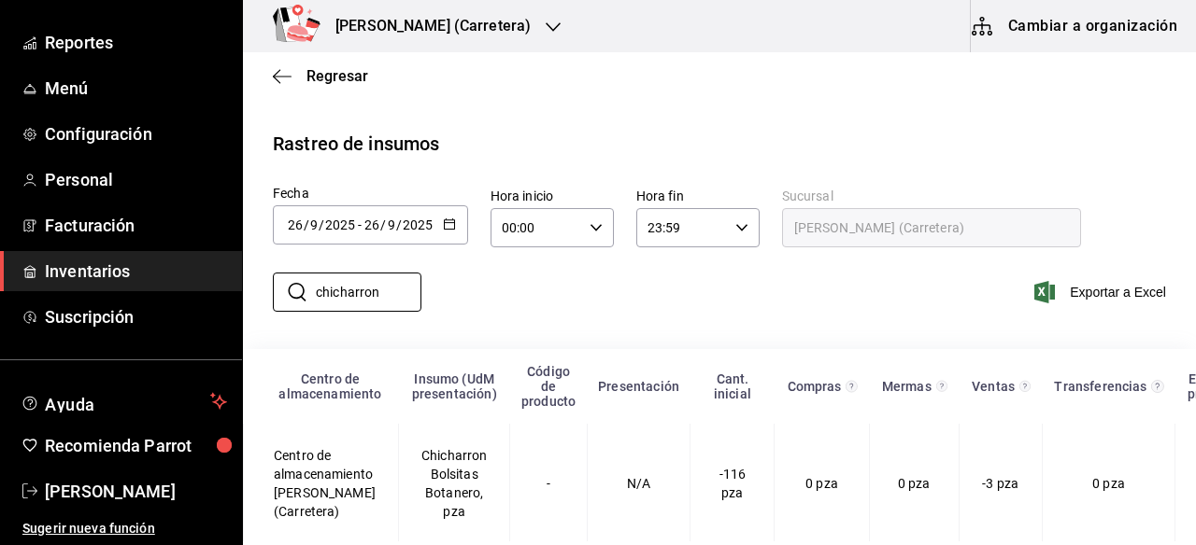
type input "chicharron"
click at [506, 22] on div "[PERSON_NAME] (Carretera)" at bounding box center [413, 26] width 310 height 52
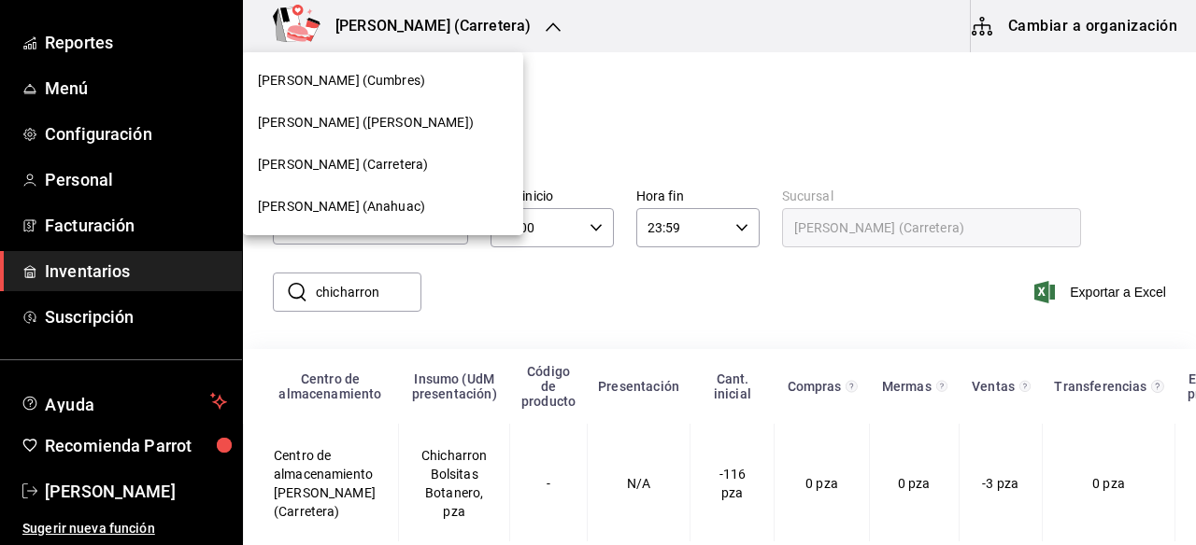
click at [385, 88] on span "[PERSON_NAME] (Cumbres)" at bounding box center [341, 81] width 167 height 20
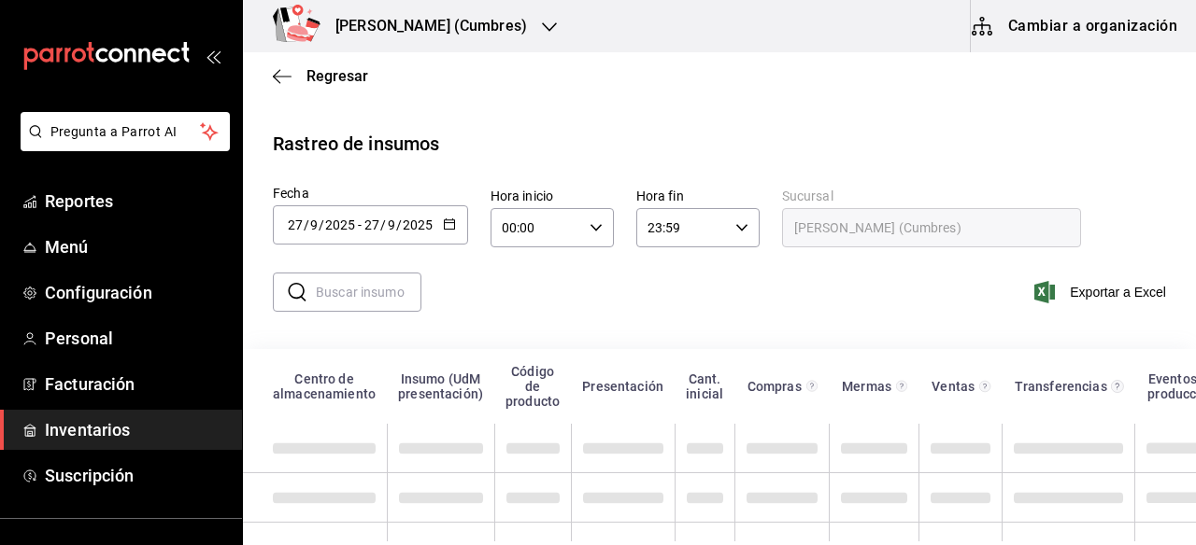
click at [449, 220] on icon "button" at bounding box center [449, 224] width 13 height 13
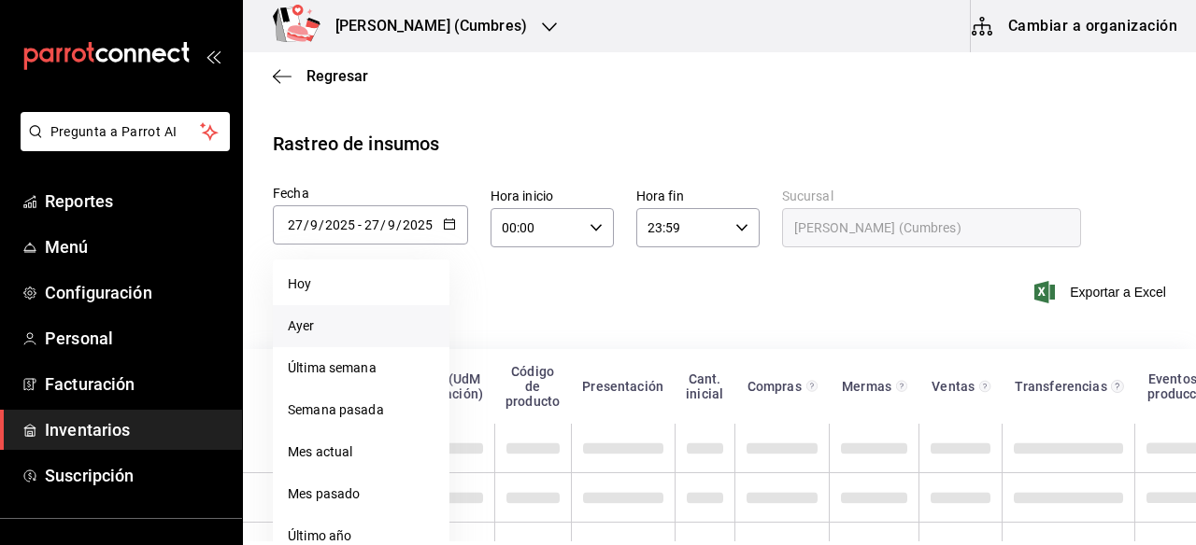
scroll to position [62, 0]
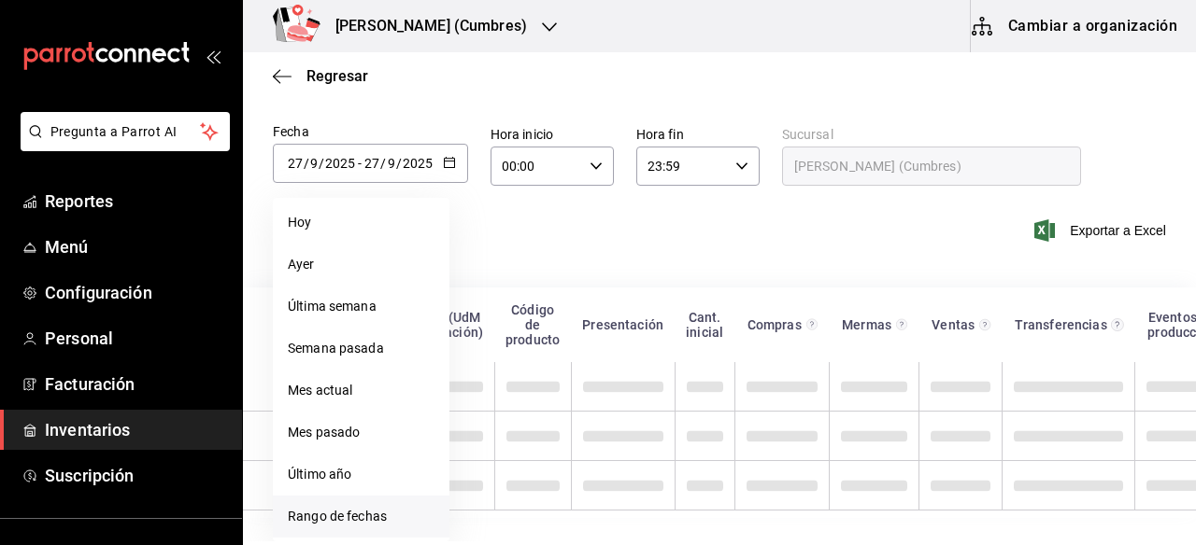
click at [364, 515] on li "Rango de fechas" at bounding box center [361, 517] width 177 height 42
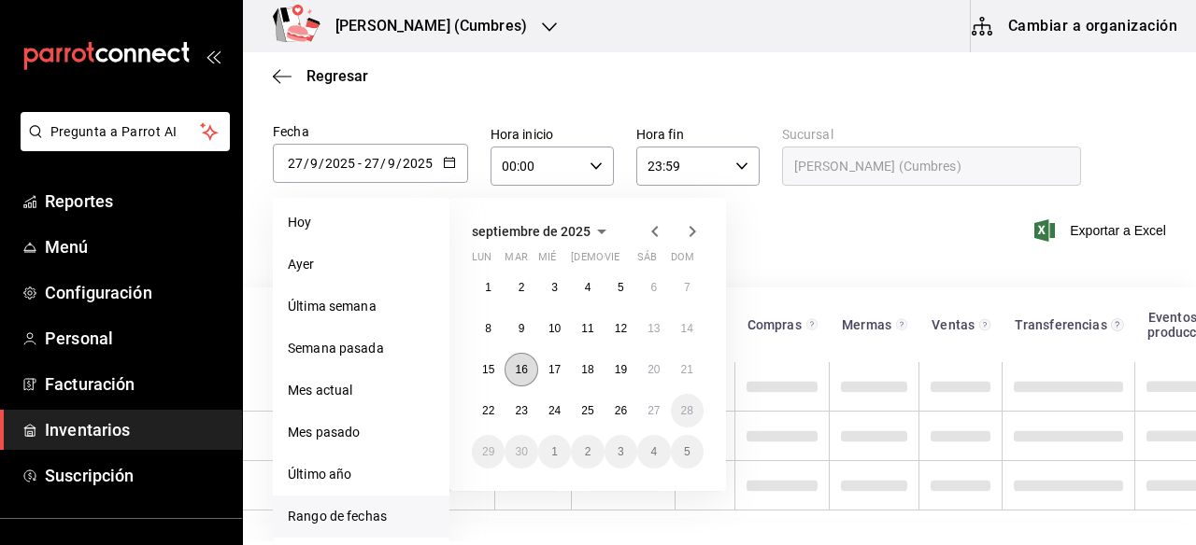
click at [523, 373] on abbr "16" at bounding box center [521, 369] width 12 height 13
type input "[DATE]"
type input "16"
type input "[DATE]"
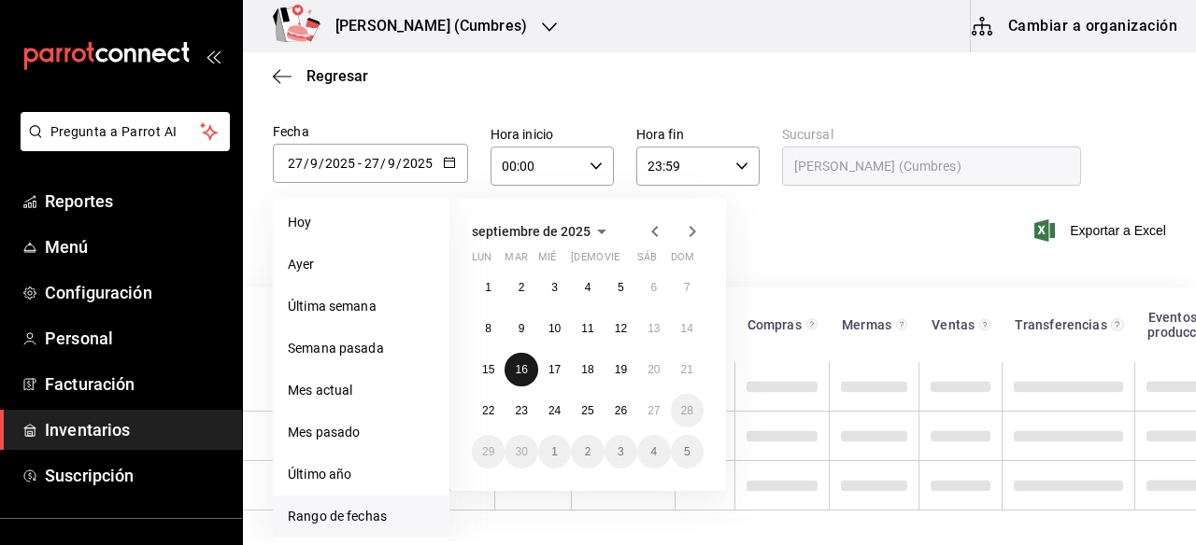
type input "16"
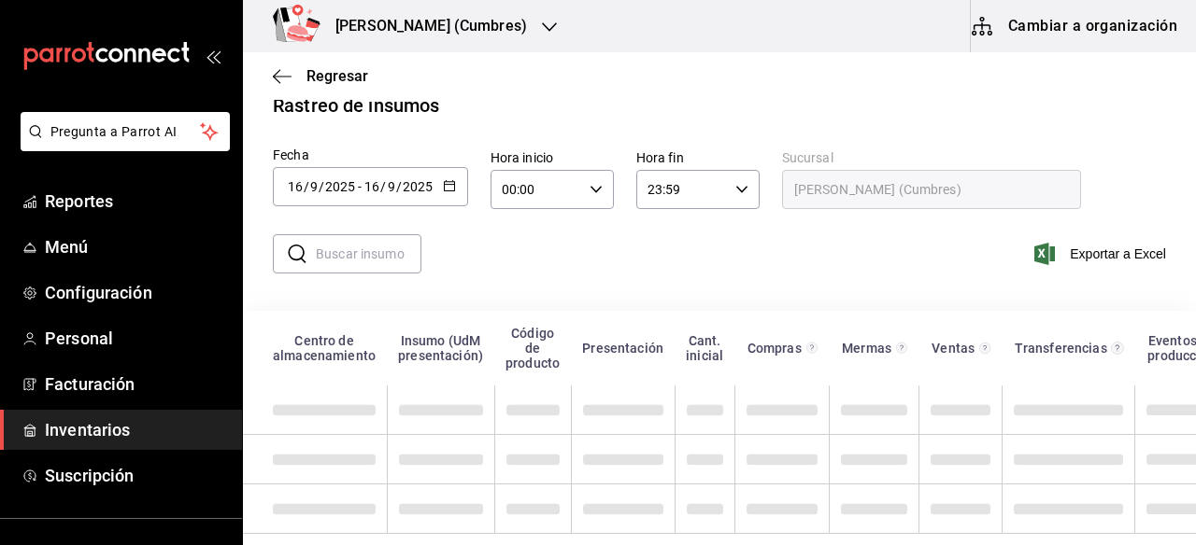
scroll to position [52, 0]
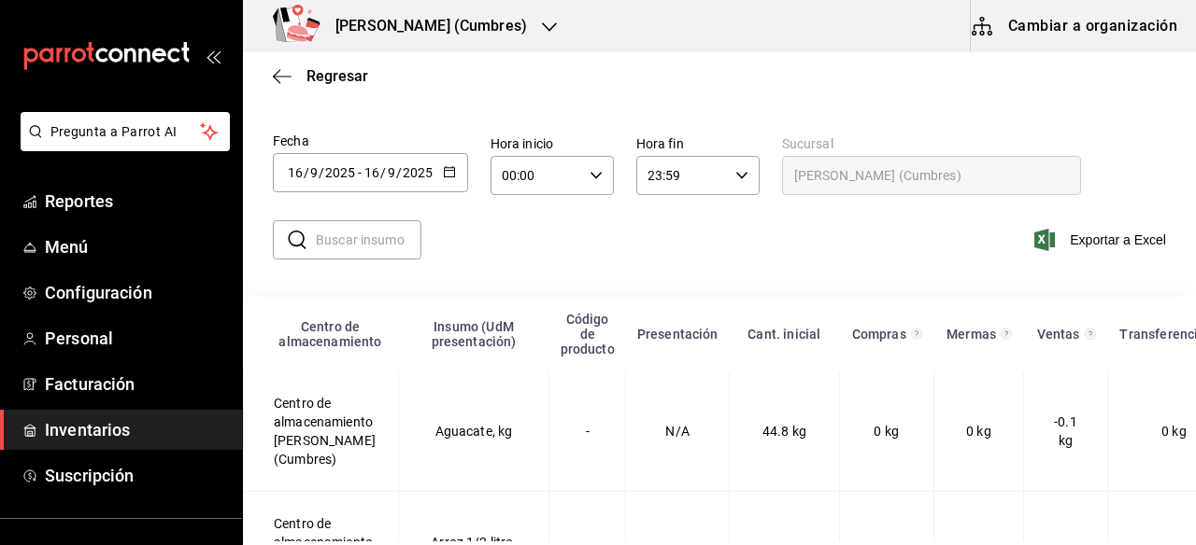
click at [341, 247] on input "text" at bounding box center [369, 239] width 106 height 37
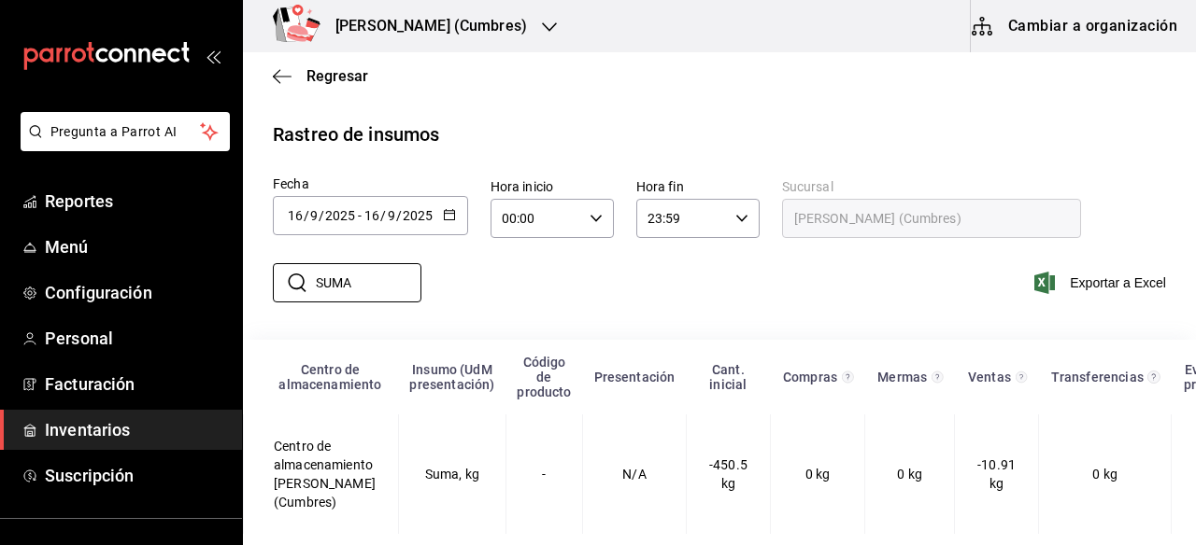
scroll to position [23, 0]
type input "S"
type input "c"
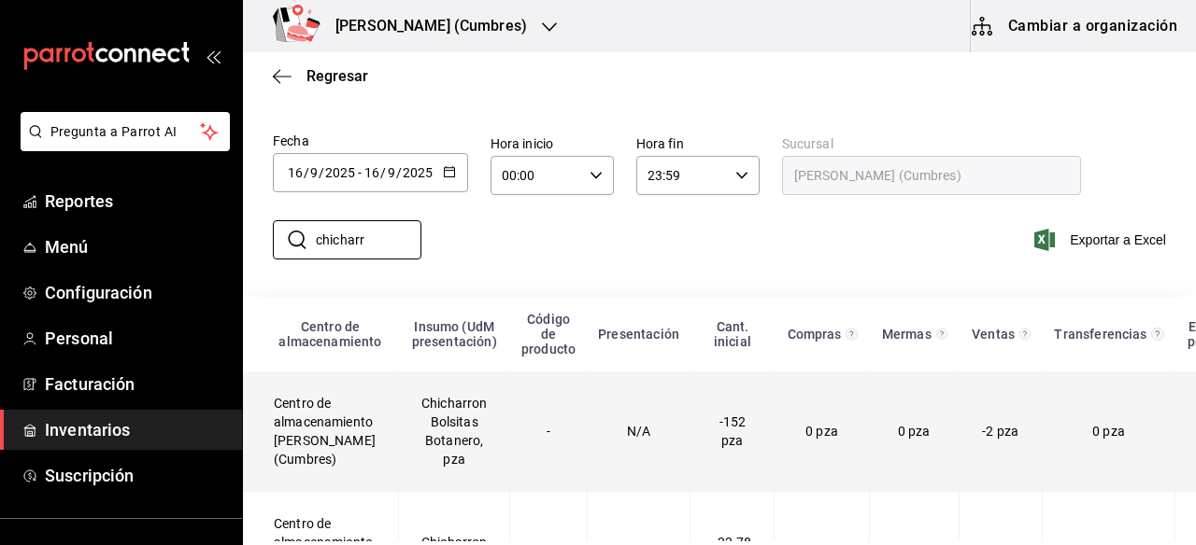
scroll to position [144, 0]
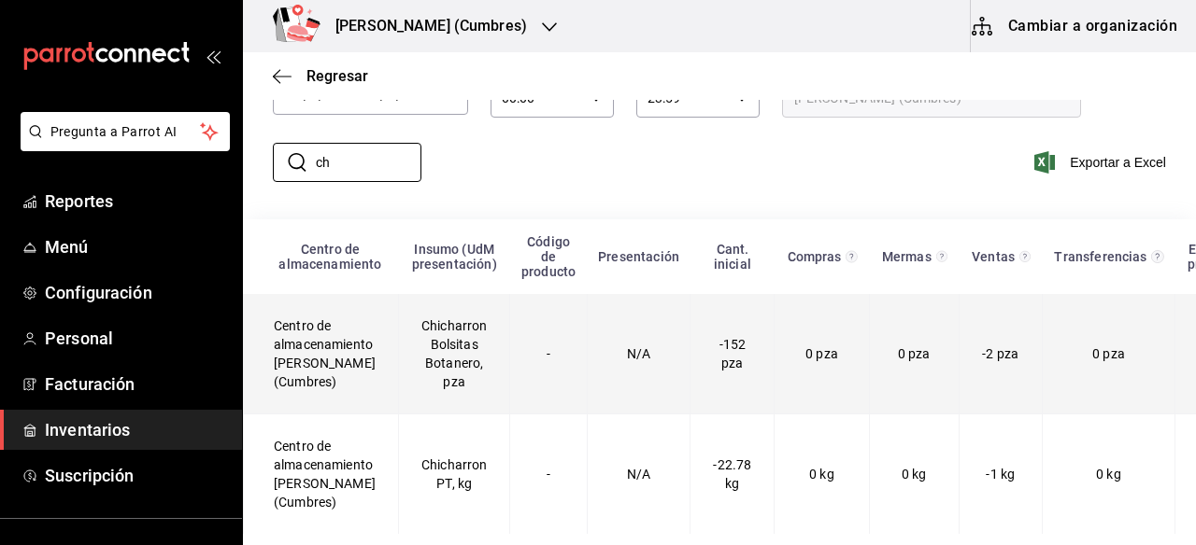
type input "c"
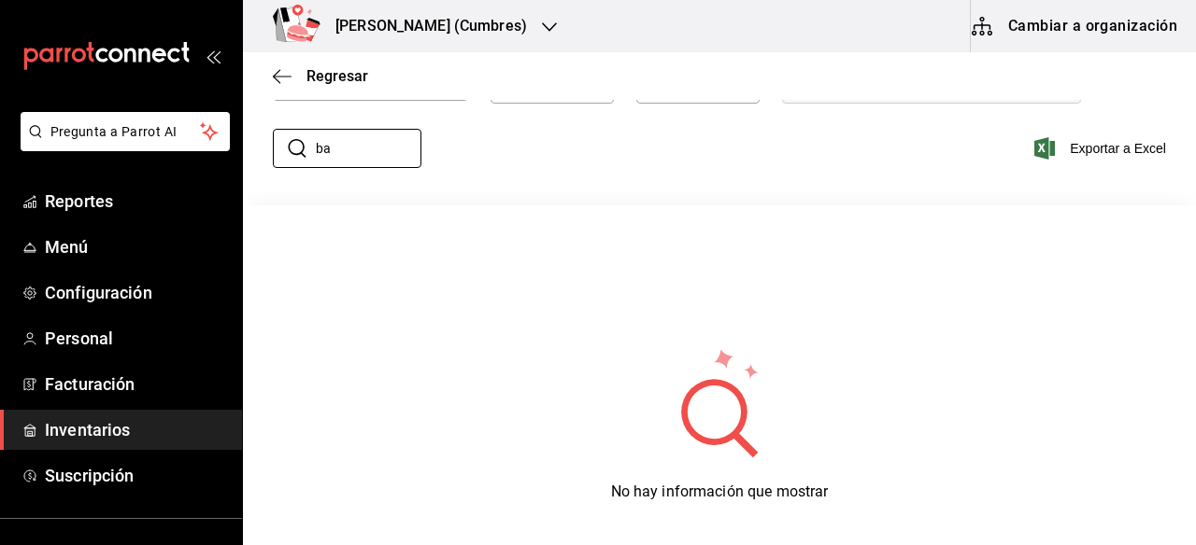
type input "b"
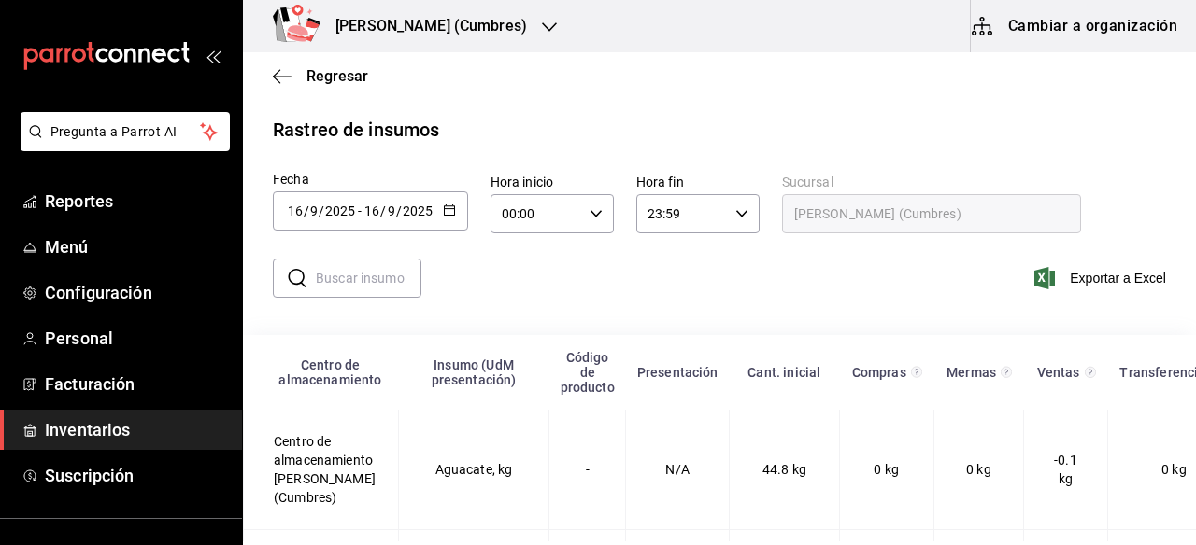
scroll to position [0, 0]
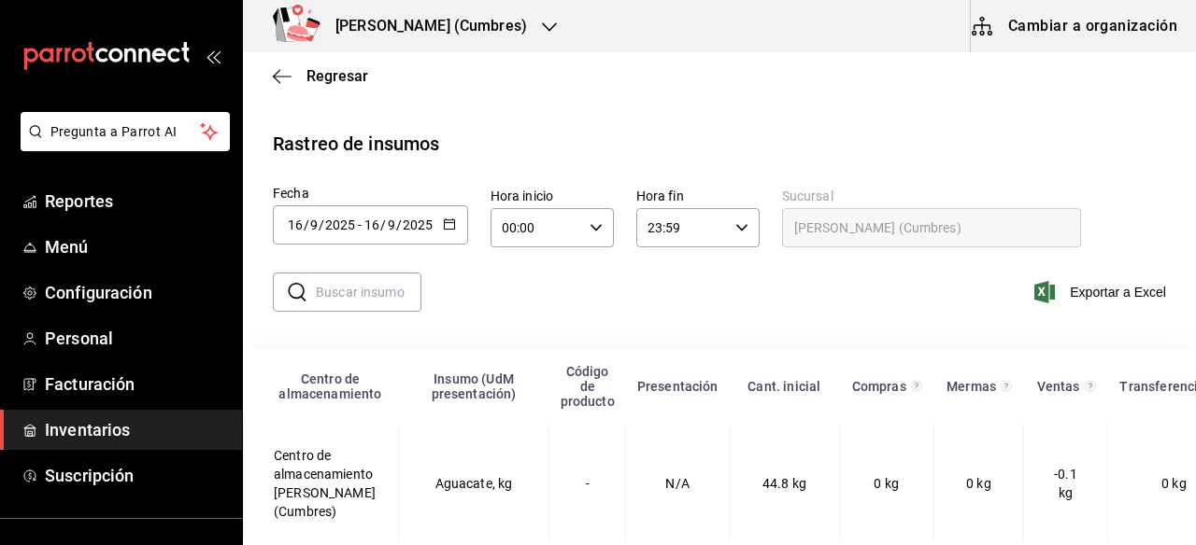
click at [453, 230] on button "button" at bounding box center [449, 226] width 13 height 16
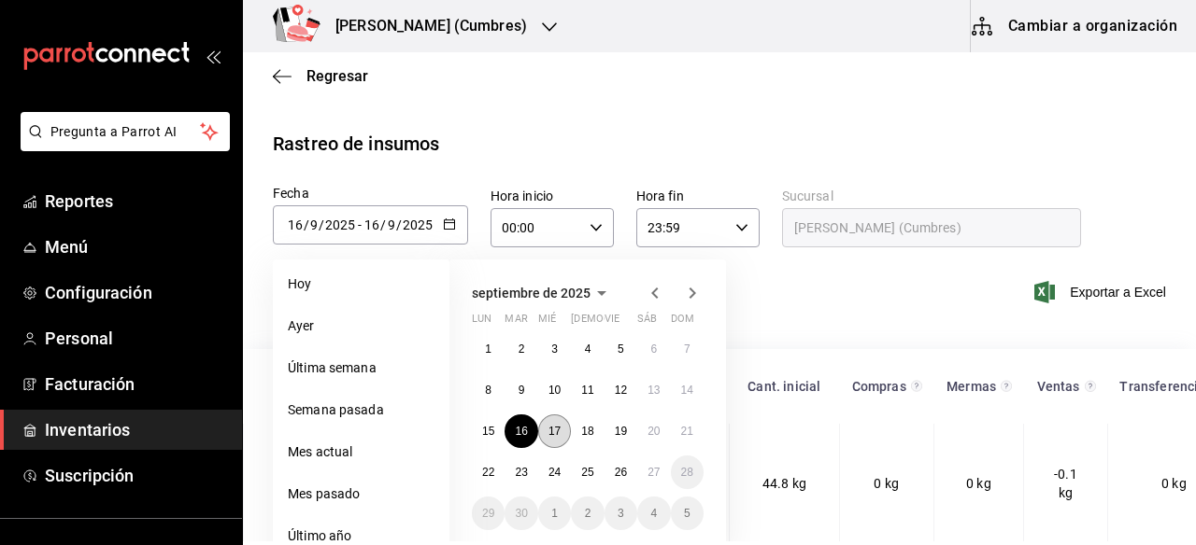
click at [559, 428] on abbr "17" at bounding box center [554, 431] width 12 height 13
type input "[DATE]"
type input "17"
type input "[DATE]"
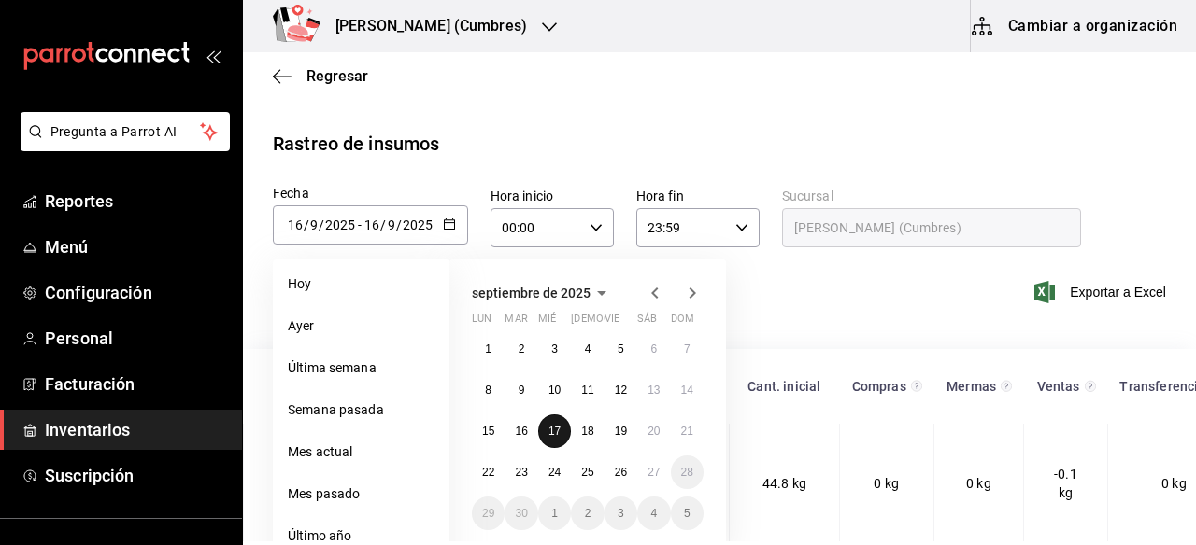
type input "17"
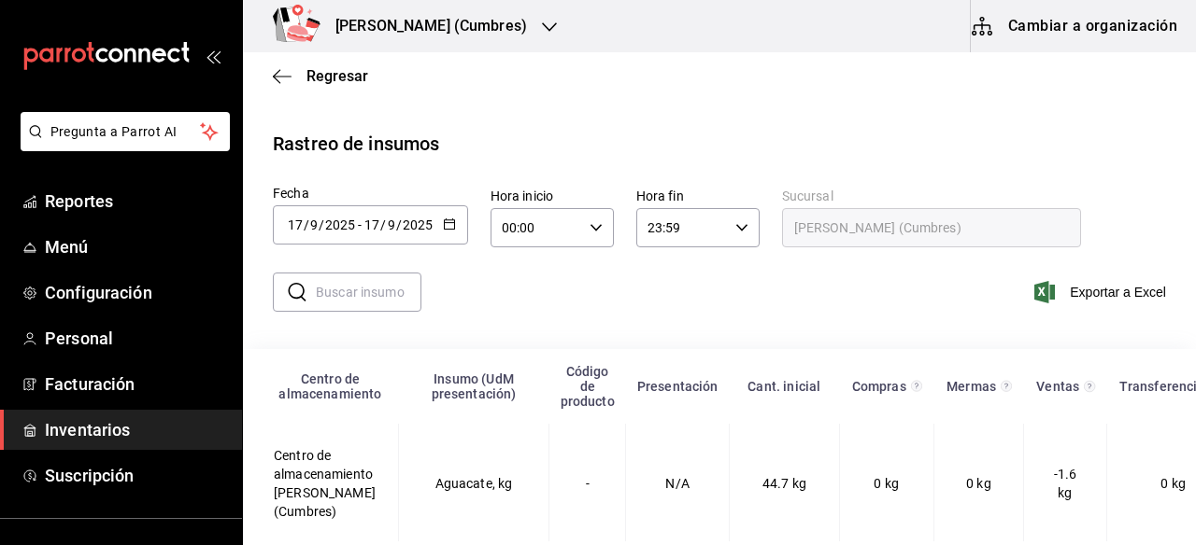
click at [389, 293] on input "text" at bounding box center [369, 292] width 106 height 37
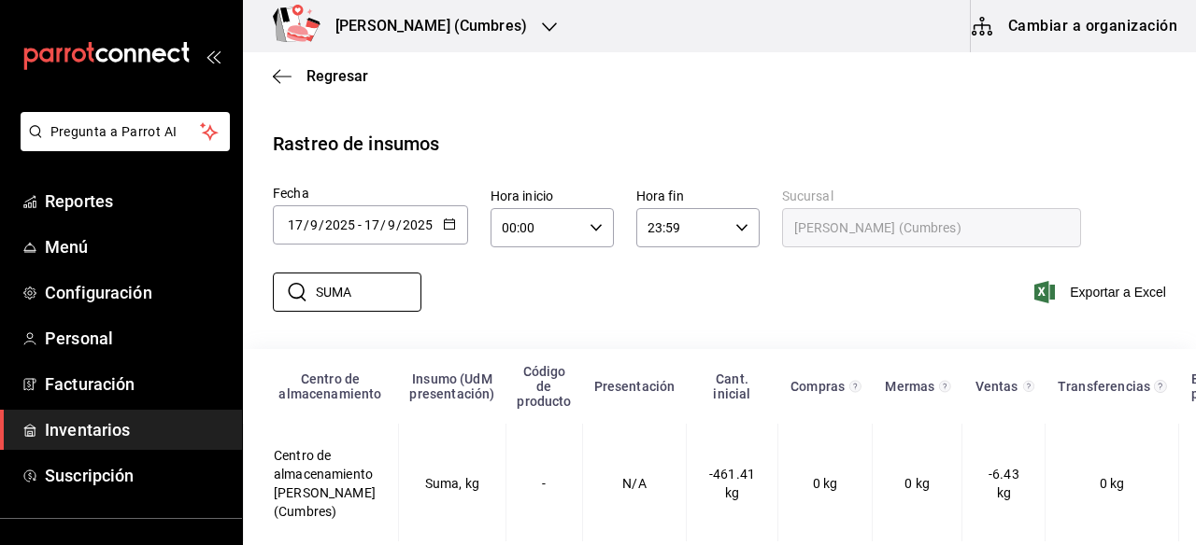
scroll to position [23, 0]
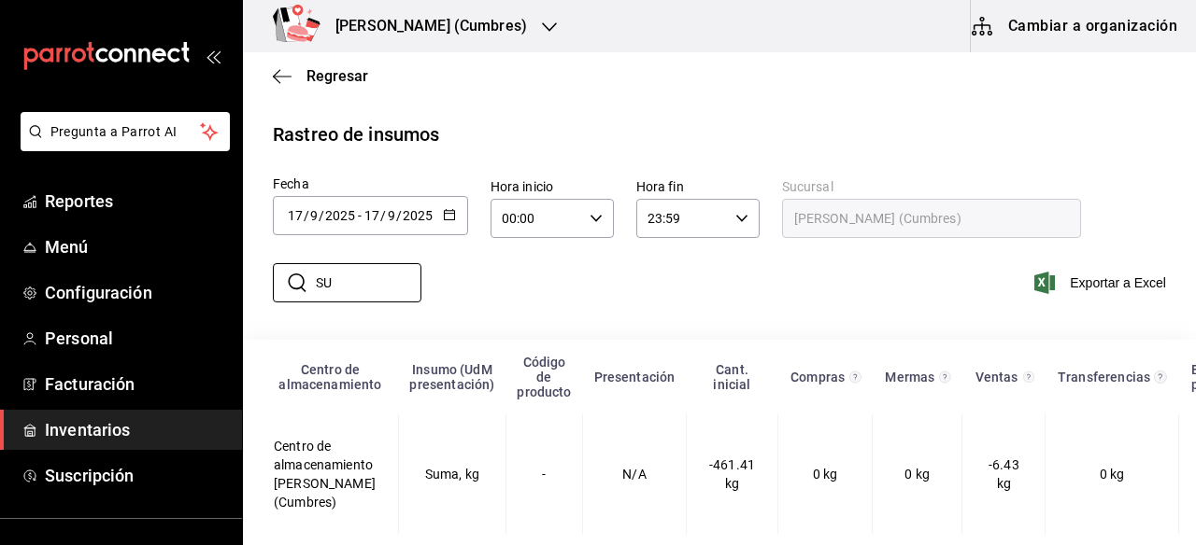
type input "S"
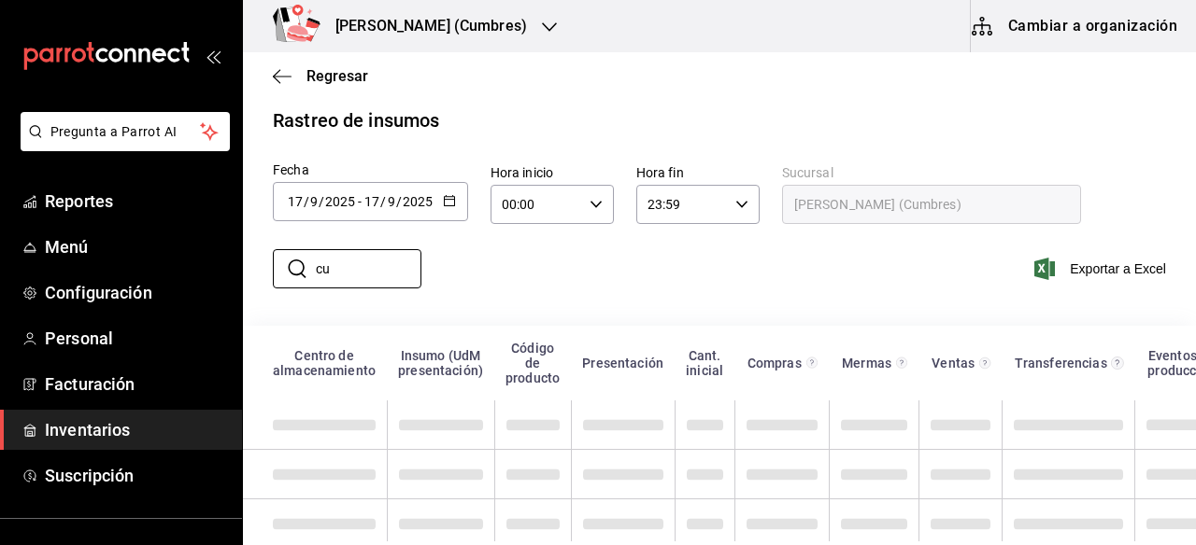
type input "c"
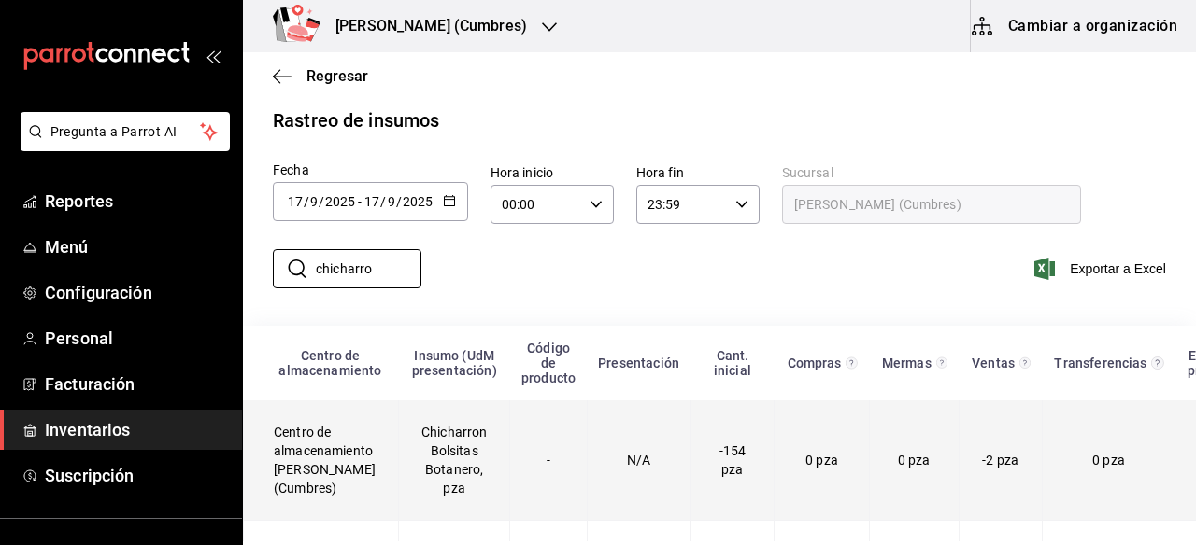
scroll to position [144, 0]
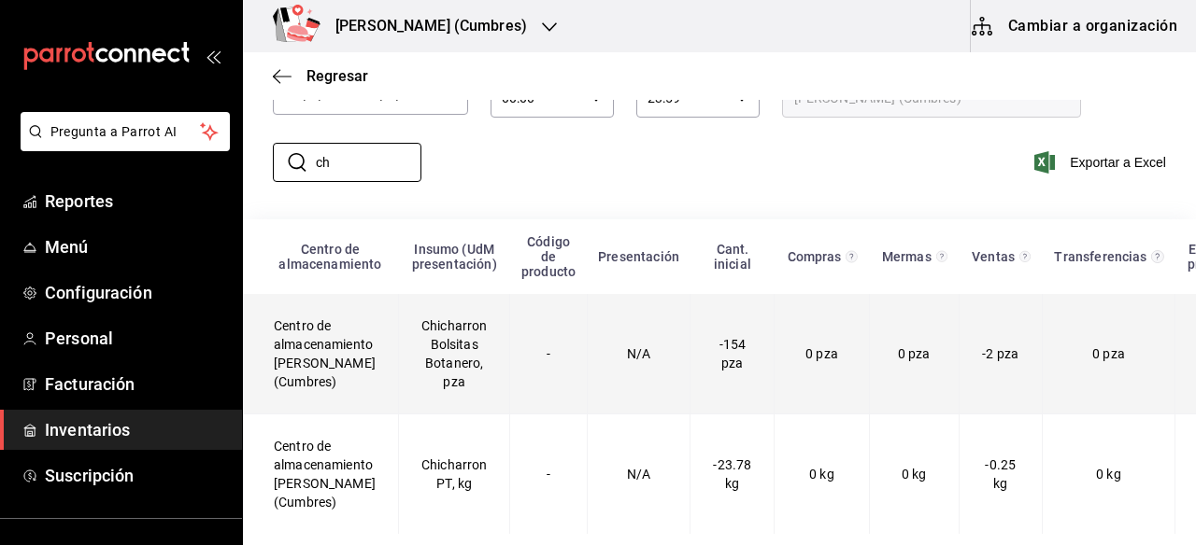
type input "c"
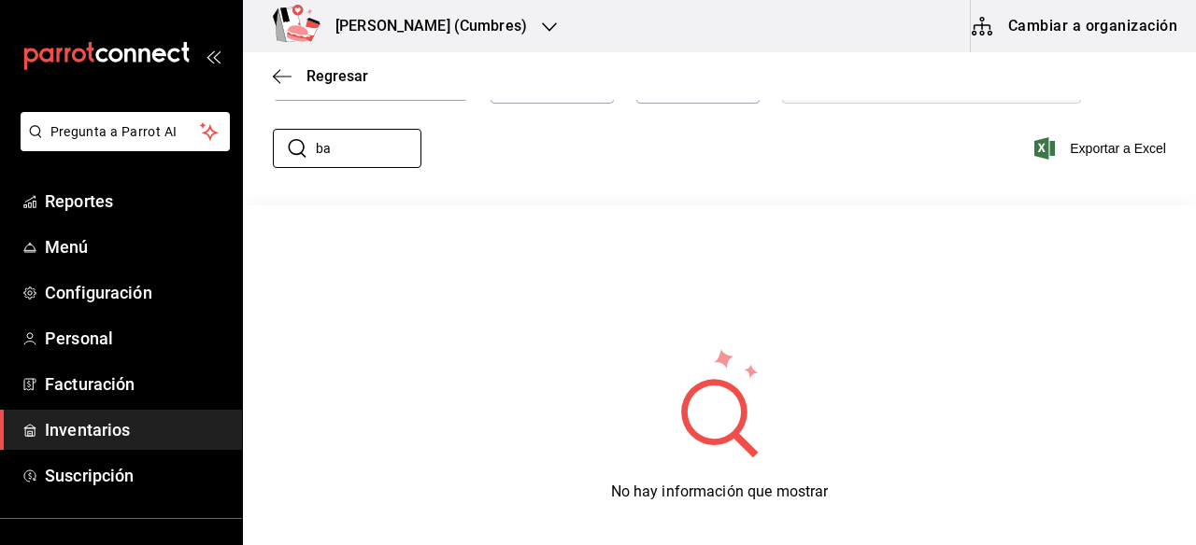
type input "b"
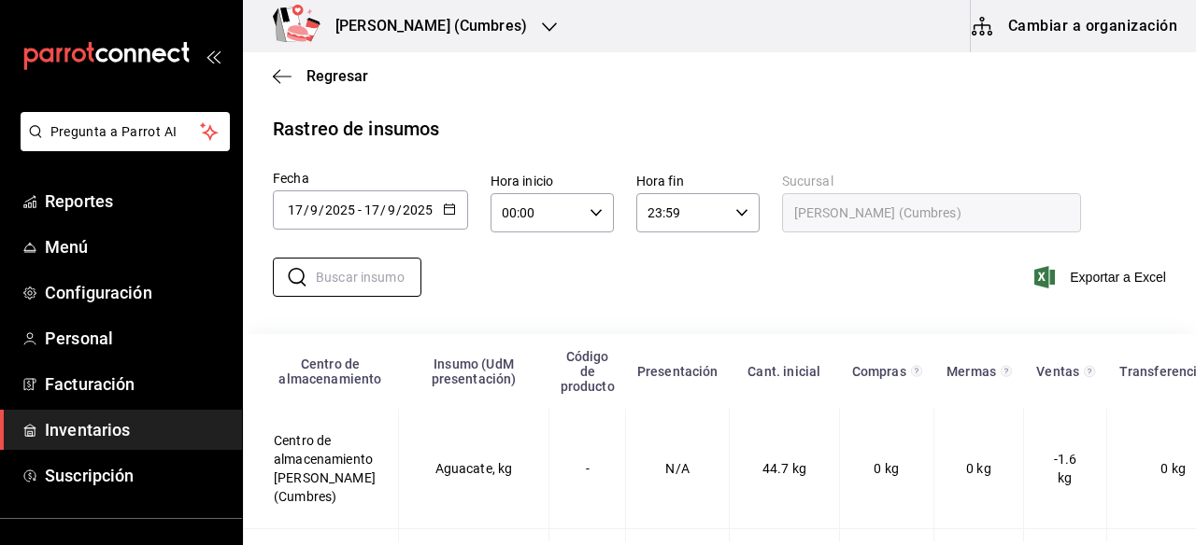
scroll to position [0, 0]
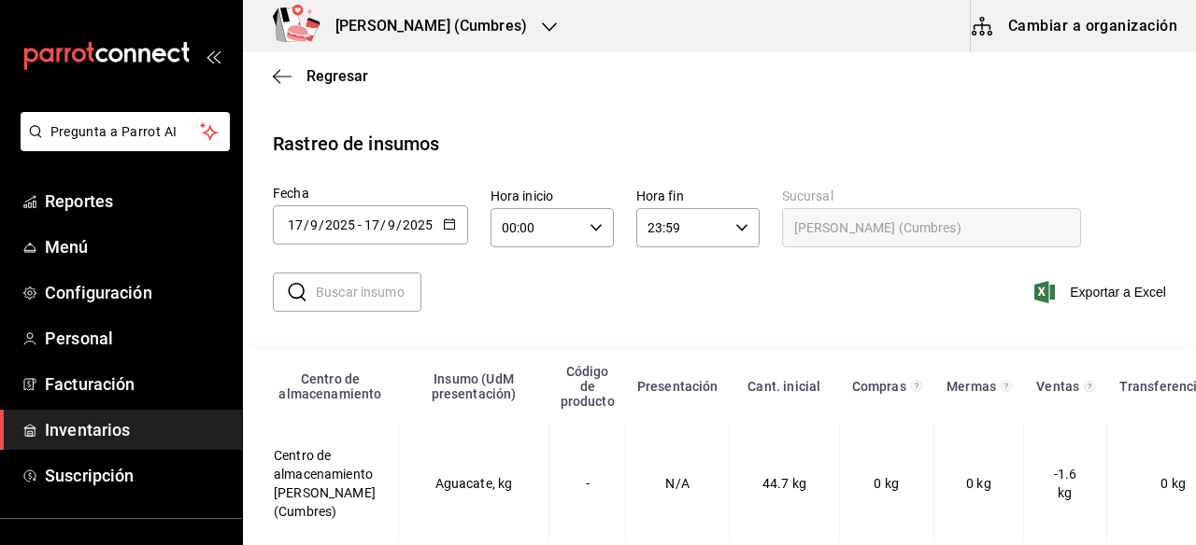
click at [453, 223] on icon "button" at bounding box center [449, 224] width 13 height 13
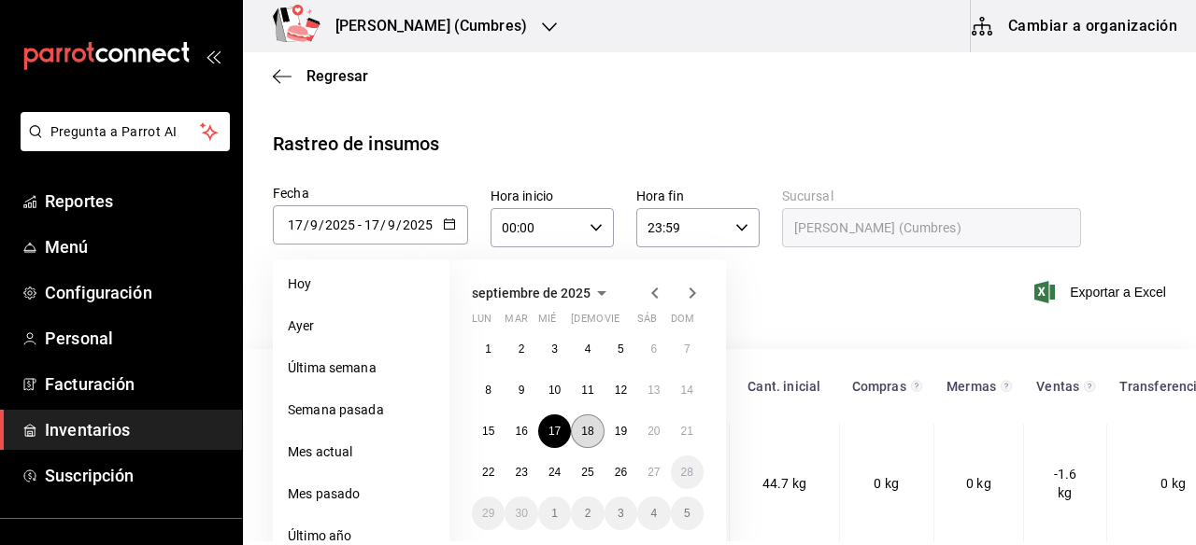
click at [589, 432] on abbr "18" at bounding box center [587, 431] width 12 height 13
type input "[DATE]"
type input "18"
type input "[DATE]"
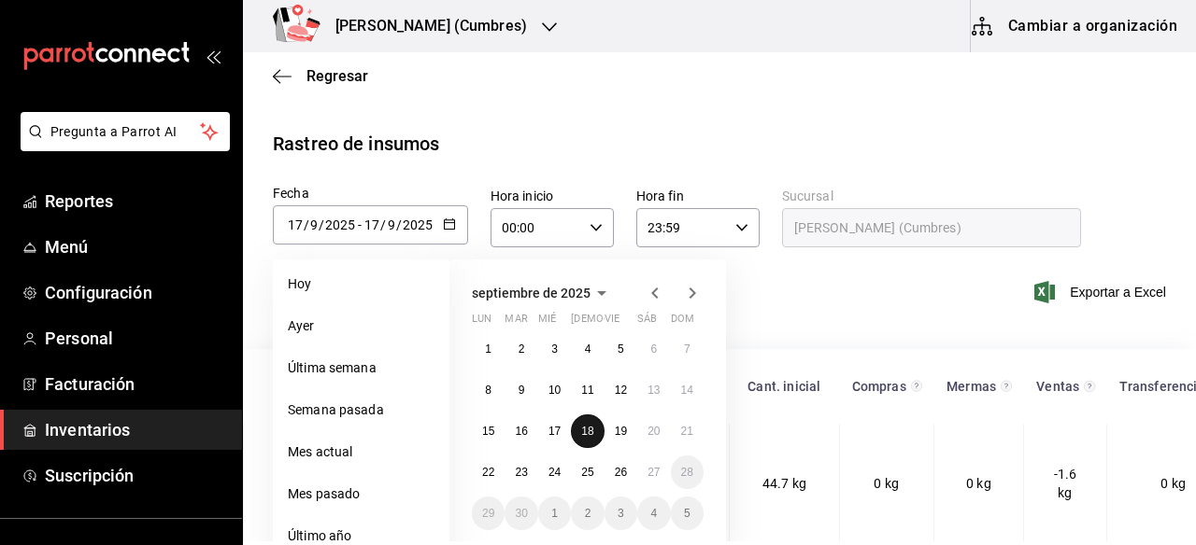
type input "18"
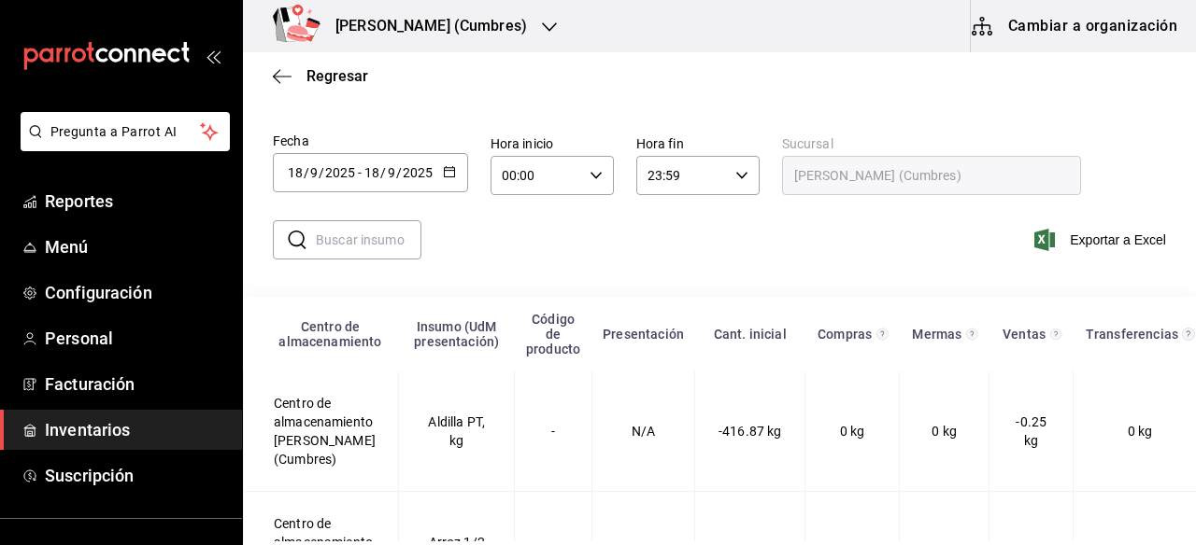
scroll to position [61, 0]
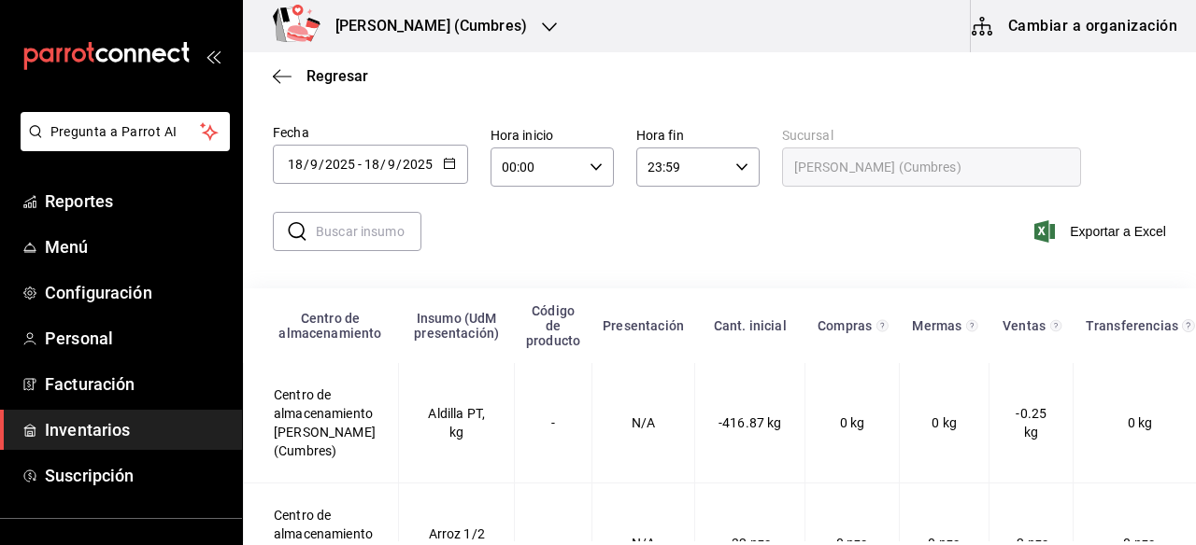
click at [397, 234] on input "text" at bounding box center [369, 231] width 106 height 37
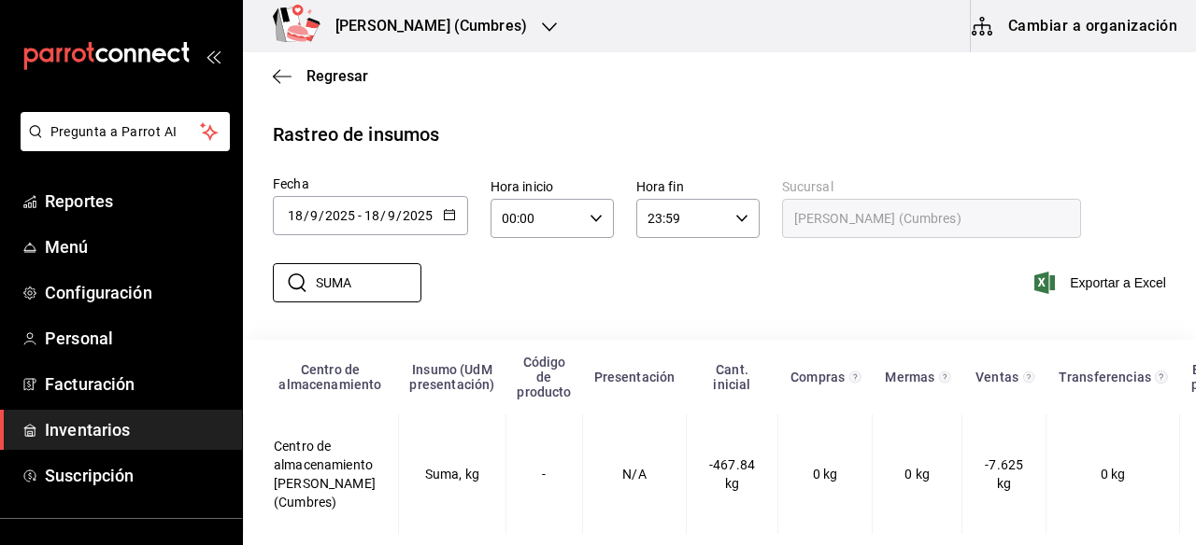
scroll to position [23, 0]
type input "S"
type input "c"
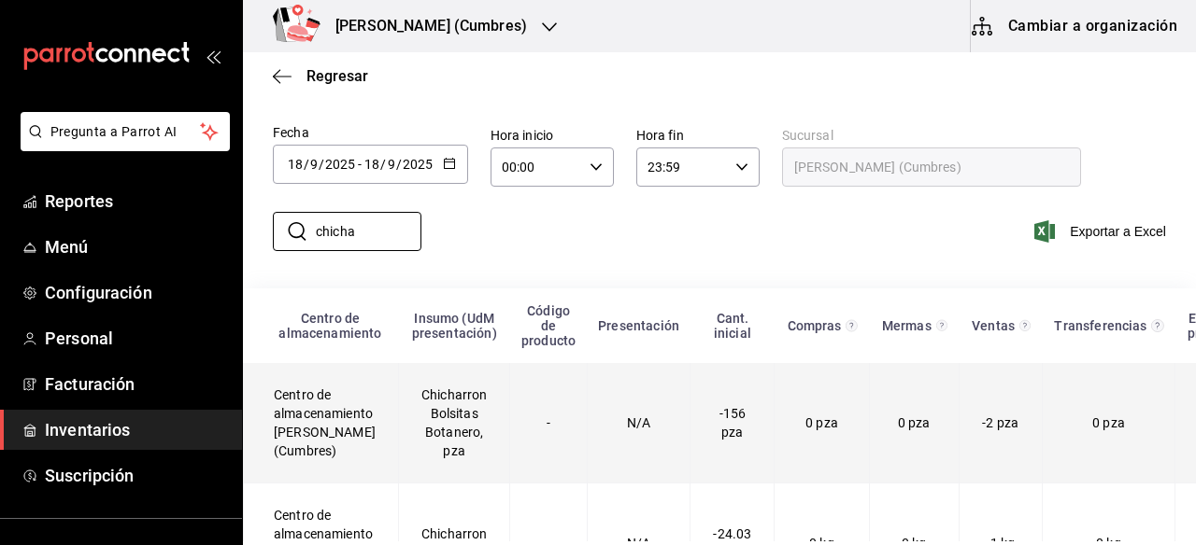
scroll to position [144, 0]
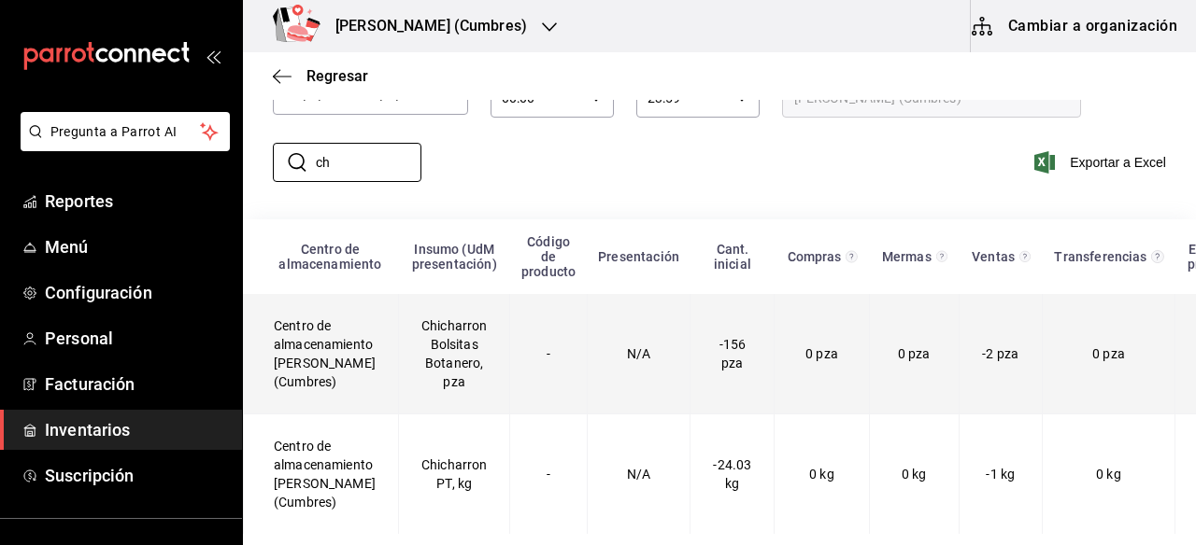
type input "c"
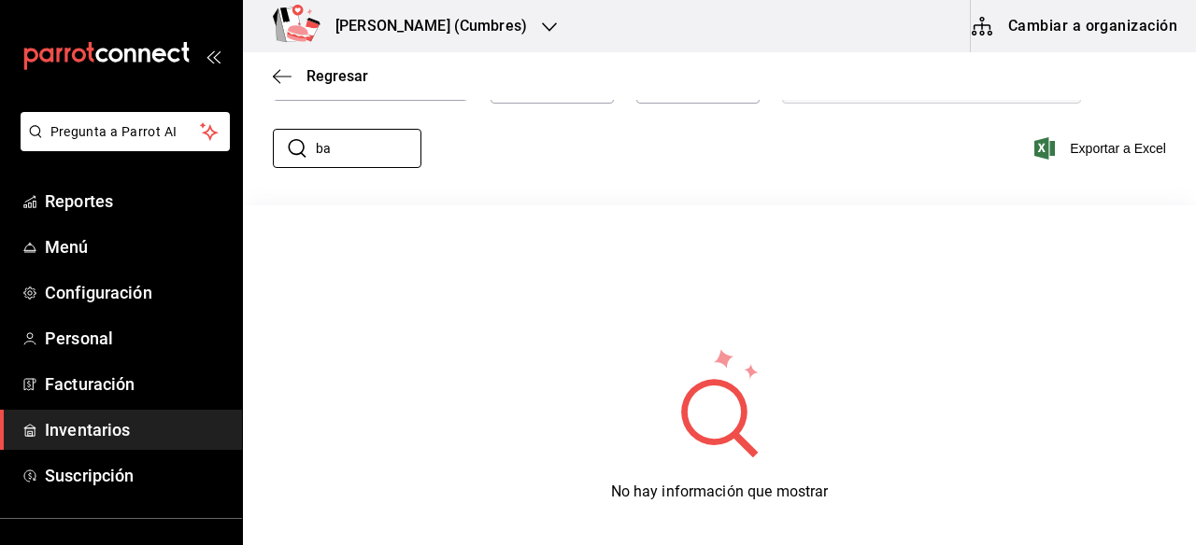
type input "b"
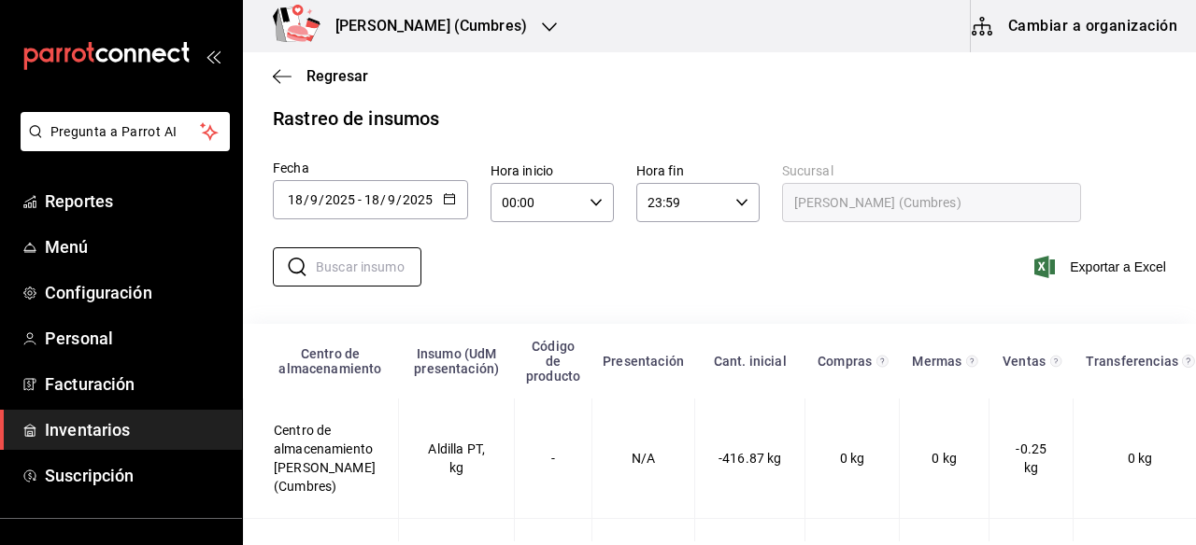
scroll to position [0, 0]
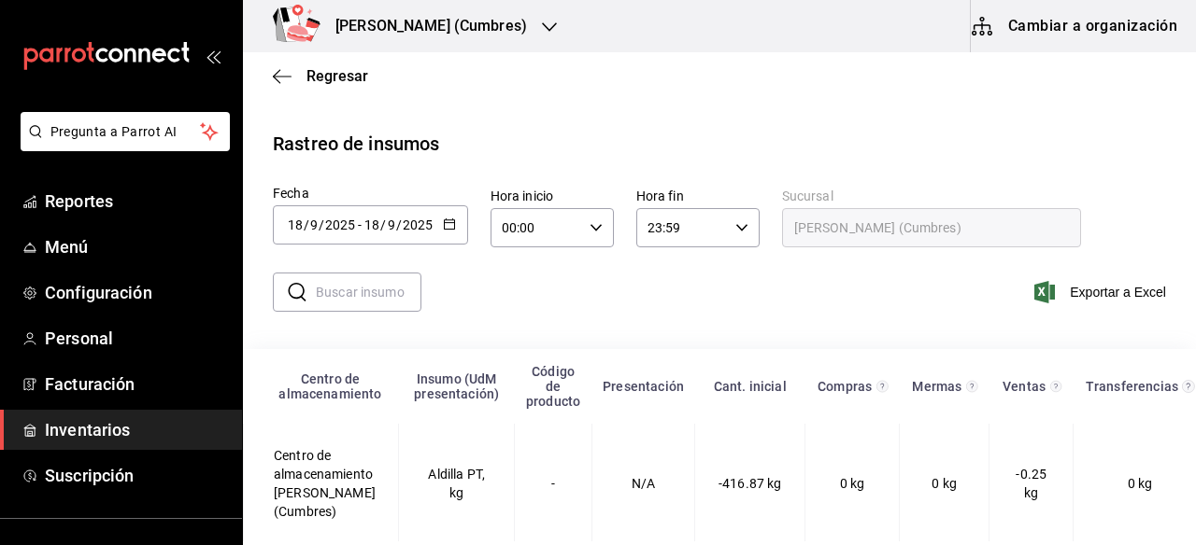
click at [450, 226] on icon "button" at bounding box center [449, 224] width 13 height 13
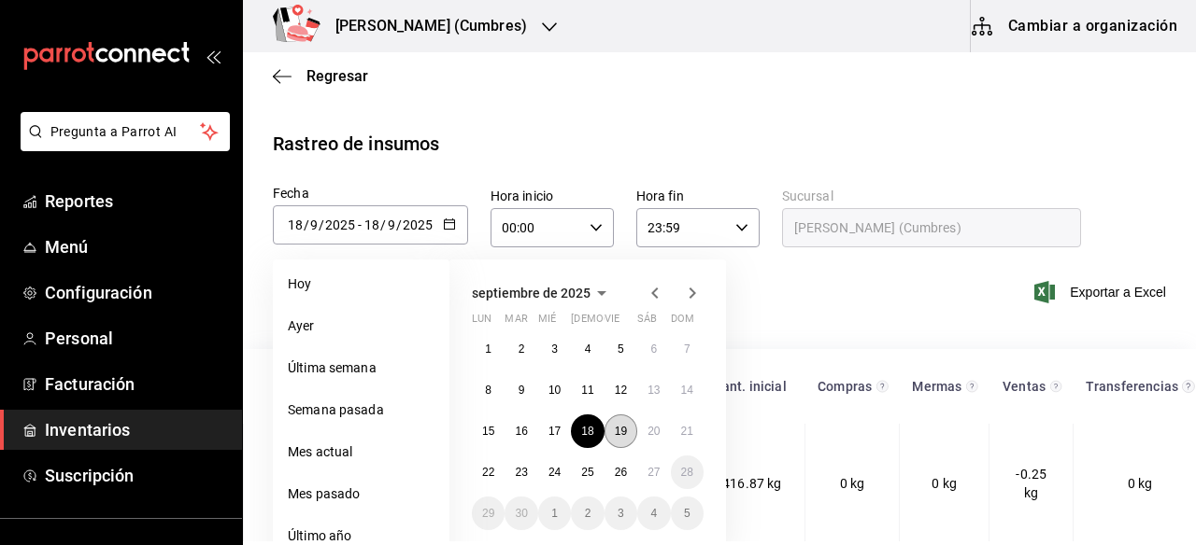
click at [617, 428] on abbr "19" at bounding box center [621, 431] width 12 height 13
type input "[DATE]"
type input "19"
type input "[DATE]"
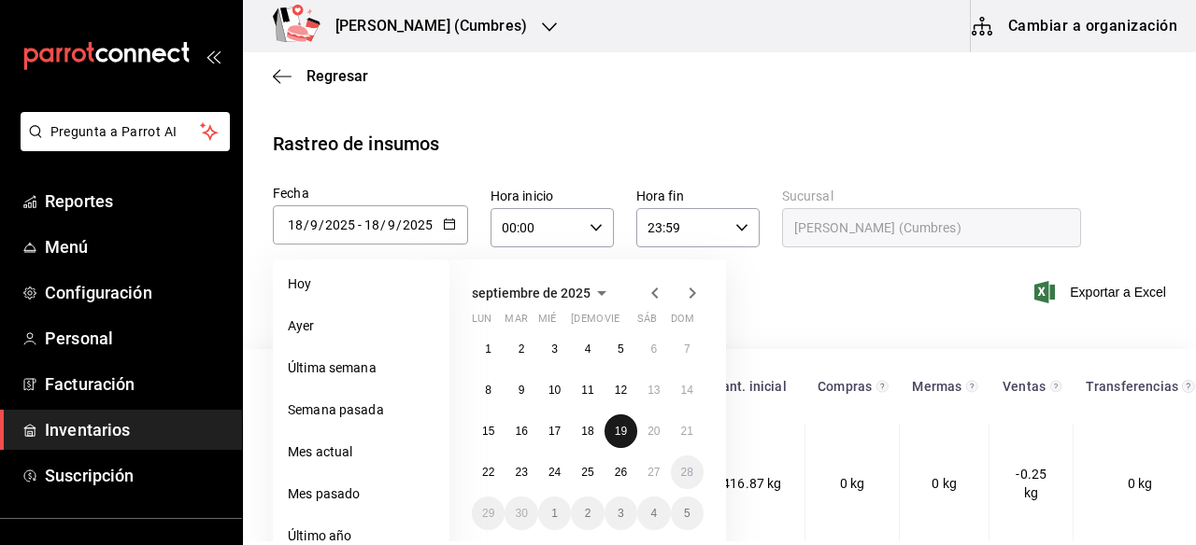
type input "19"
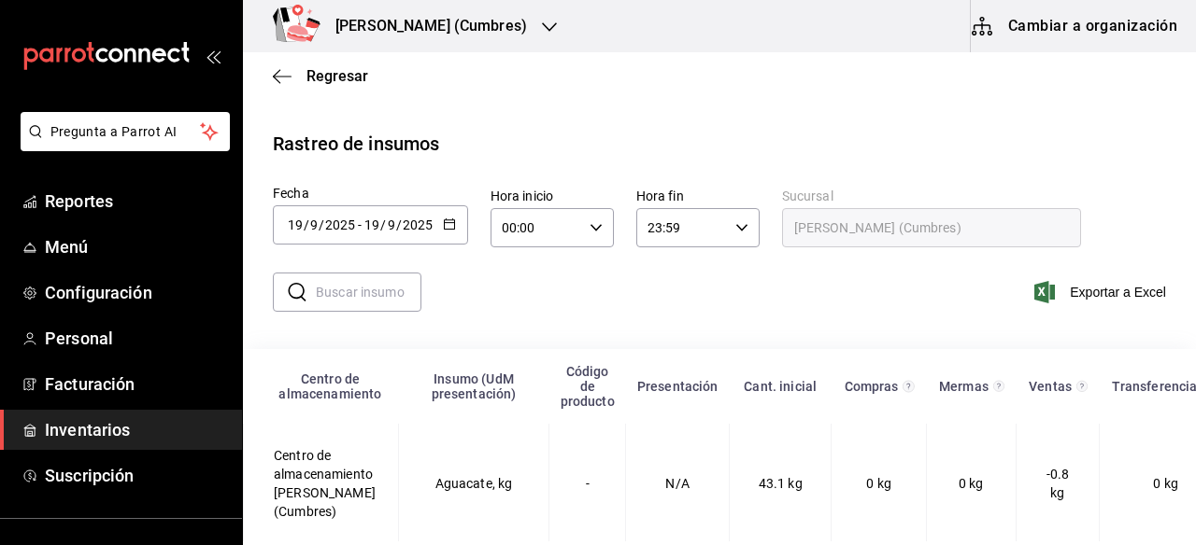
click at [371, 295] on input "text" at bounding box center [369, 292] width 106 height 37
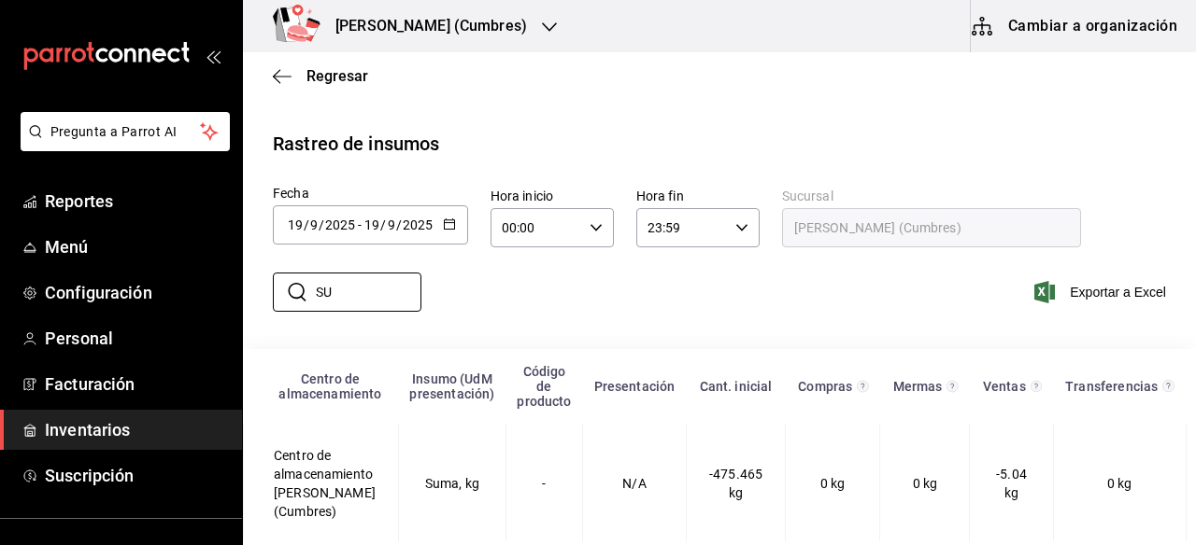
type input "S"
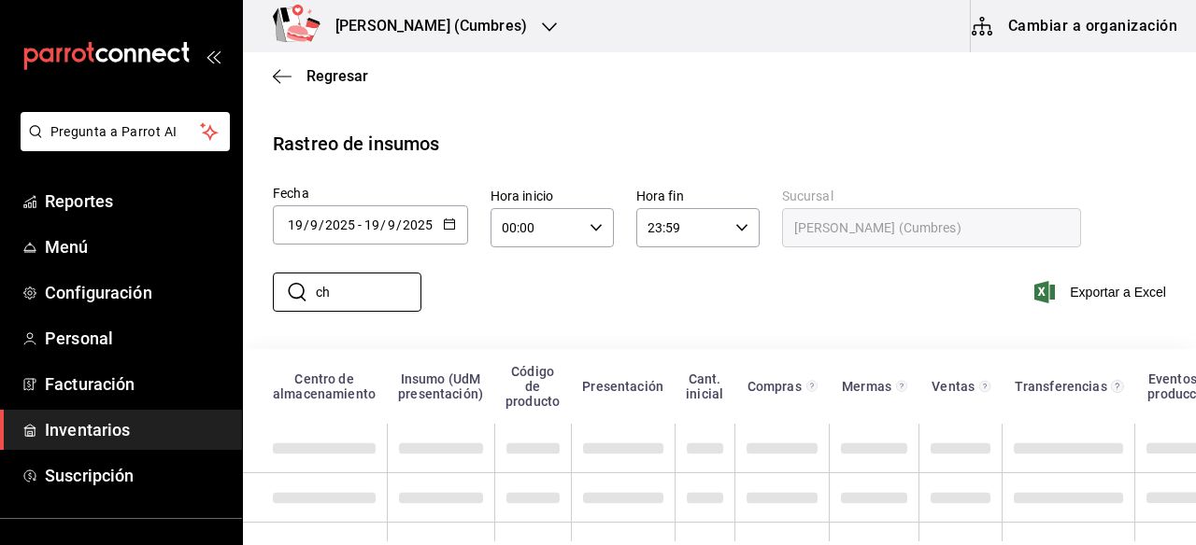
type input "c"
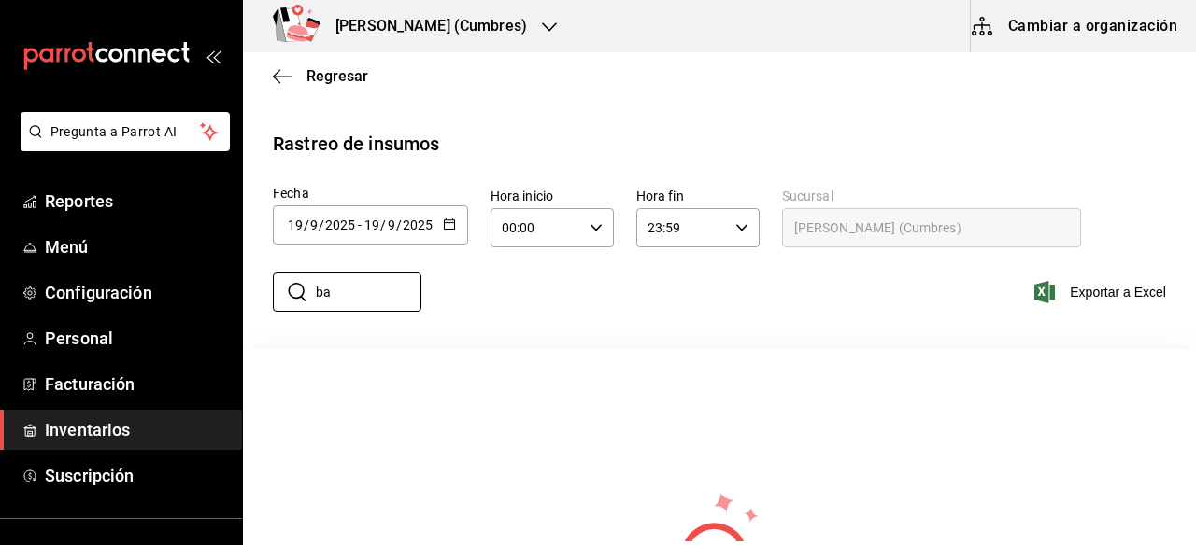
type input "b"
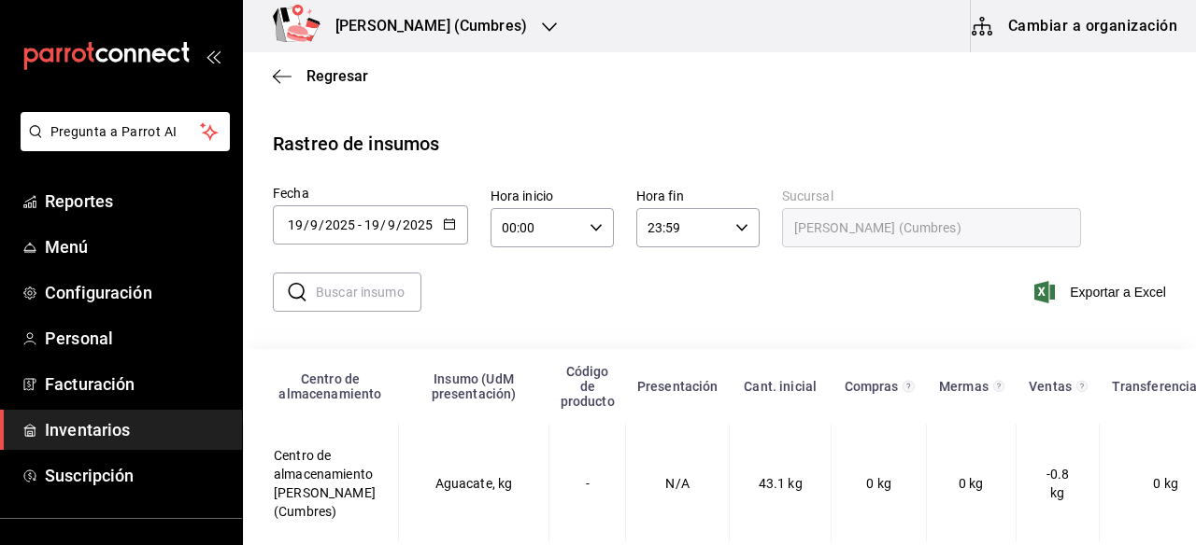
click at [452, 226] on icon "button" at bounding box center [449, 224] width 13 height 13
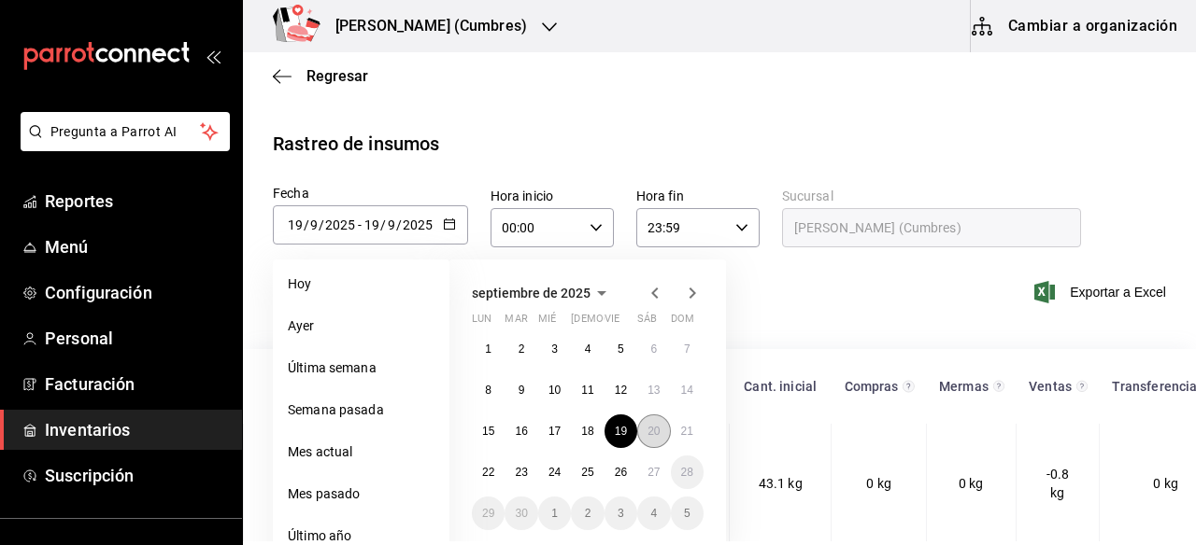
click at [654, 434] on abbr "20" at bounding box center [653, 431] width 12 height 13
type input "[DATE]"
type input "20"
type input "[DATE]"
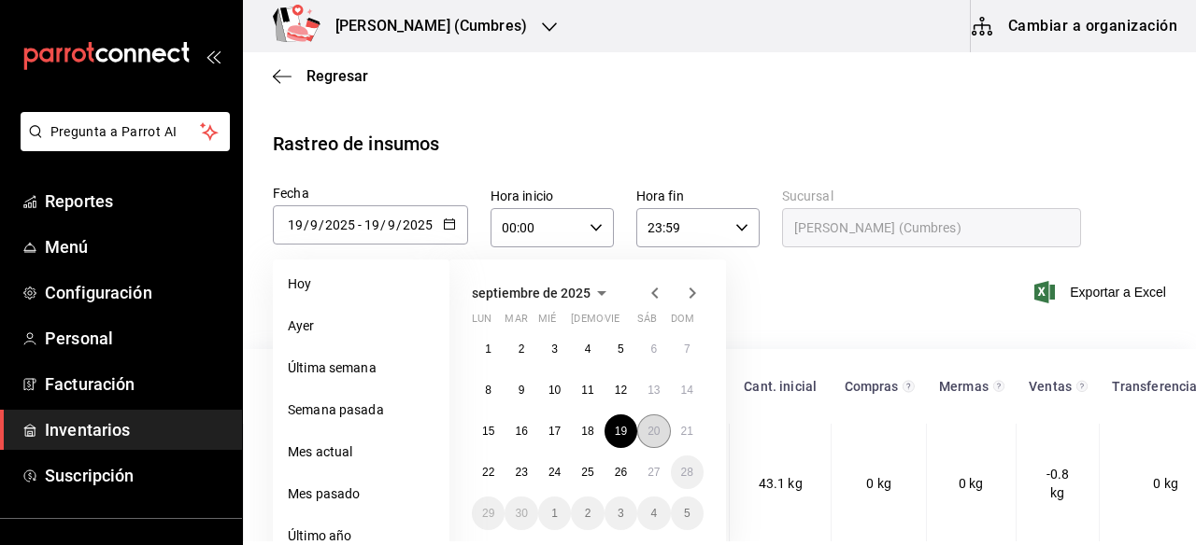
type input "20"
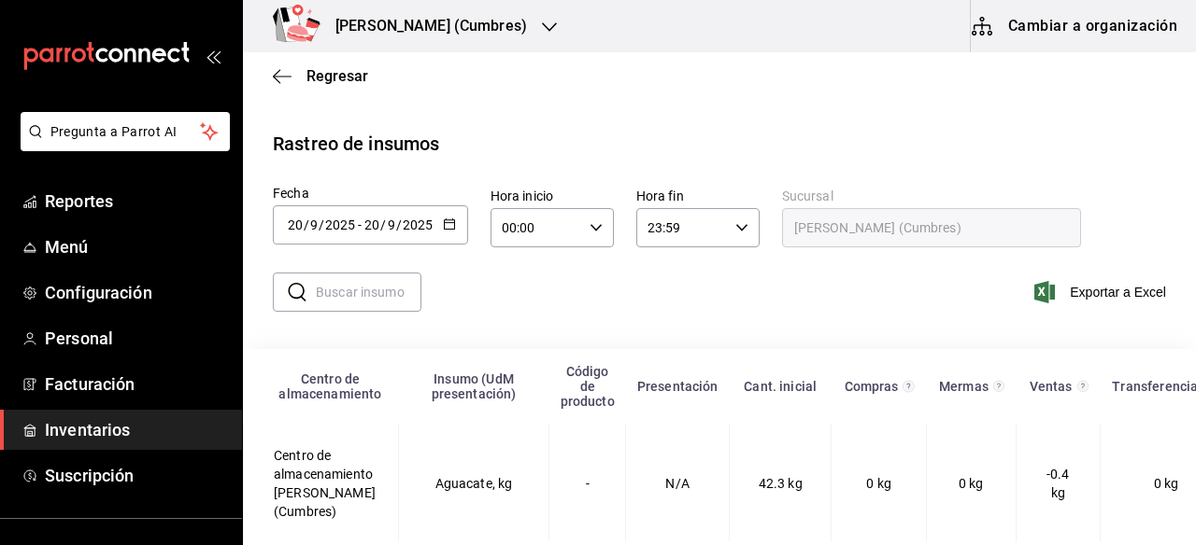
click at [361, 309] on input "text" at bounding box center [369, 292] width 106 height 37
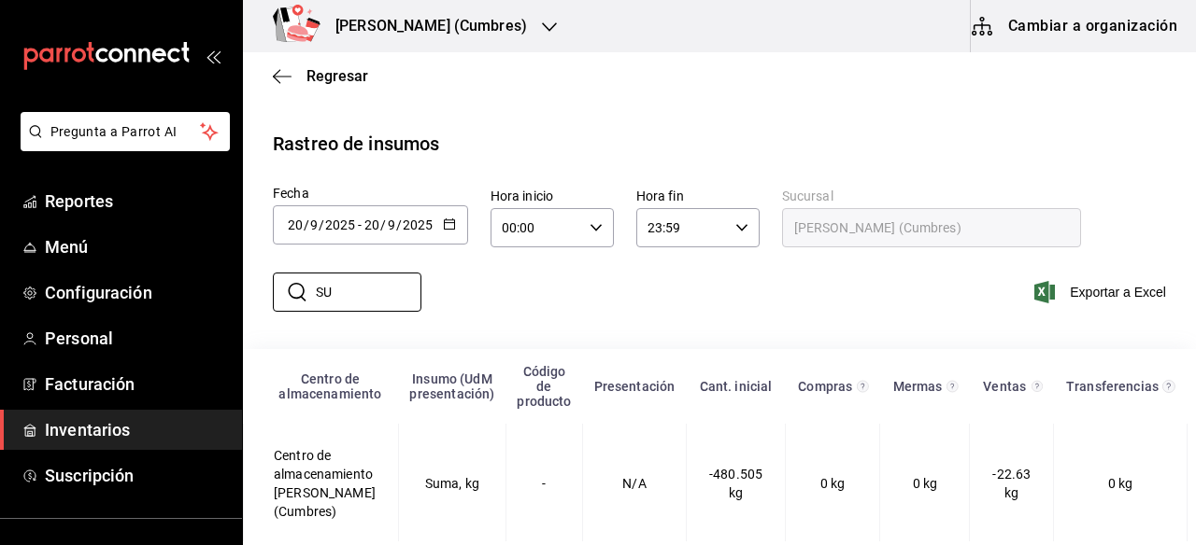
type input "S"
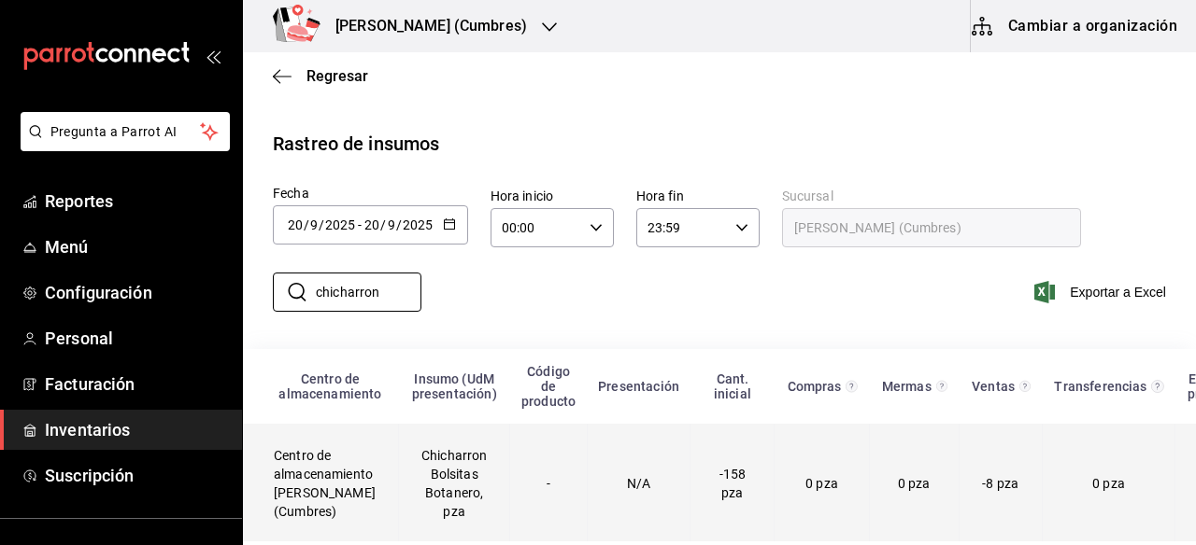
scroll to position [19, 0]
type input "c"
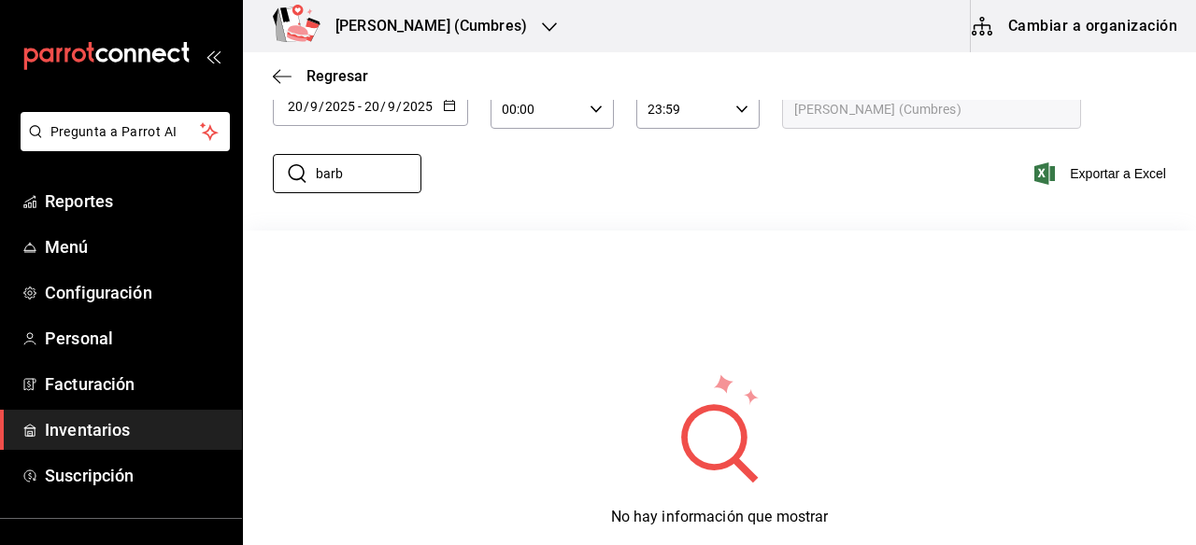
scroll to position [246, 0]
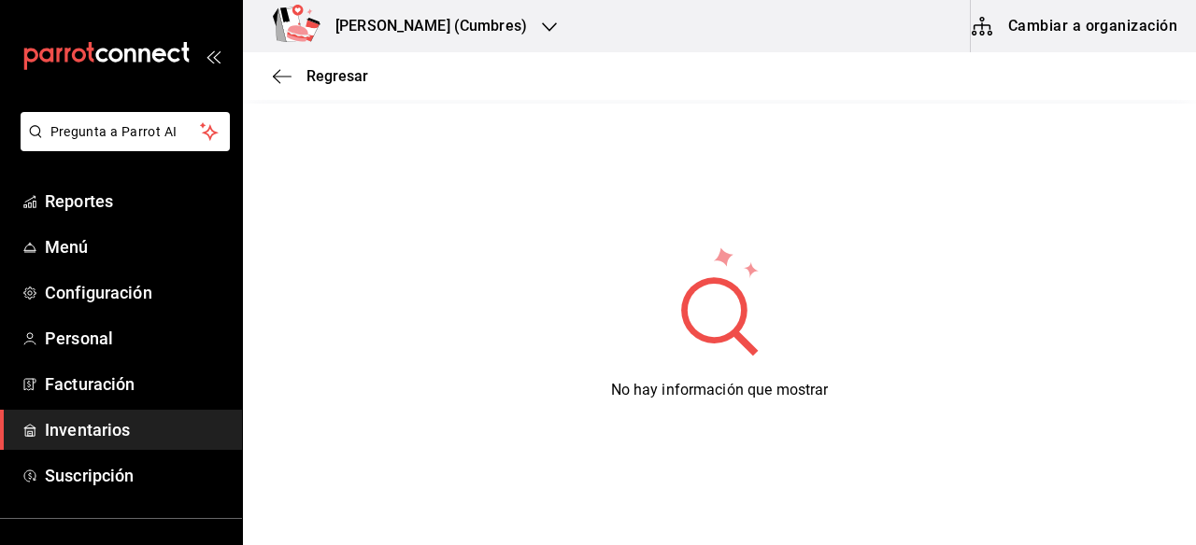
type input "barb"
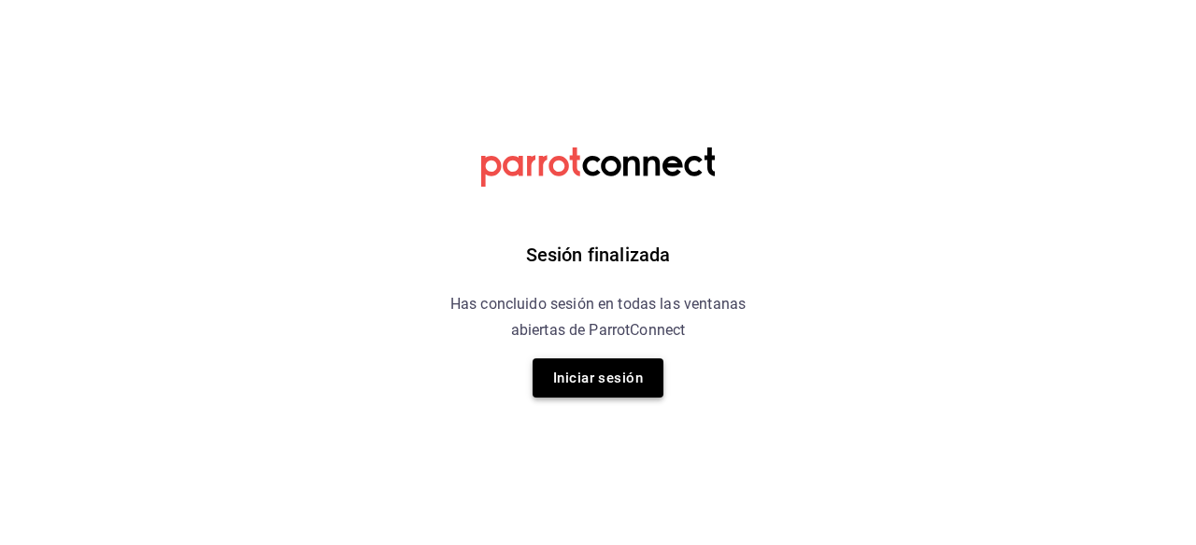
click at [580, 385] on button "Iniciar sesión" at bounding box center [597, 378] width 131 height 39
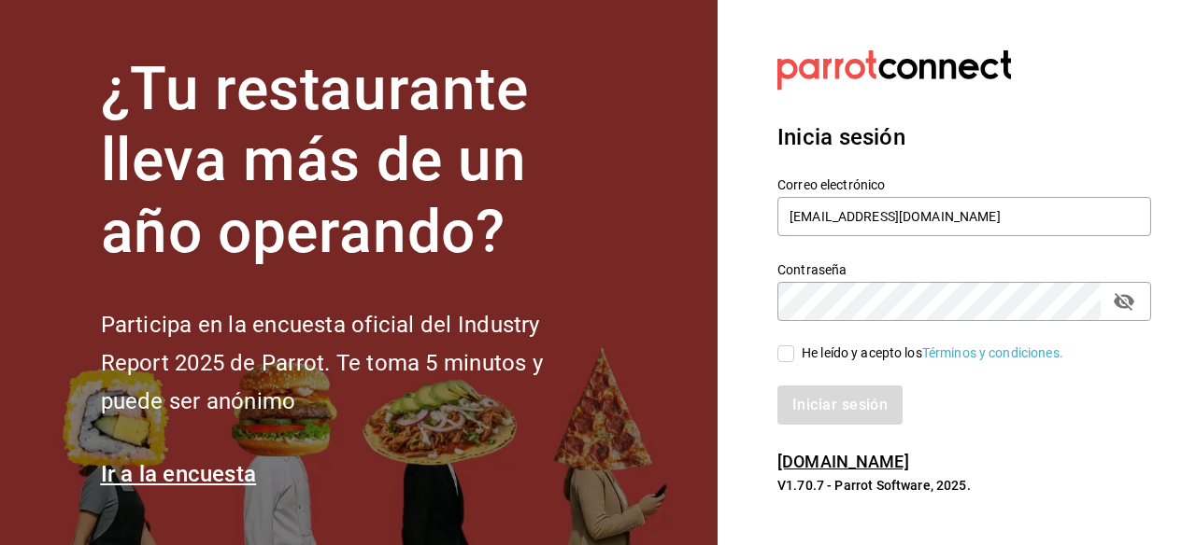
click at [788, 355] on input "He leído y acepto los Términos y condiciones." at bounding box center [785, 354] width 17 height 17
checkbox input "true"
click at [801, 408] on button "Iniciar sesión" at bounding box center [840, 405] width 127 height 39
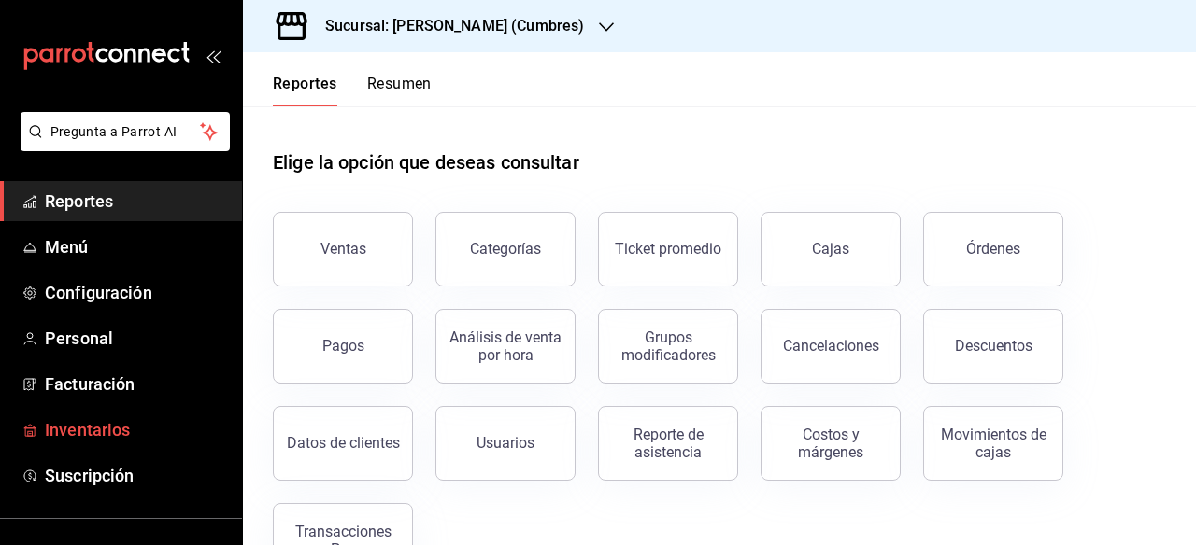
click at [115, 434] on span "Inventarios" at bounding box center [136, 430] width 182 height 25
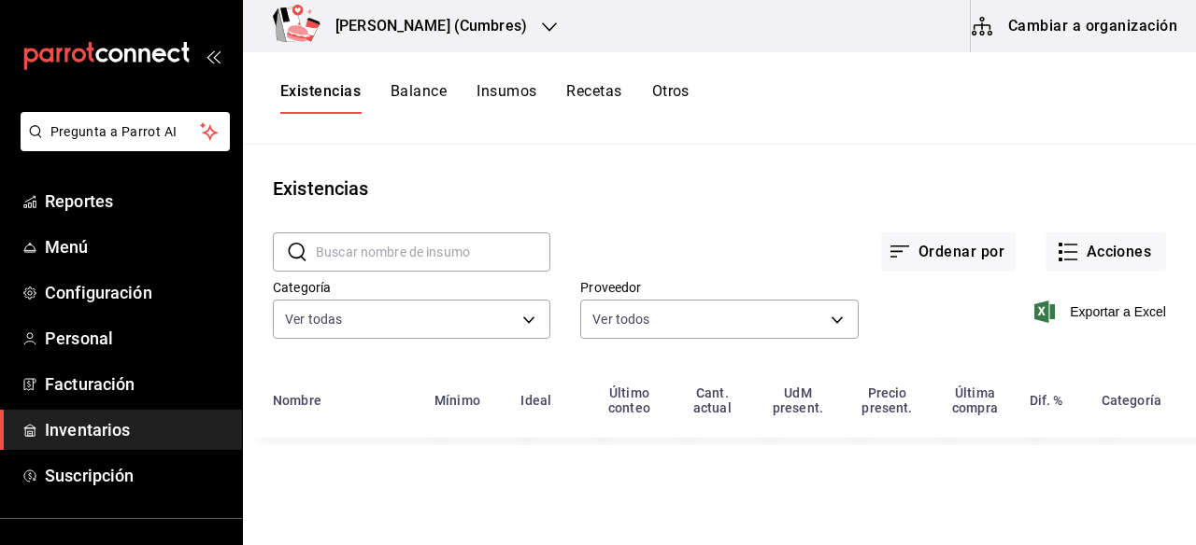
click at [669, 89] on button "Otros" at bounding box center [670, 98] width 37 height 32
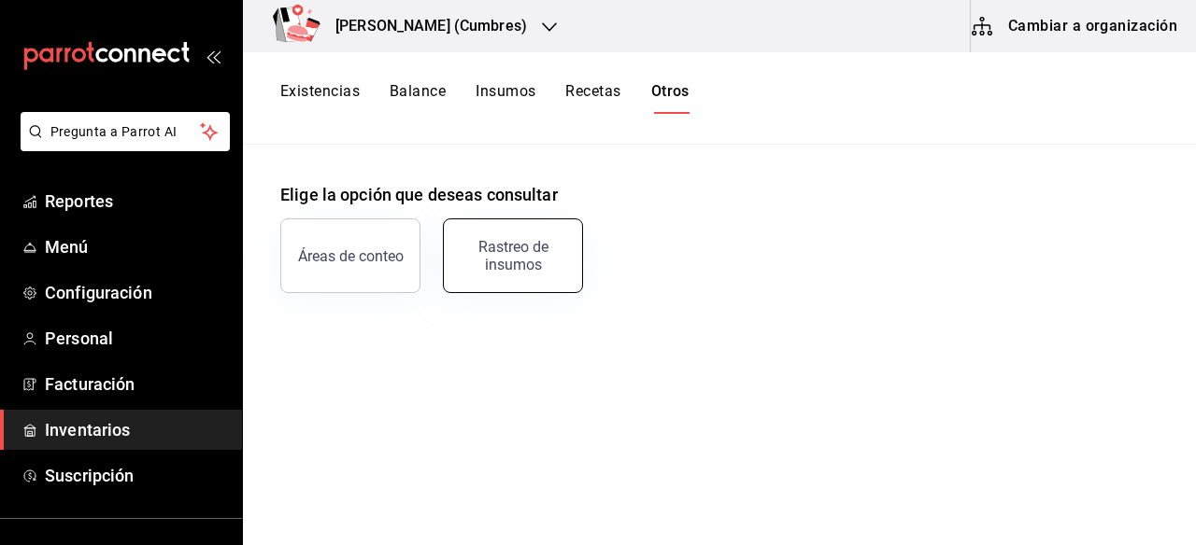
click at [530, 245] on div "Rastreo de insumos" at bounding box center [513, 255] width 116 height 35
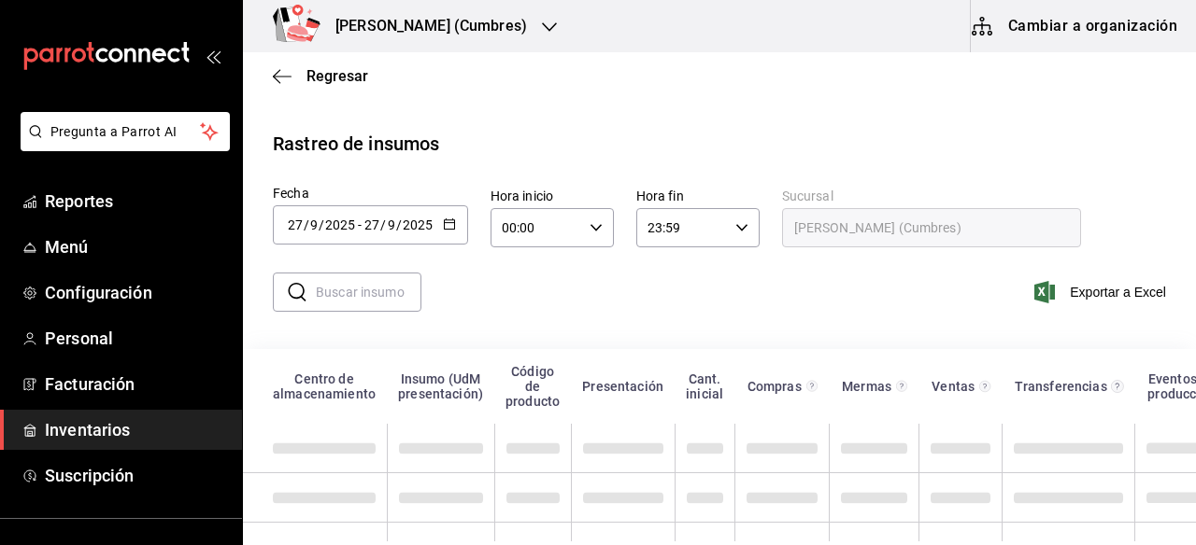
click at [446, 228] on \(Stroke\) "button" at bounding box center [449, 224] width 11 height 10
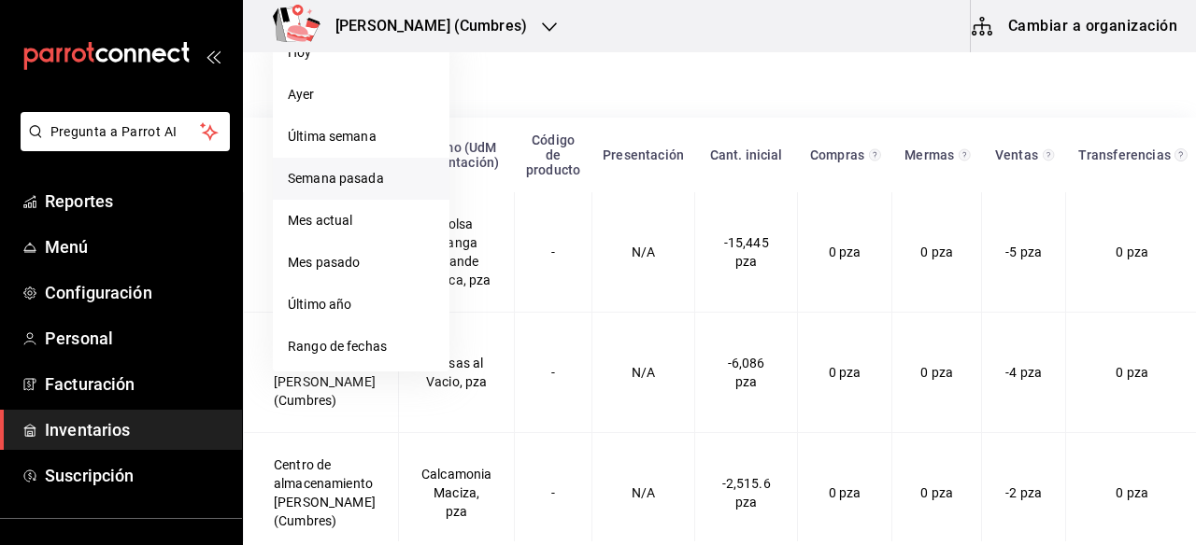
scroll to position [246, 0]
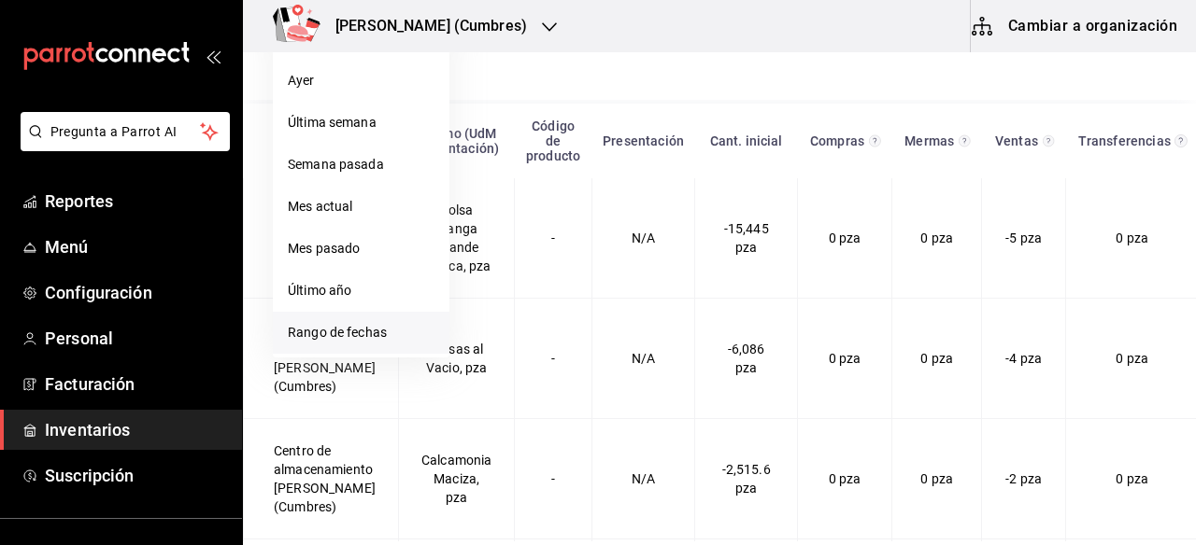
click at [347, 335] on li "Rango de fechas" at bounding box center [361, 333] width 177 height 42
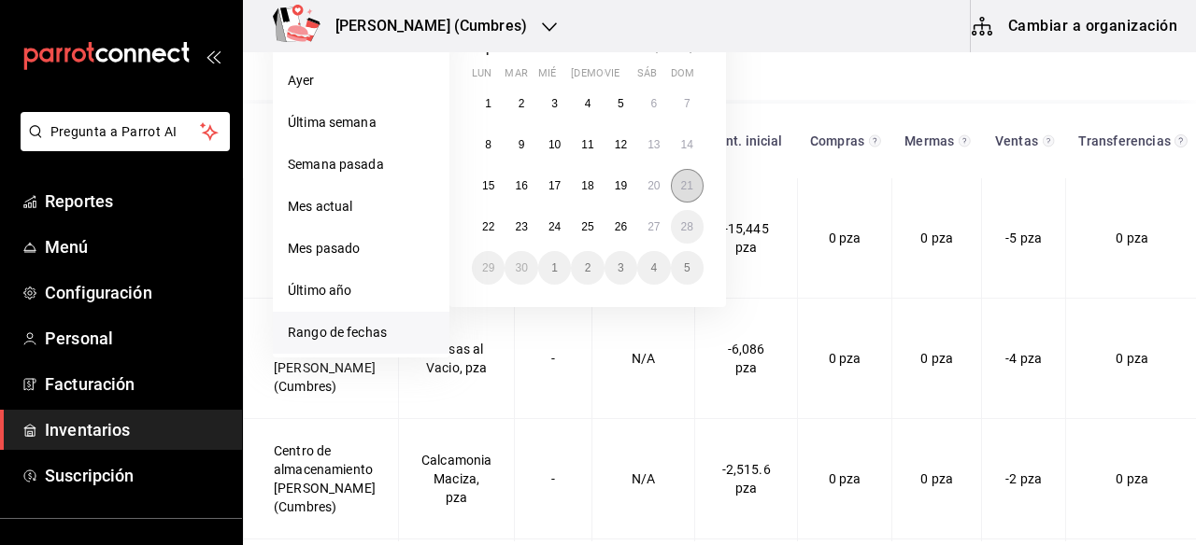
click at [672, 189] on button "21" at bounding box center [687, 186] width 33 height 34
click at [686, 189] on abbr "21" at bounding box center [687, 185] width 12 height 13
type input "[DATE]"
type input "21"
type input "[DATE]"
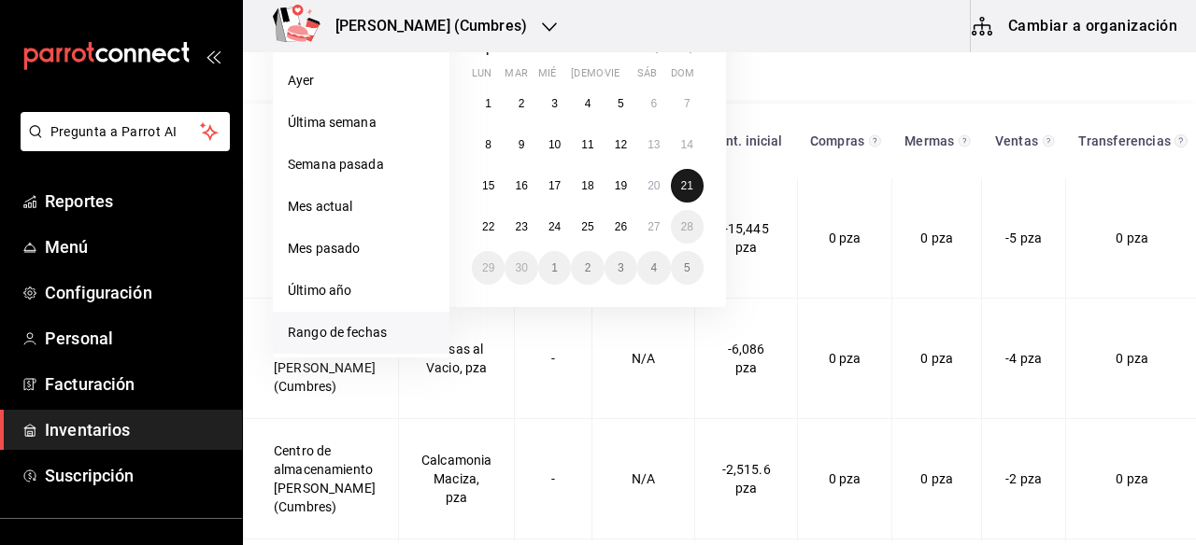
type input "21"
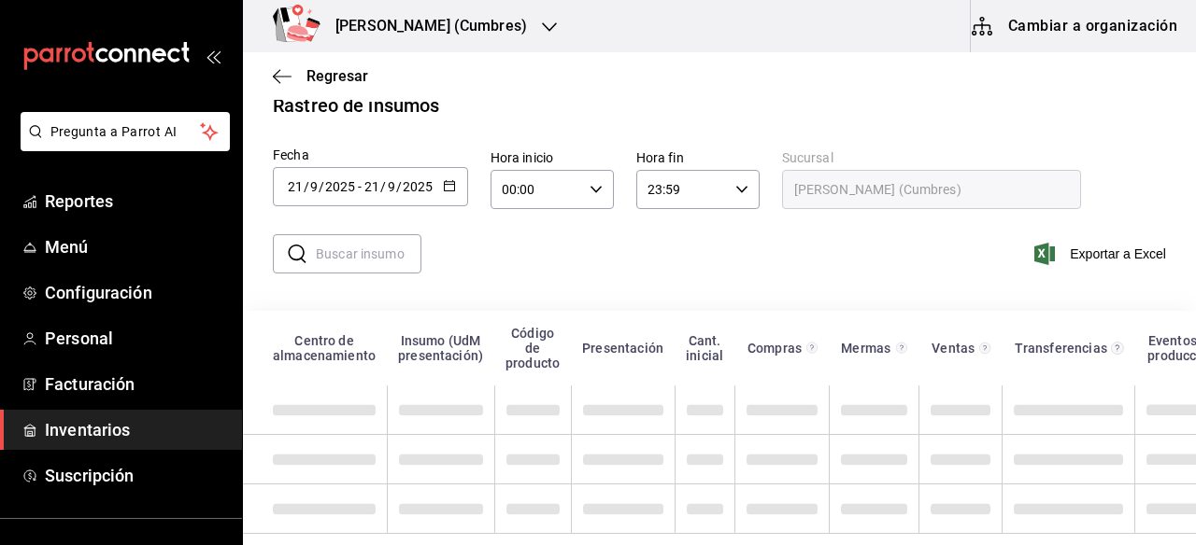
scroll to position [52, 0]
click at [370, 248] on input "text" at bounding box center [369, 253] width 106 height 37
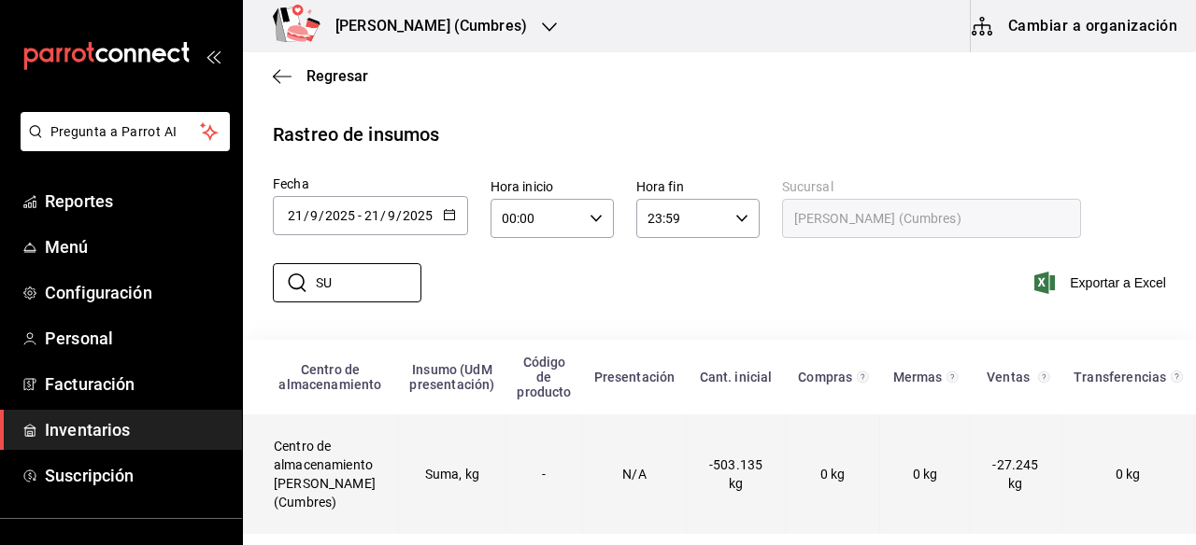
type input "S"
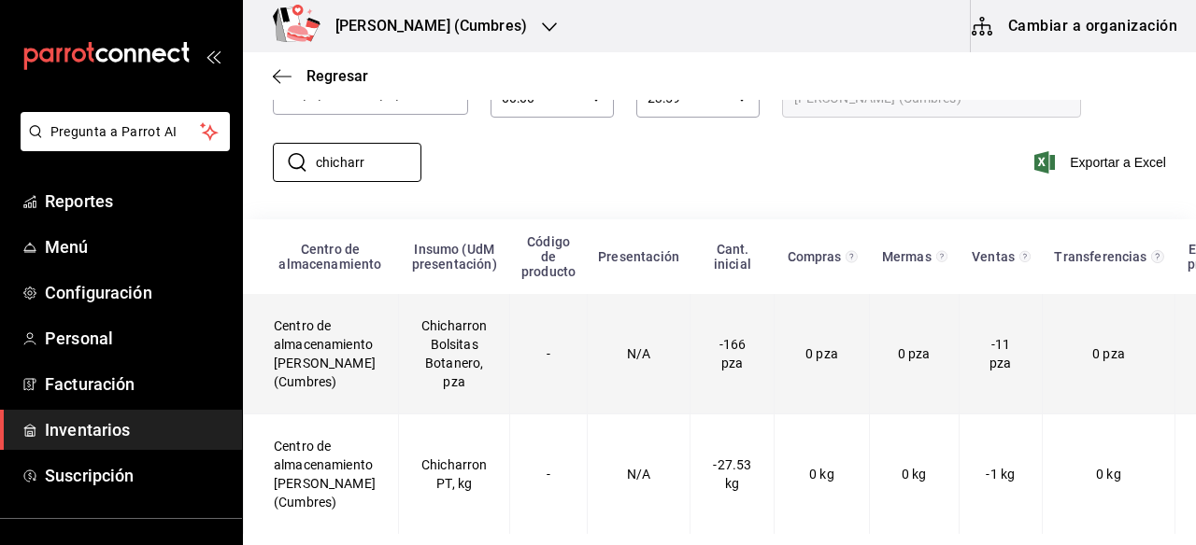
scroll to position [144, 0]
type input "c"
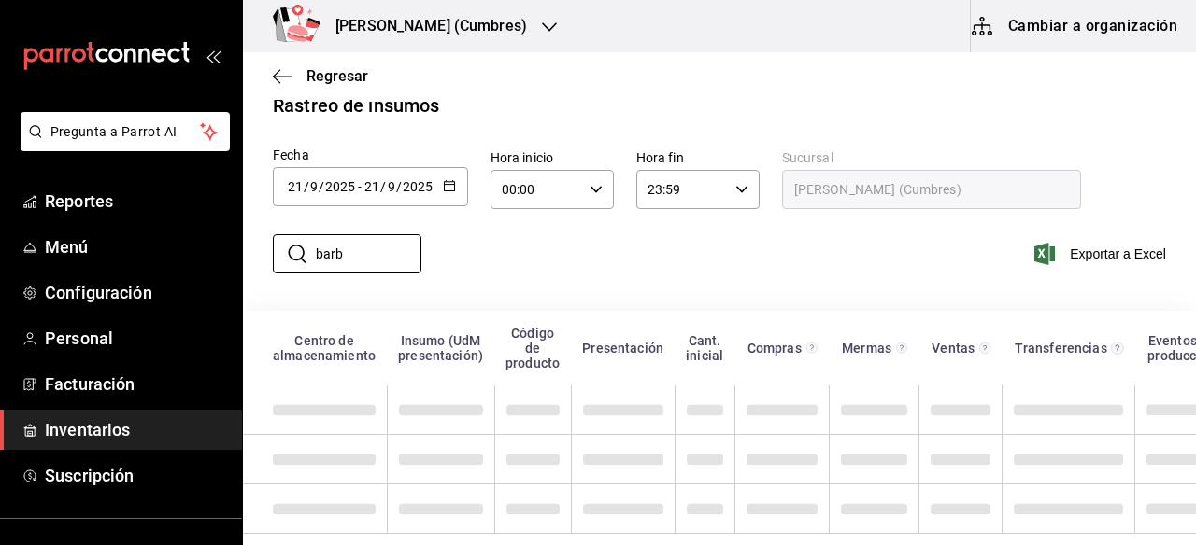
scroll to position [23, 0]
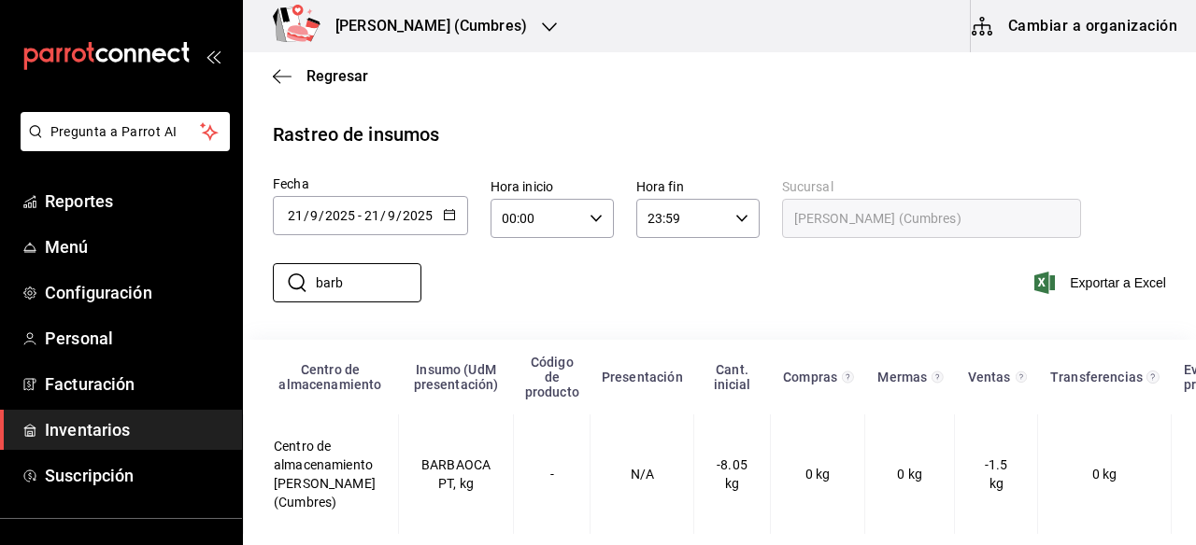
type input "barb"
click at [446, 208] on icon "button" at bounding box center [449, 214] width 13 height 13
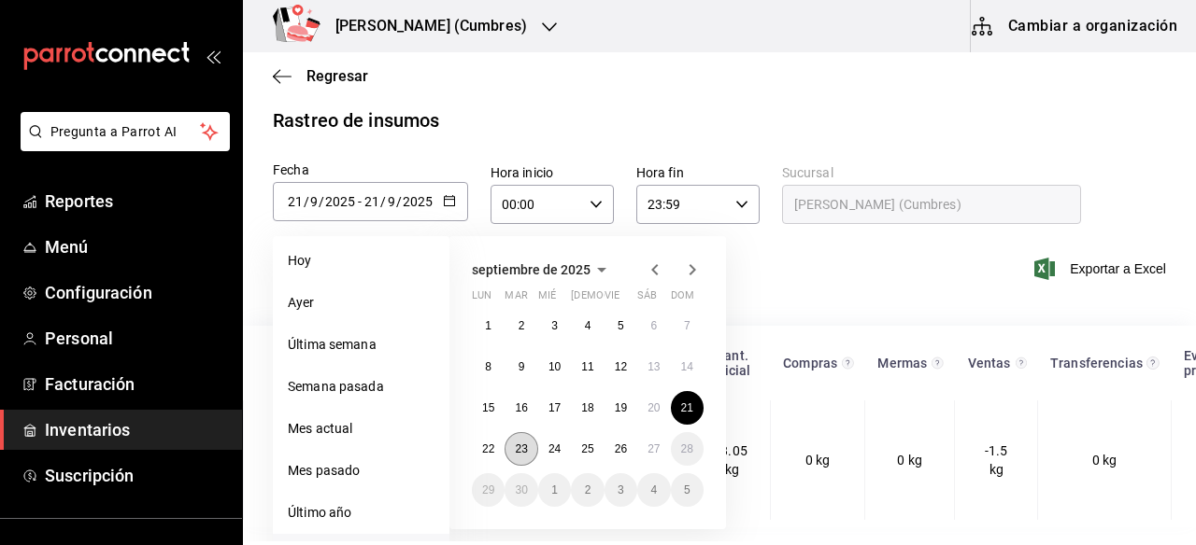
click at [517, 446] on abbr "23" at bounding box center [521, 449] width 12 height 13
type input "[DATE]"
type input "23"
type input "[DATE]"
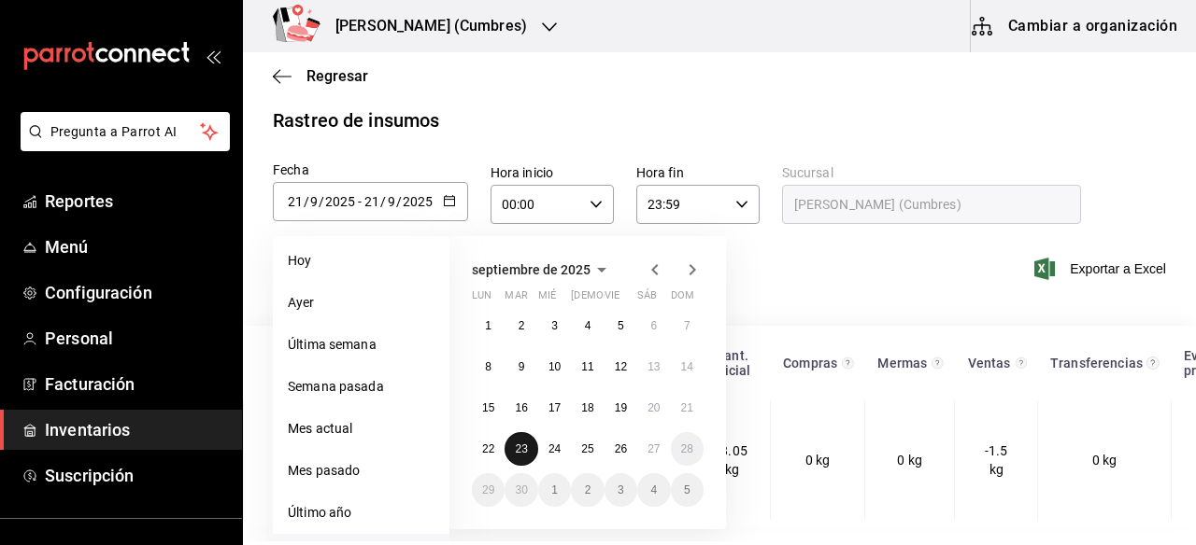
type input "23"
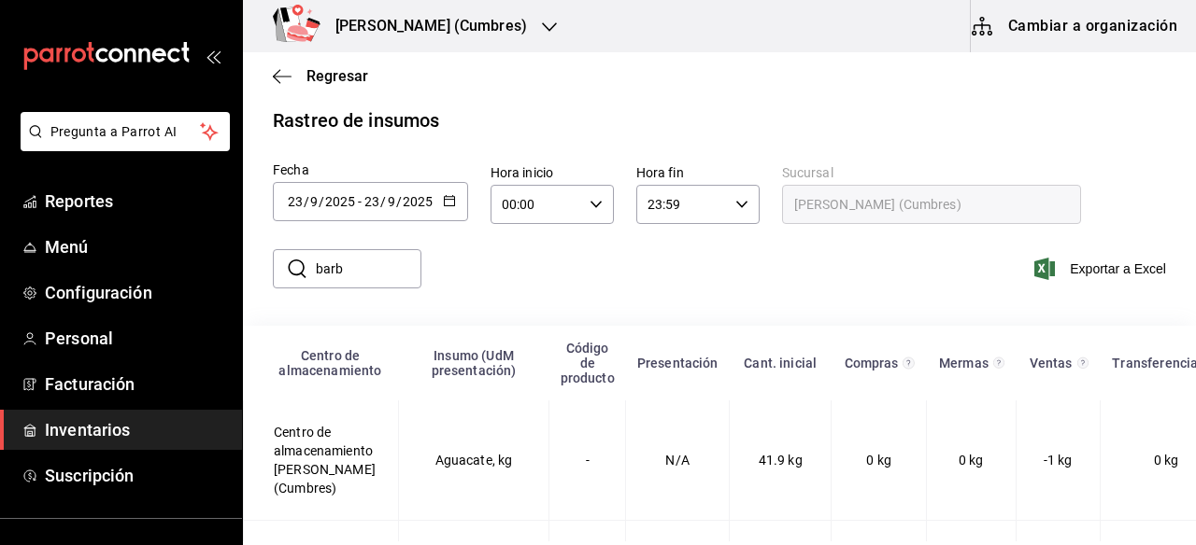
click at [389, 267] on input "barb" at bounding box center [369, 268] width 106 height 37
type input "b"
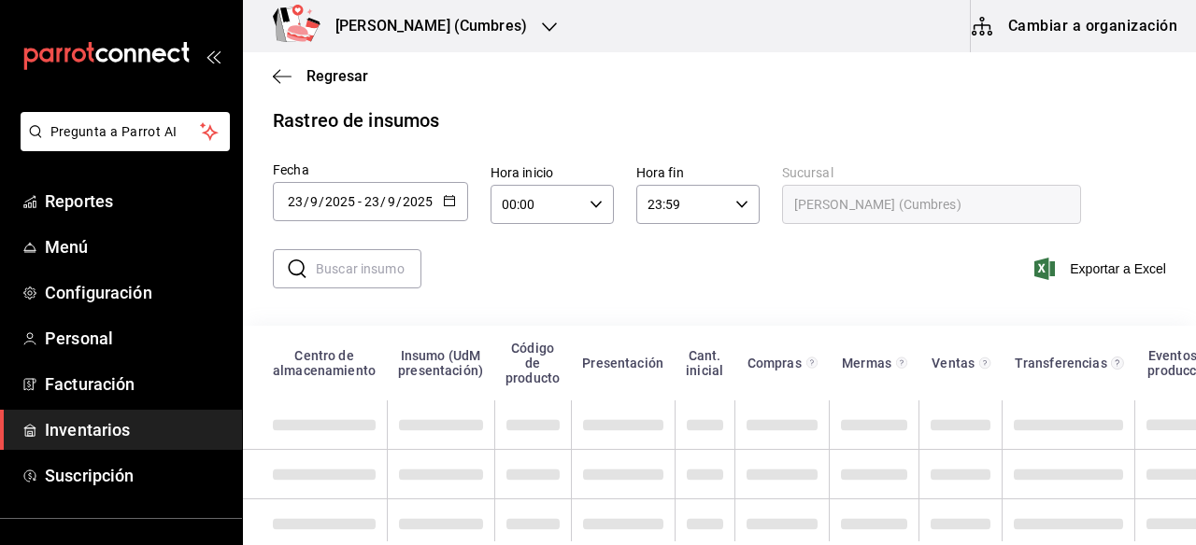
click at [389, 267] on input "text" at bounding box center [369, 268] width 106 height 37
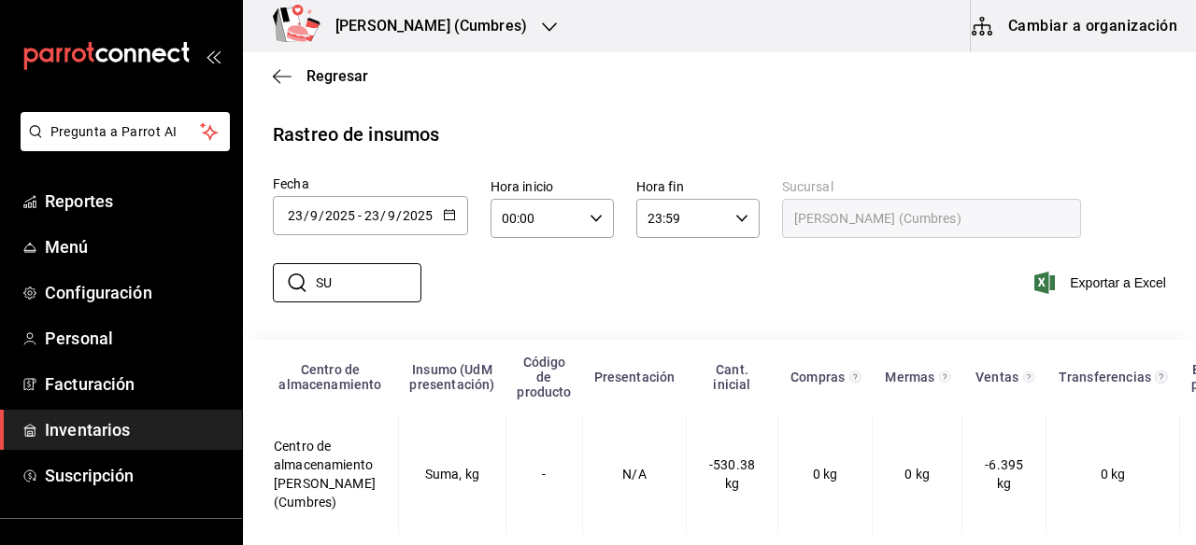
type input "S"
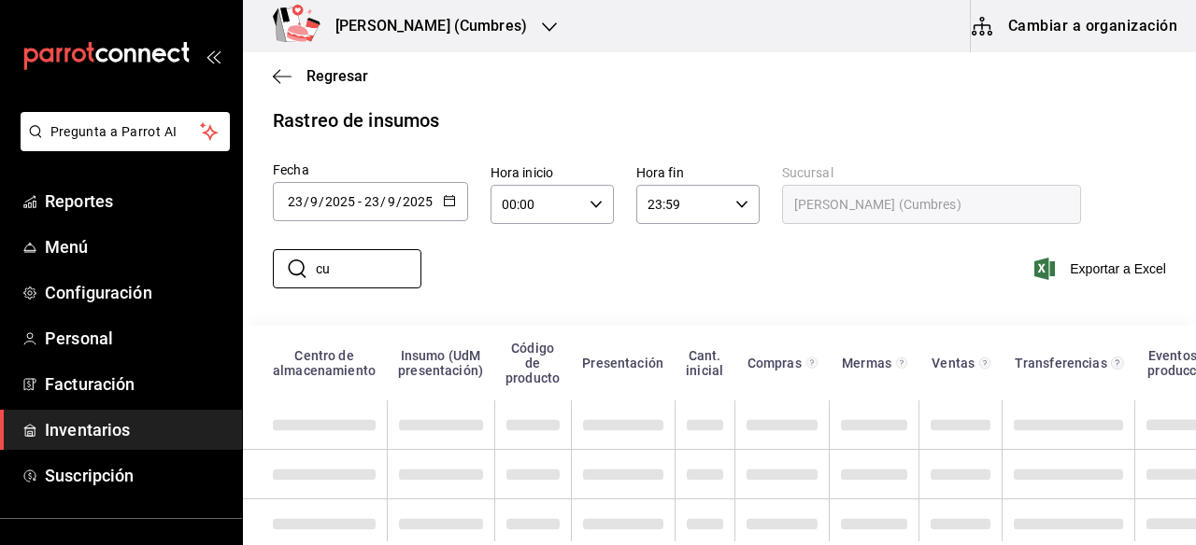
type input "c"
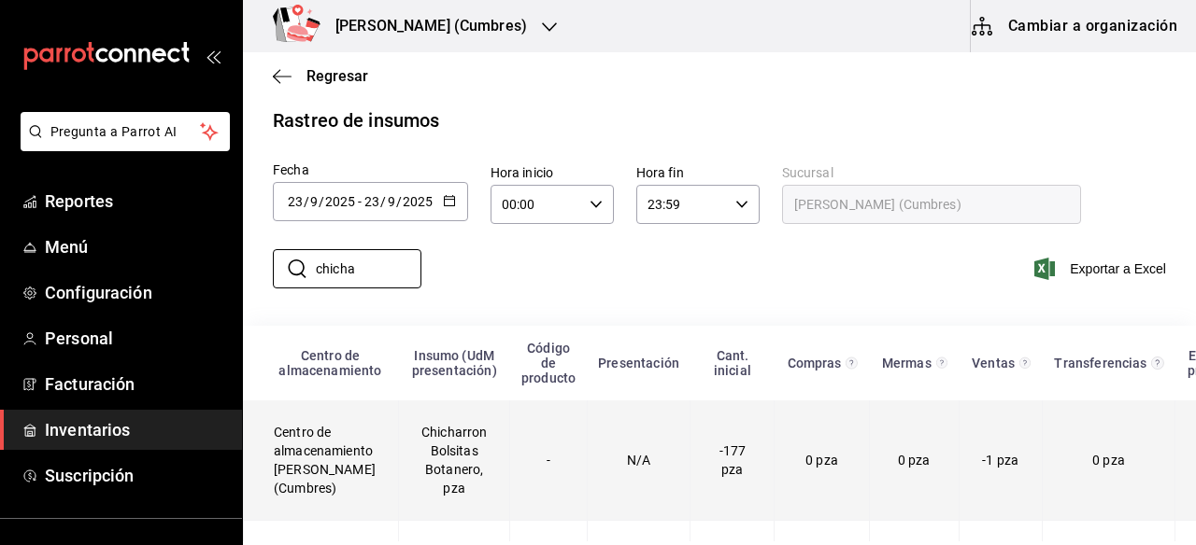
scroll to position [144, 0]
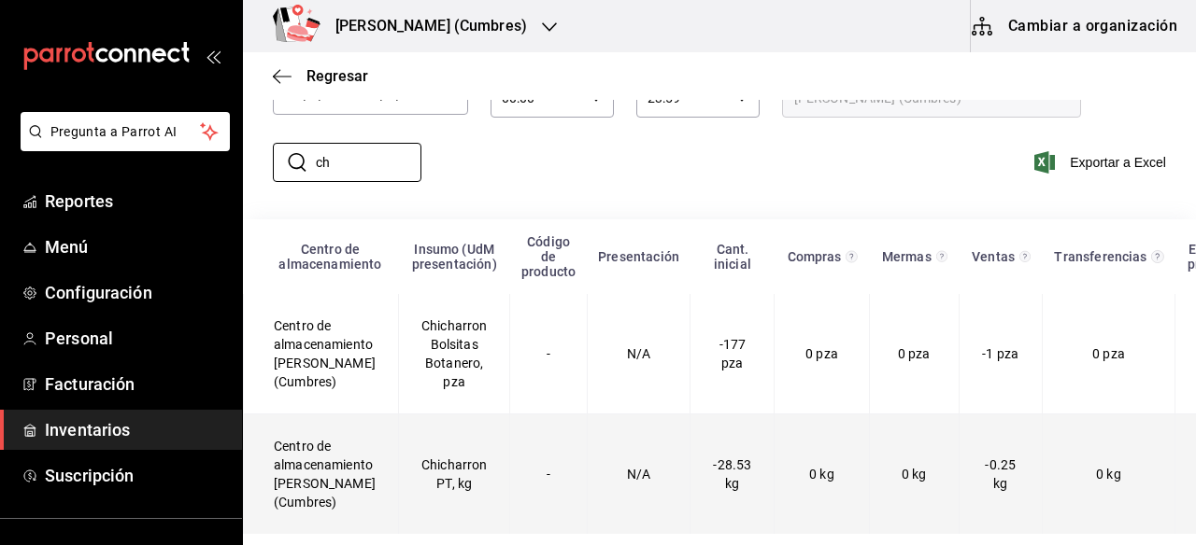
type input "c"
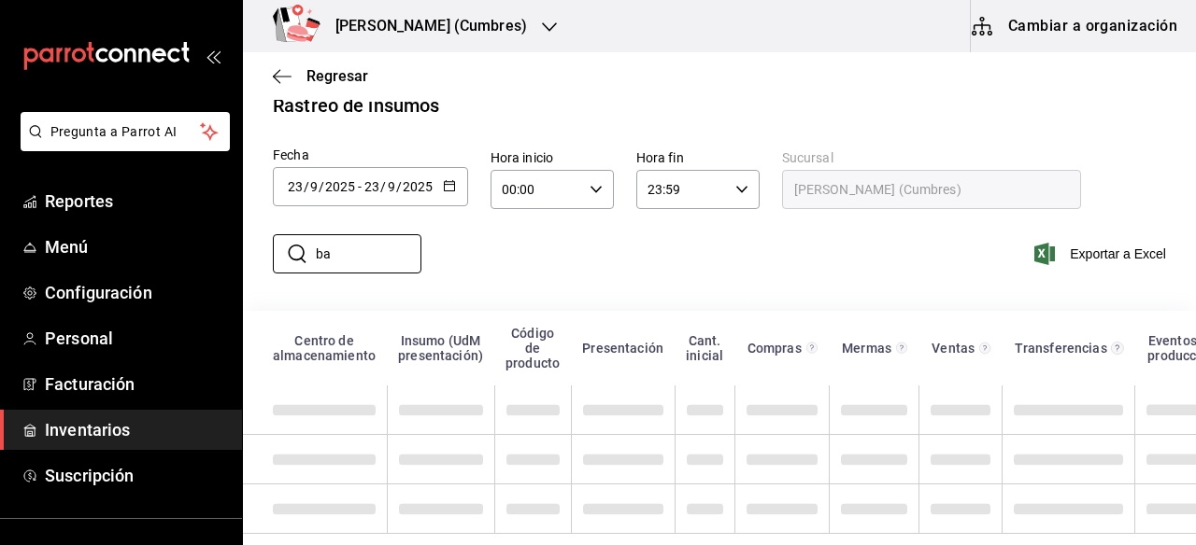
type input "b"
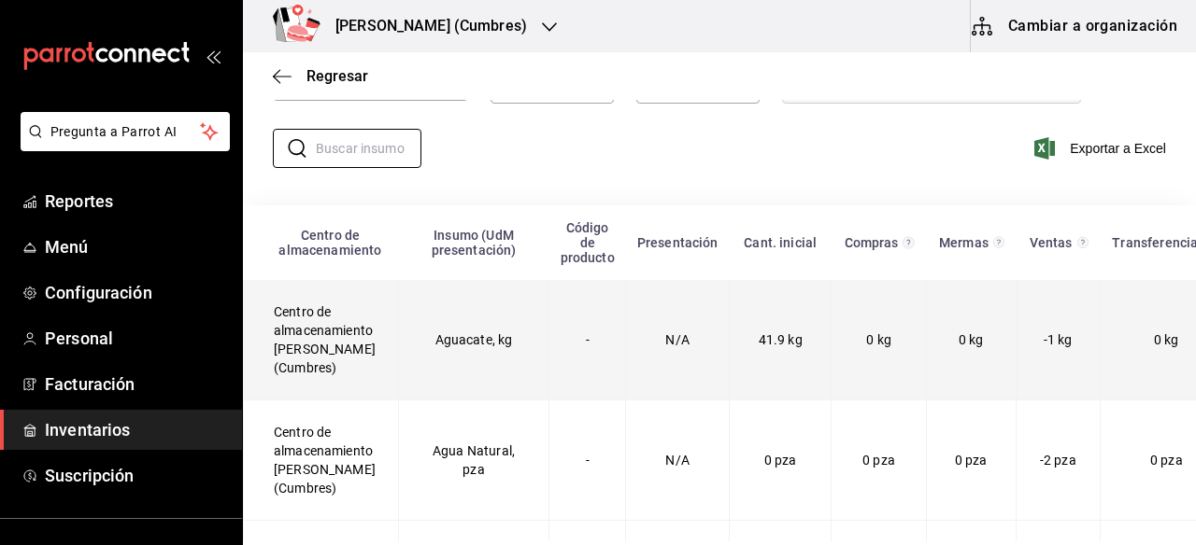
scroll to position [0, 0]
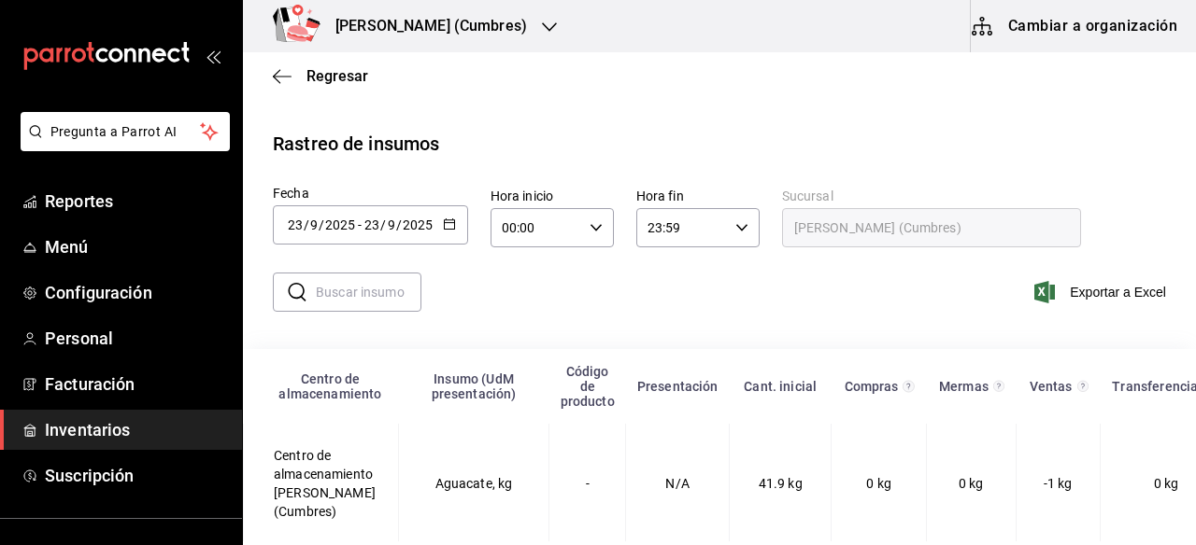
click at [454, 223] on div "2025-09-23 23 / 9 / 2025 - 2025-09-23 23 / 9 / 2025" at bounding box center [370, 224] width 195 height 39
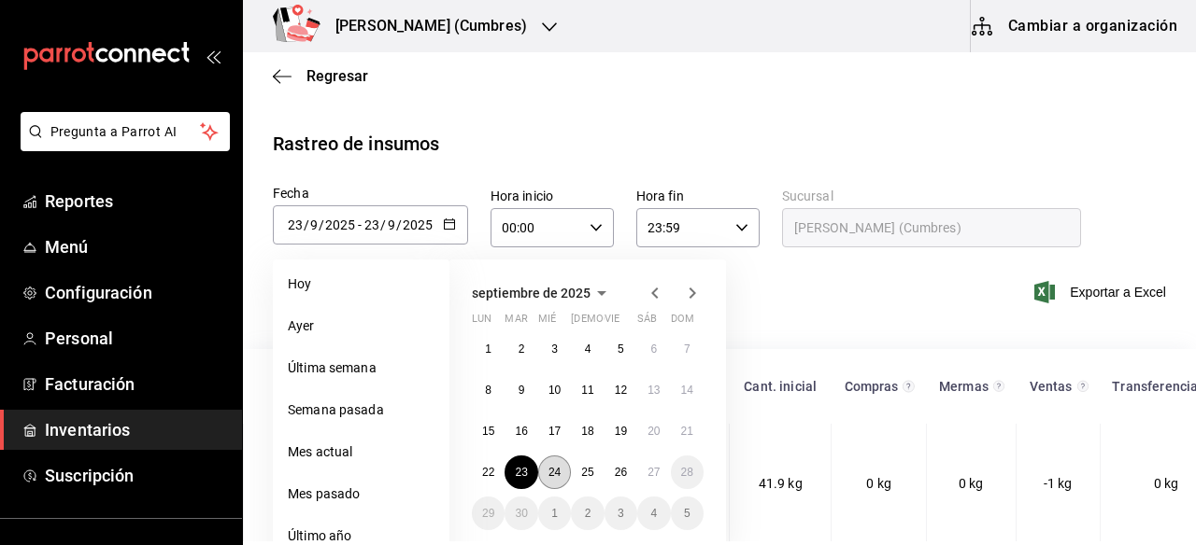
click at [560, 462] on button "24" at bounding box center [554, 473] width 33 height 34
type input "[DATE]"
type input "24"
type input "[DATE]"
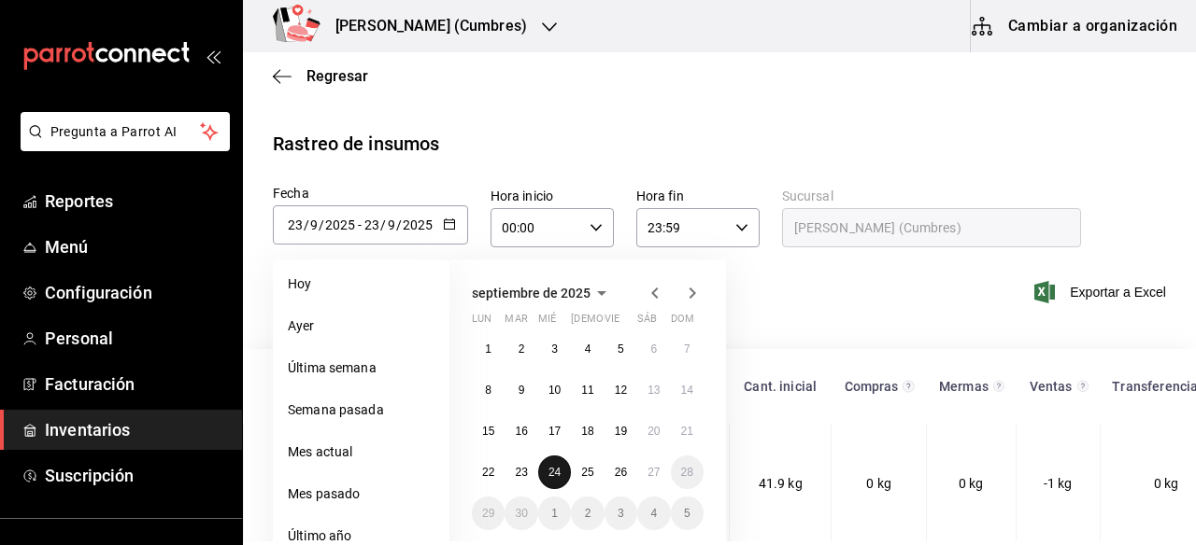
type input "24"
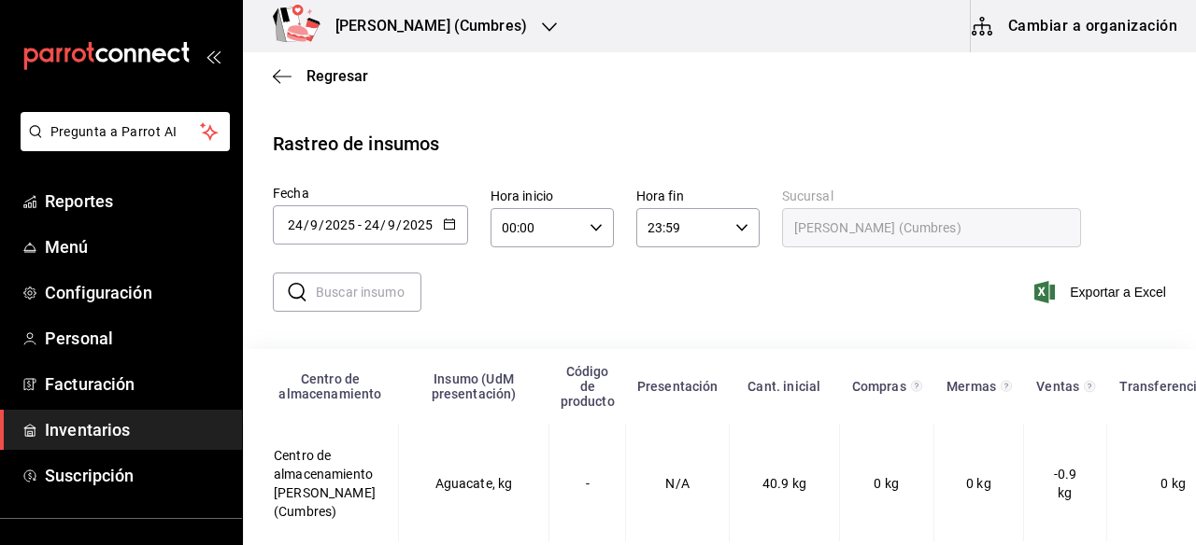
click at [337, 297] on input "text" at bounding box center [369, 292] width 106 height 37
type input "SUMA"
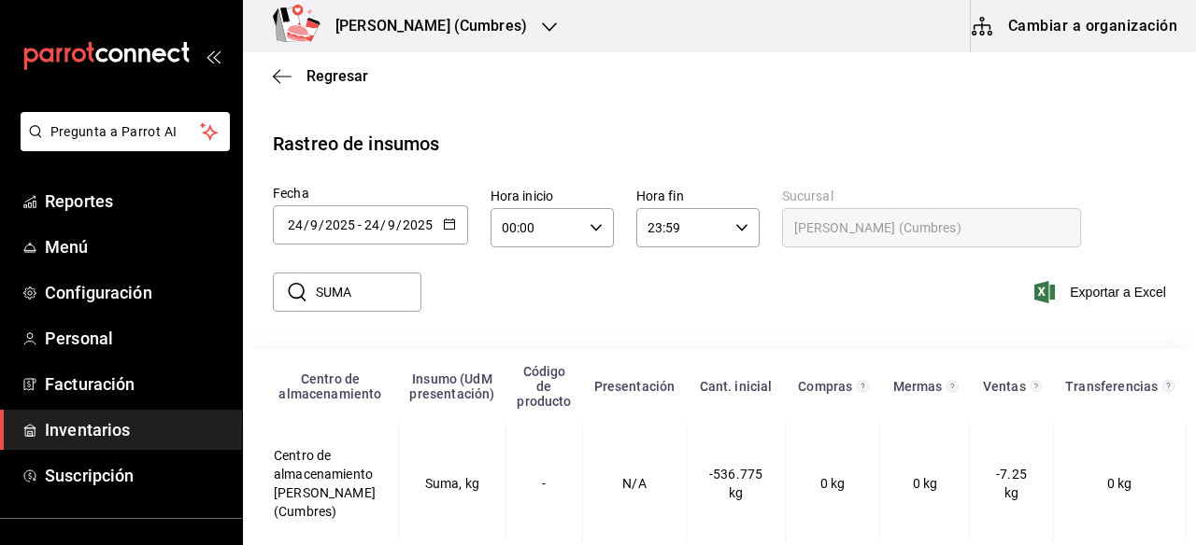
click at [355, 305] on input "SUMA" at bounding box center [369, 292] width 106 height 37
click at [398, 291] on input "SUMA" at bounding box center [369, 292] width 106 height 37
drag, startPoint x: 398, startPoint y: 291, endPoint x: 335, endPoint y: 292, distance: 62.6
click at [335, 292] on input "SUMA" at bounding box center [369, 292] width 106 height 37
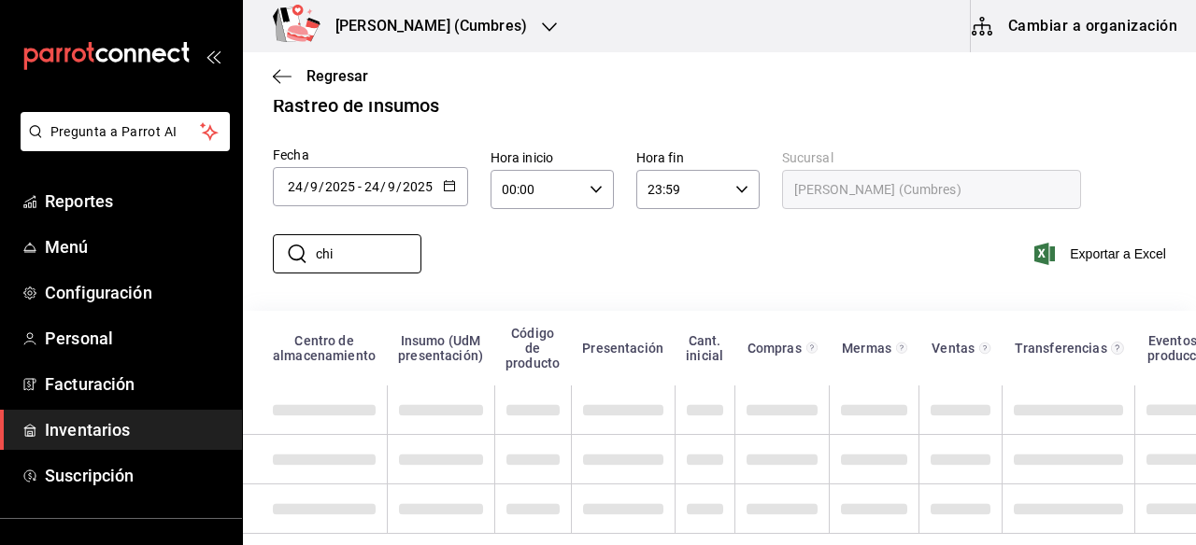
scroll to position [144, 0]
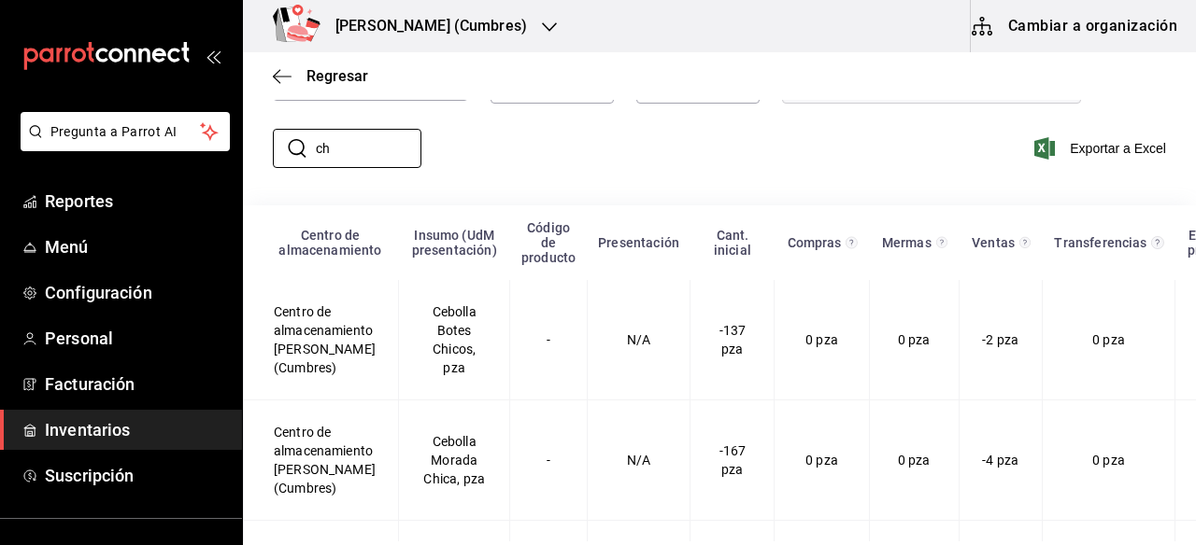
type input "c"
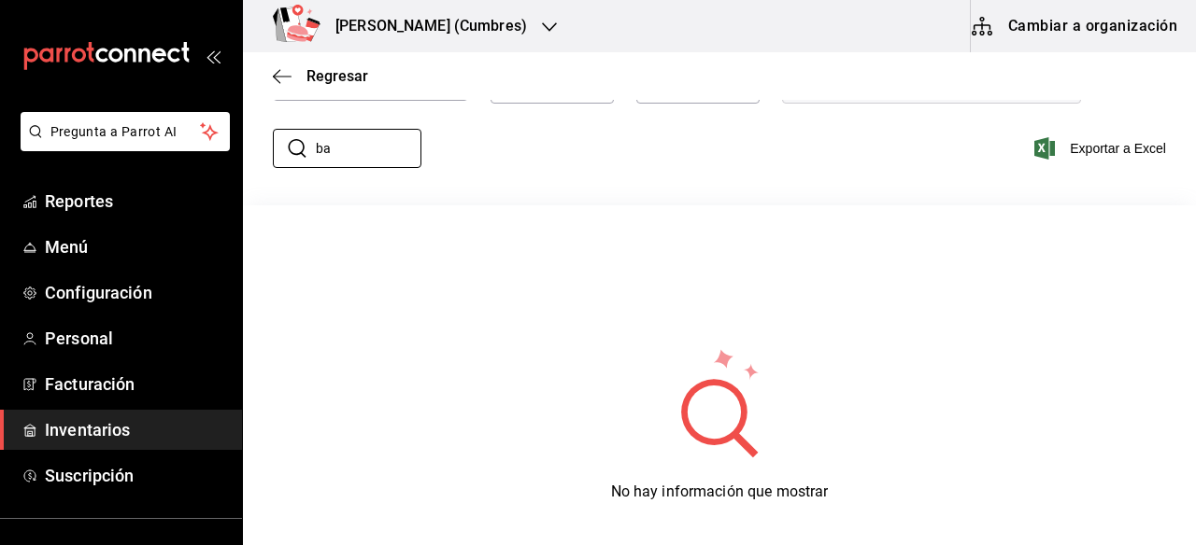
type input "b"
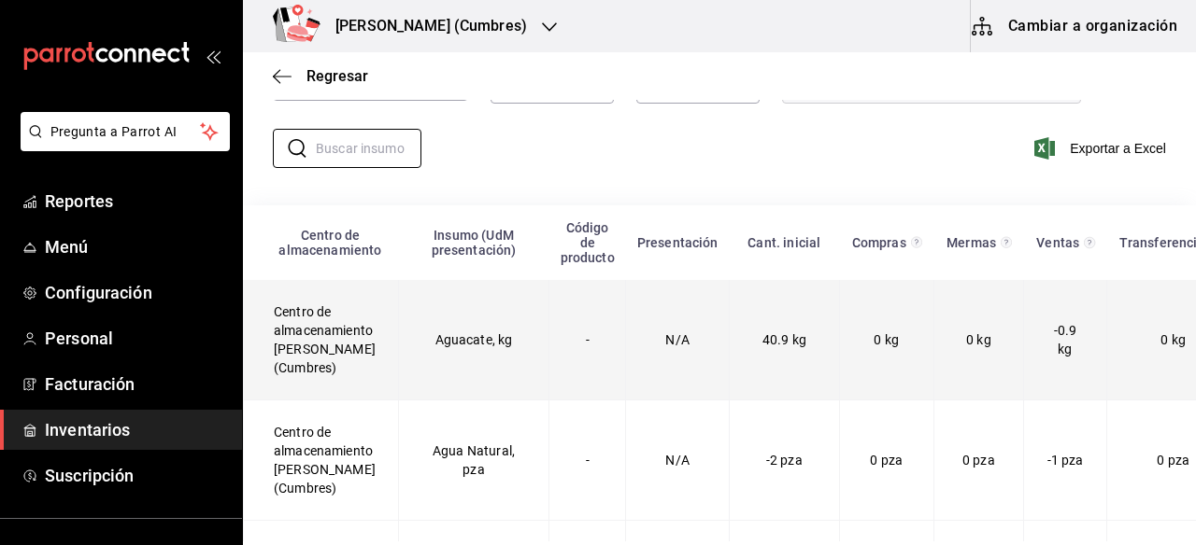
scroll to position [0, 0]
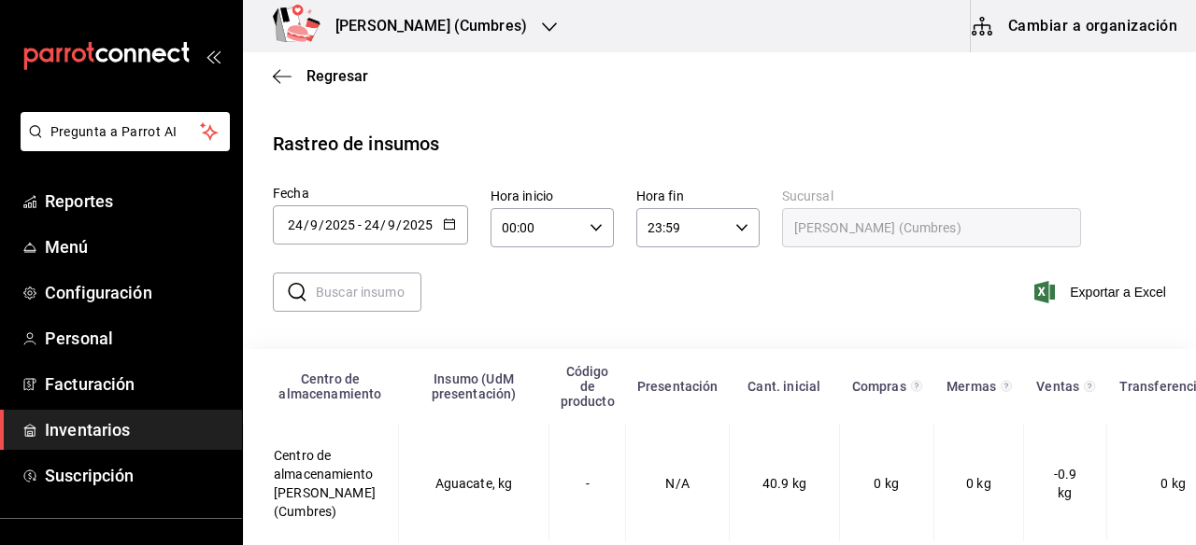
click at [451, 223] on icon "button" at bounding box center [449, 224] width 13 height 13
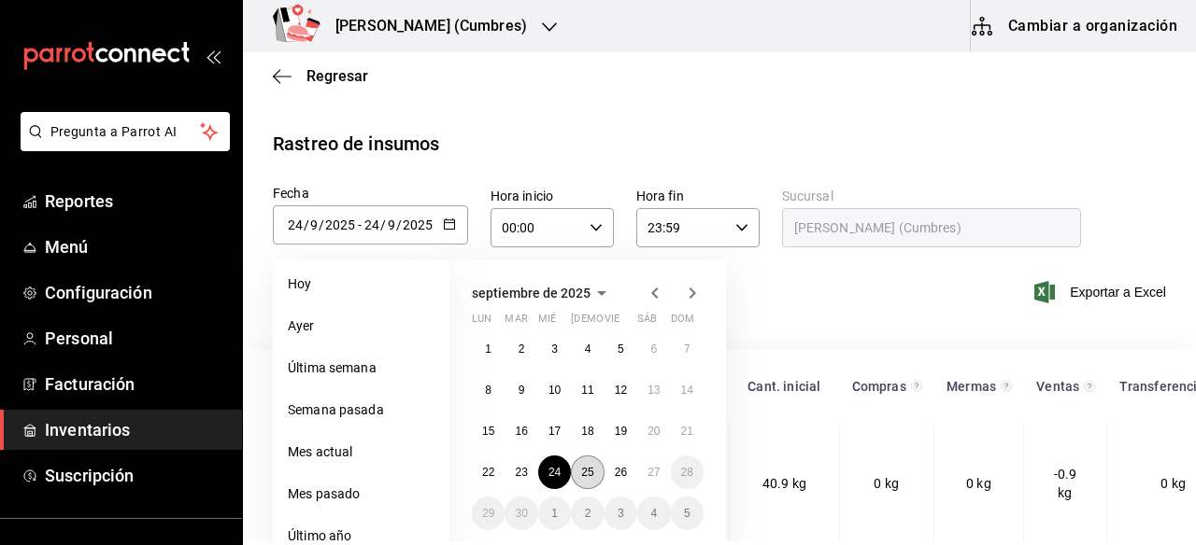
click at [589, 471] on abbr "25" at bounding box center [587, 472] width 12 height 13
type input "[DATE]"
type input "25"
type input "[DATE]"
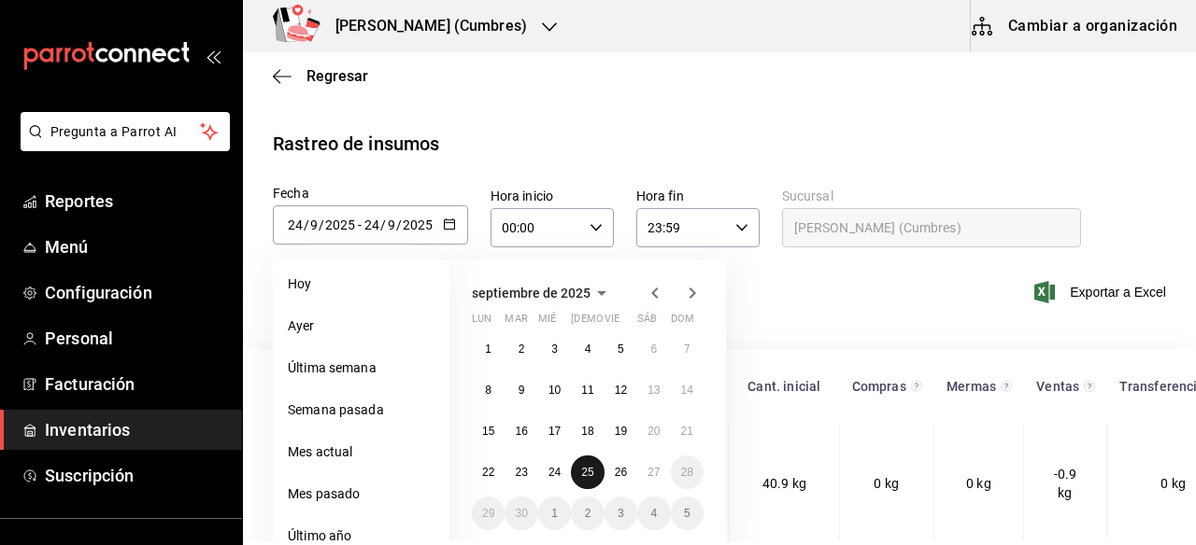
type input "25"
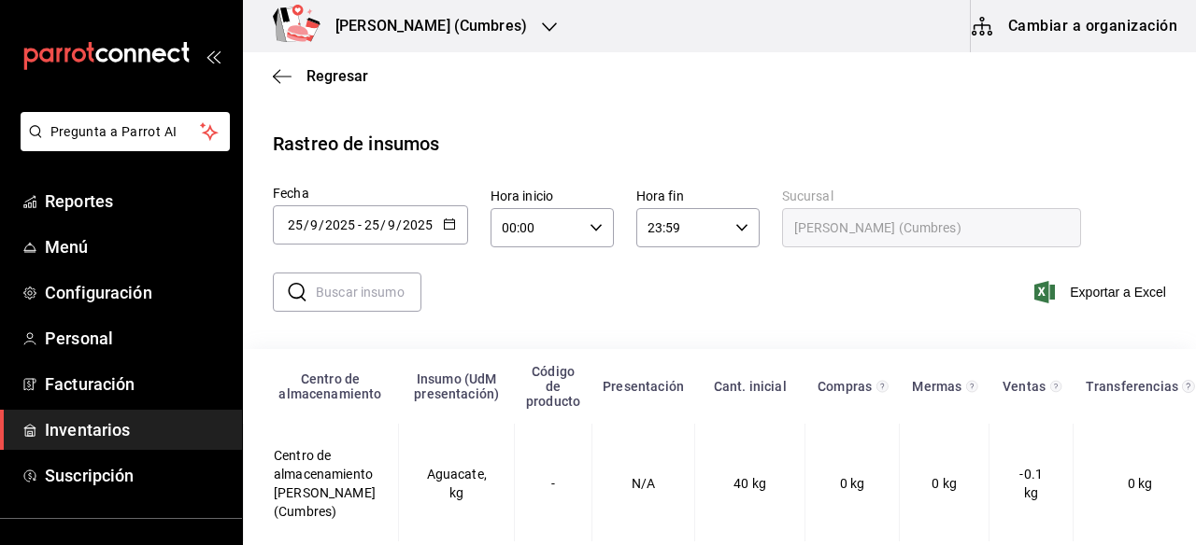
click at [365, 284] on input "text" at bounding box center [369, 292] width 106 height 37
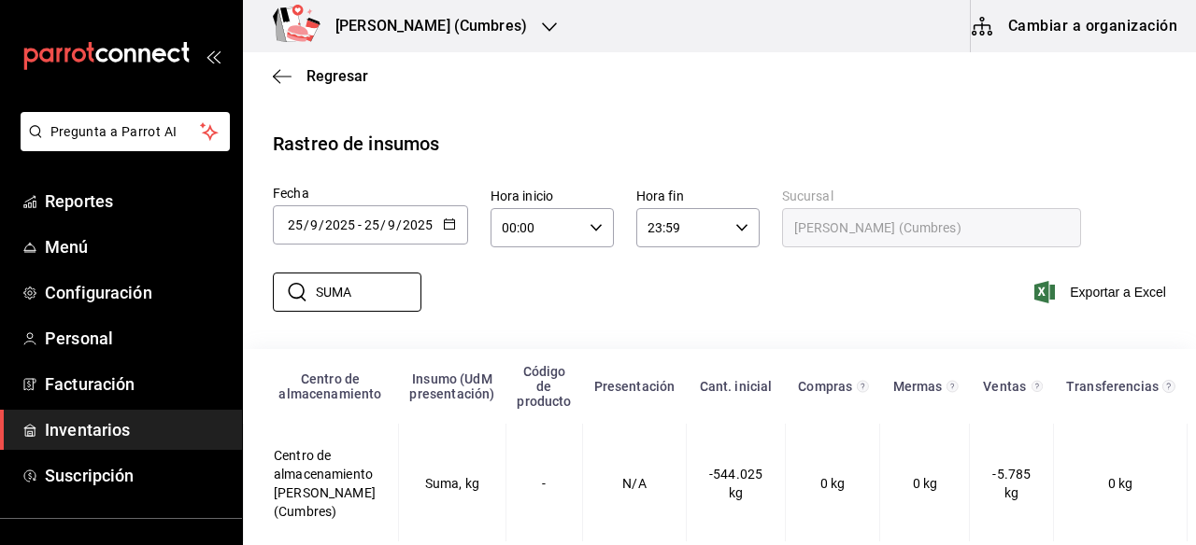
scroll to position [23, 0]
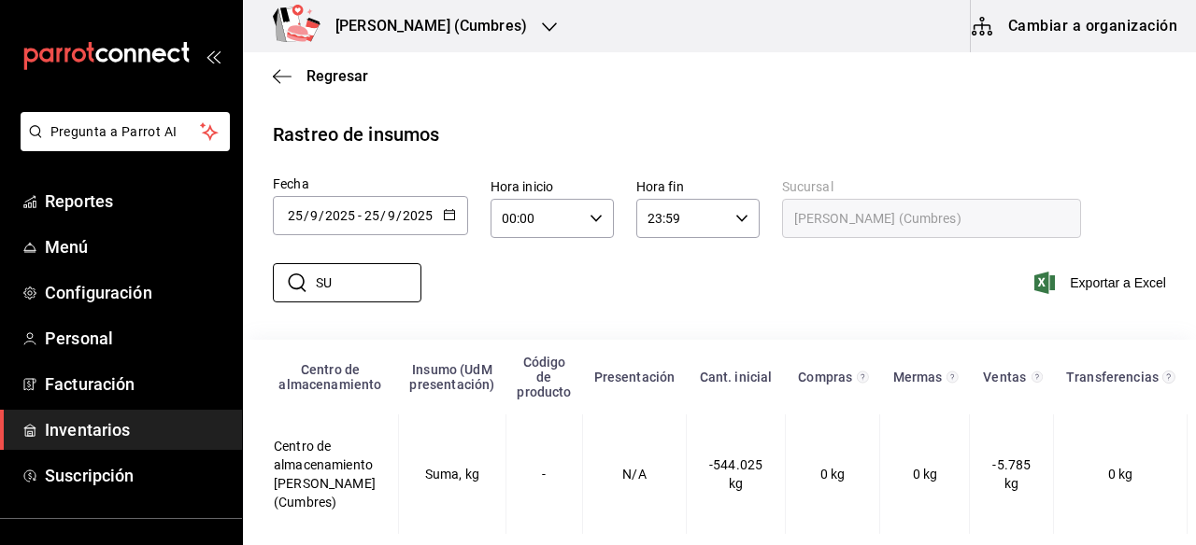
type input "S"
type input "c"
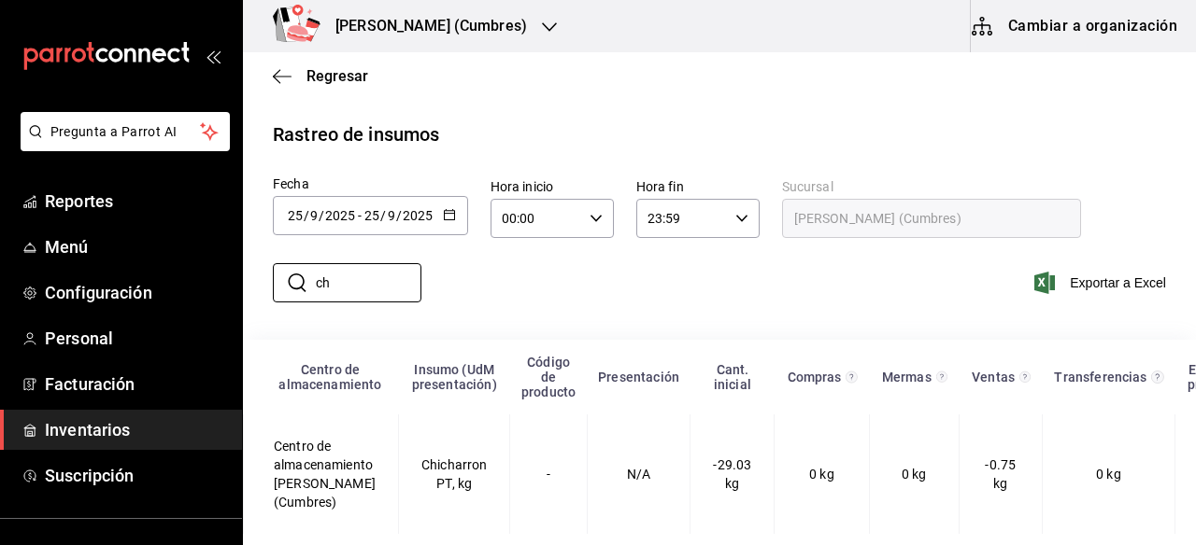
type input "c"
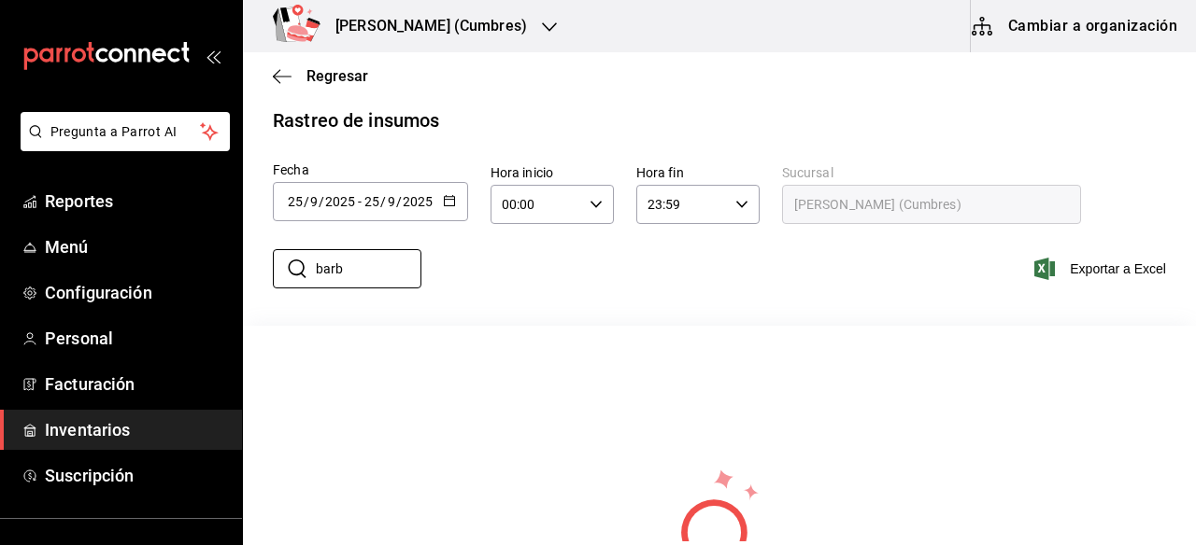
type input "barb"
click at [449, 199] on \(Stroke\) "button" at bounding box center [449, 199] width 10 height 1
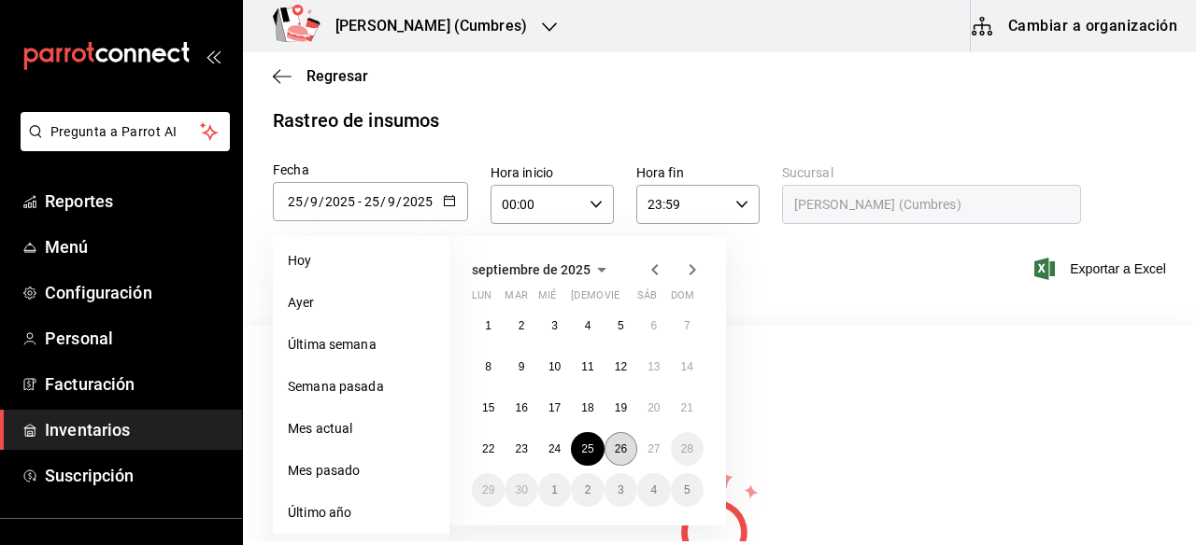
click at [620, 446] on abbr "26" at bounding box center [621, 449] width 12 height 13
type input "[DATE]"
type input "26"
type input "[DATE]"
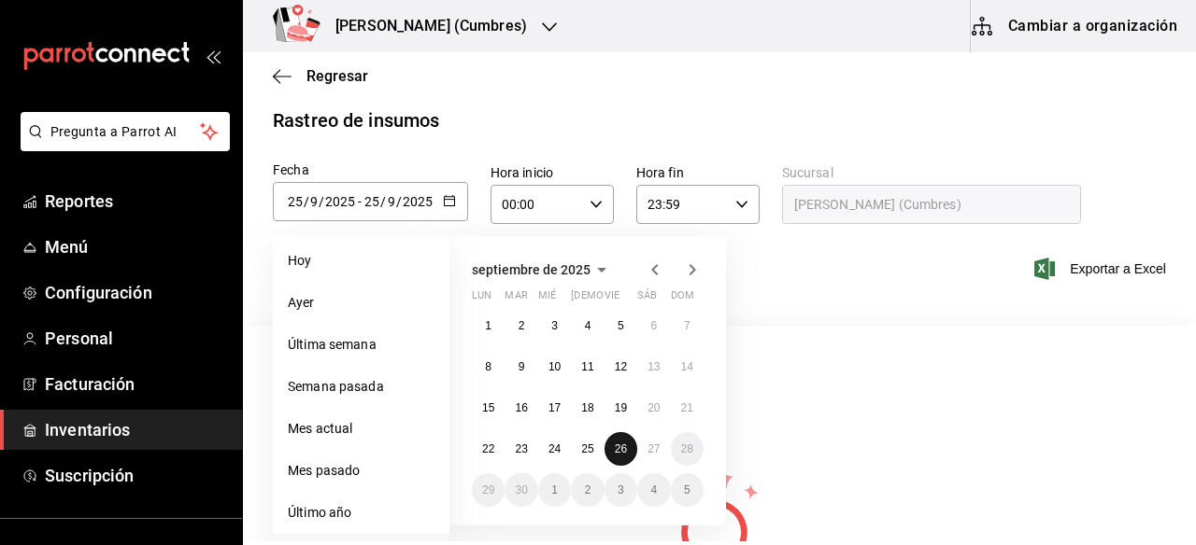
type input "26"
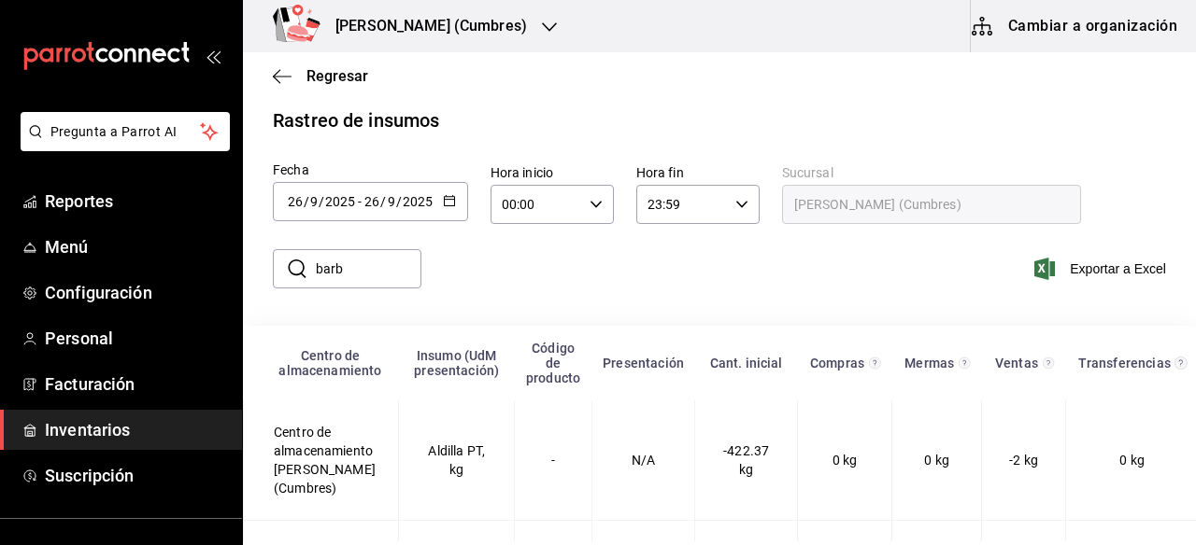
click at [375, 273] on input "barb" at bounding box center [369, 268] width 106 height 37
type input "b"
click at [383, 318] on div "​ ​ Exportar a Excel" at bounding box center [712, 276] width 968 height 99
click at [384, 273] on input "text" at bounding box center [369, 268] width 106 height 37
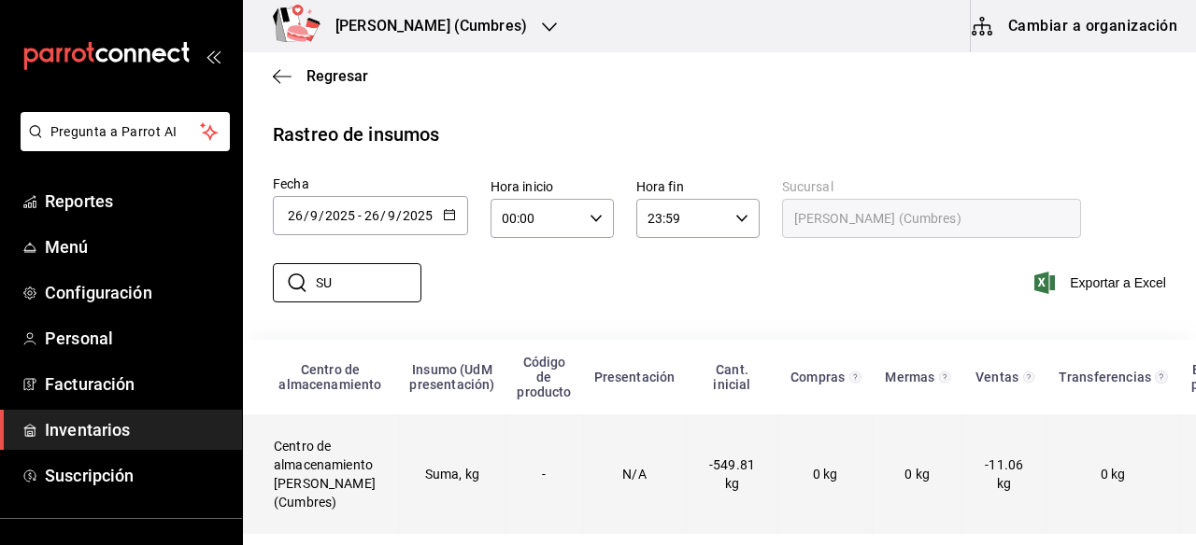
type input "S"
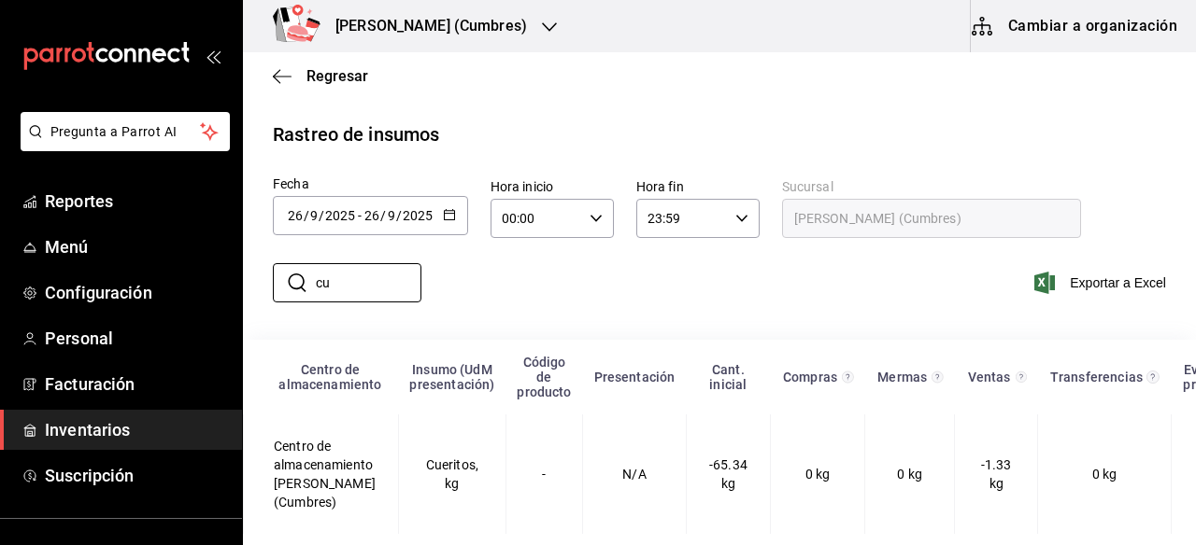
type input "c"
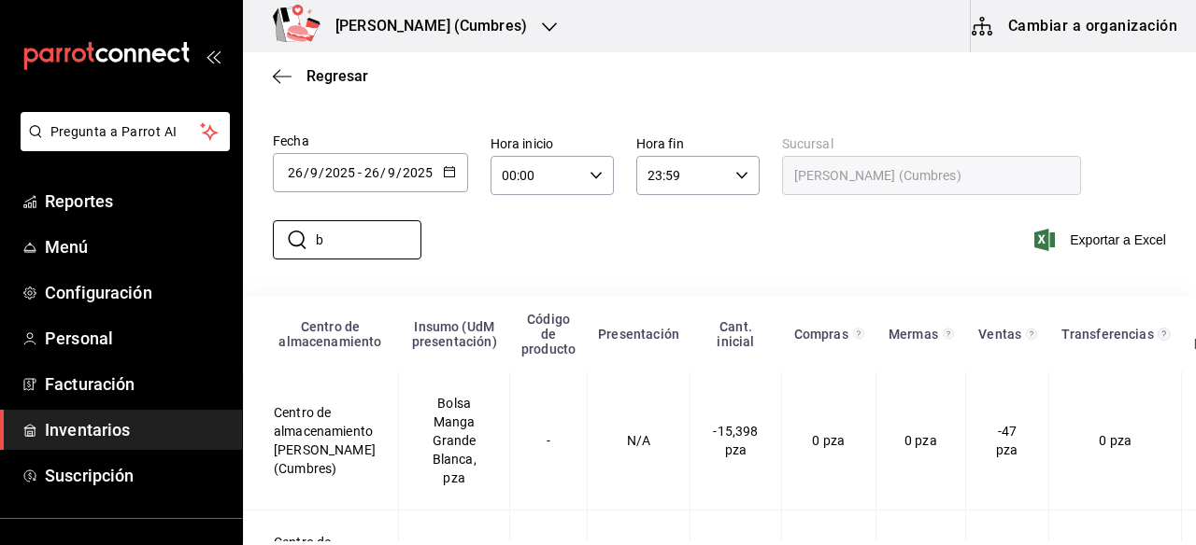
scroll to position [144, 0]
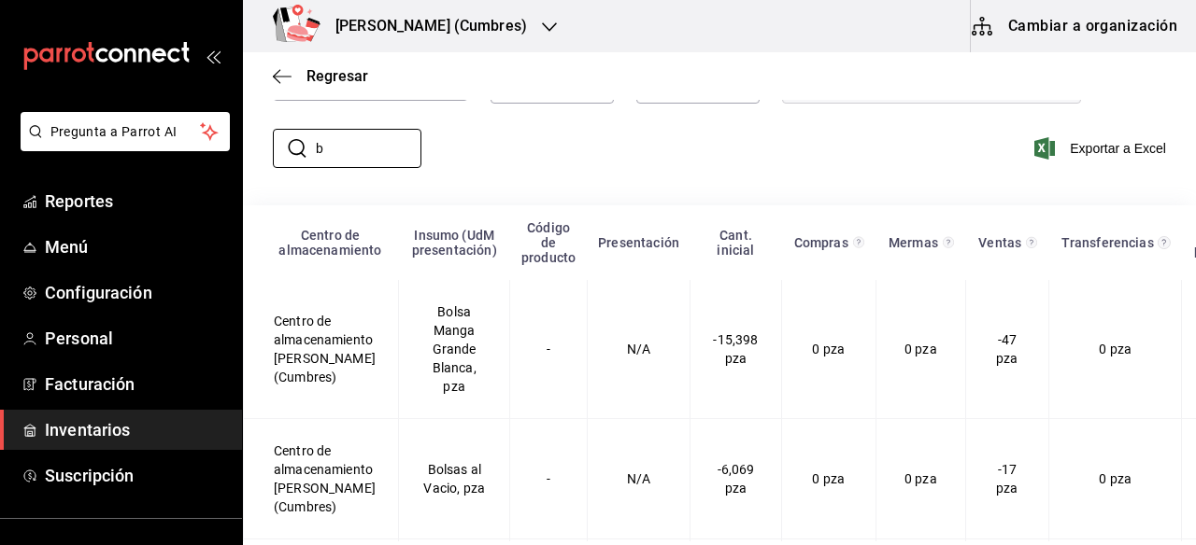
type input "b"
